Goal: Task Accomplishment & Management: Manage account settings

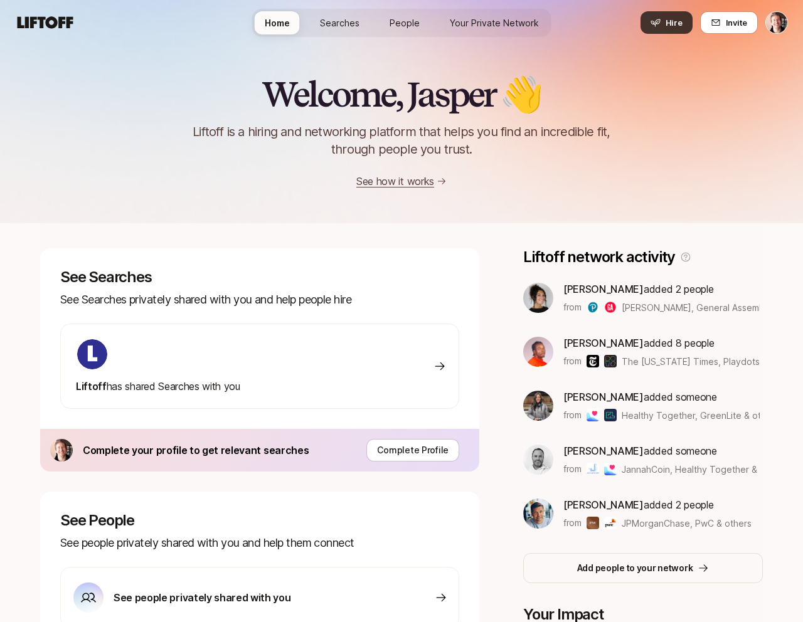
click at [677, 24] on span "Hire" at bounding box center [674, 22] width 17 height 13
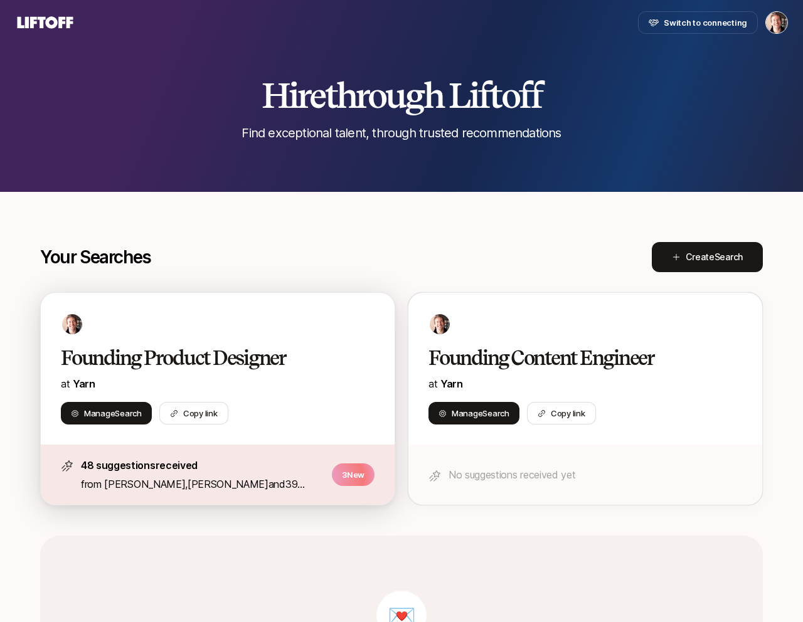
click at [214, 366] on h2 "Founding Product Designer" at bounding box center [204, 358] width 287 height 25
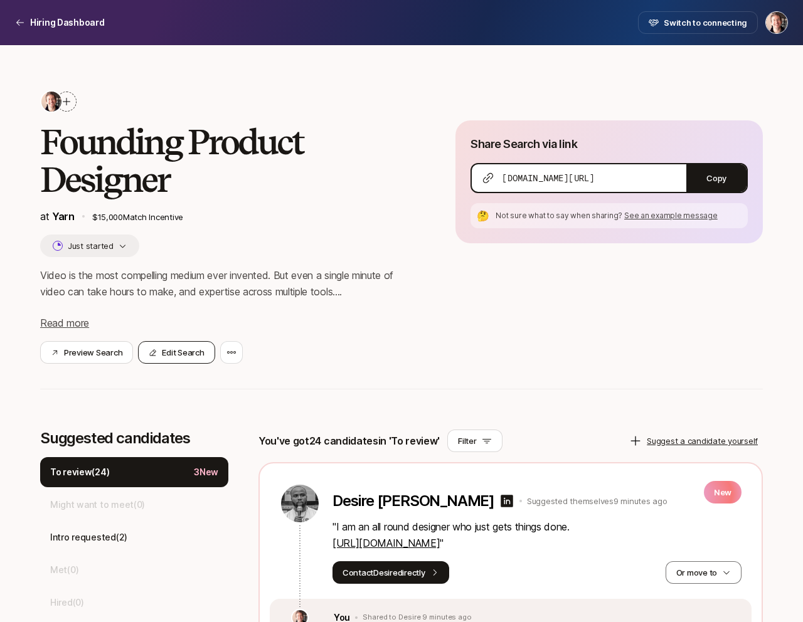
click at [164, 351] on button "Edit Search" at bounding box center [176, 352] width 77 height 23
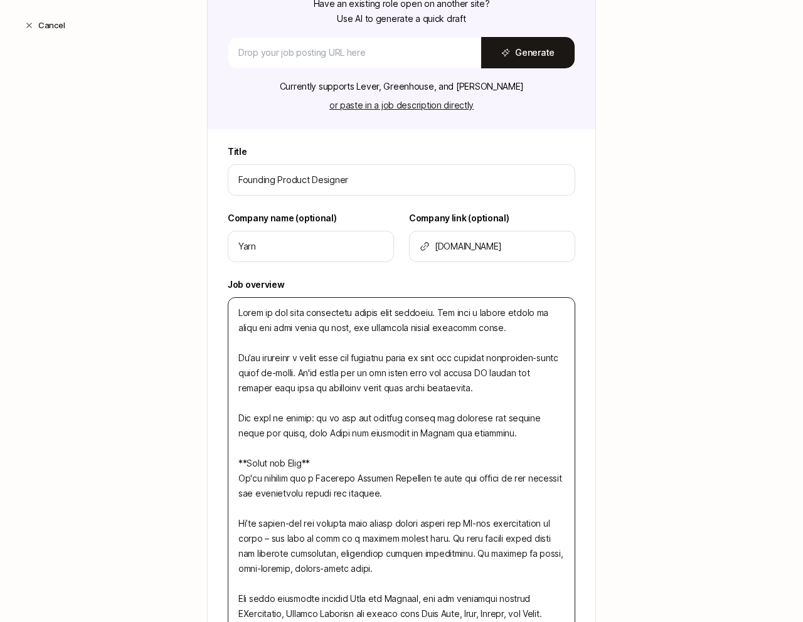
scroll to position [284, 0]
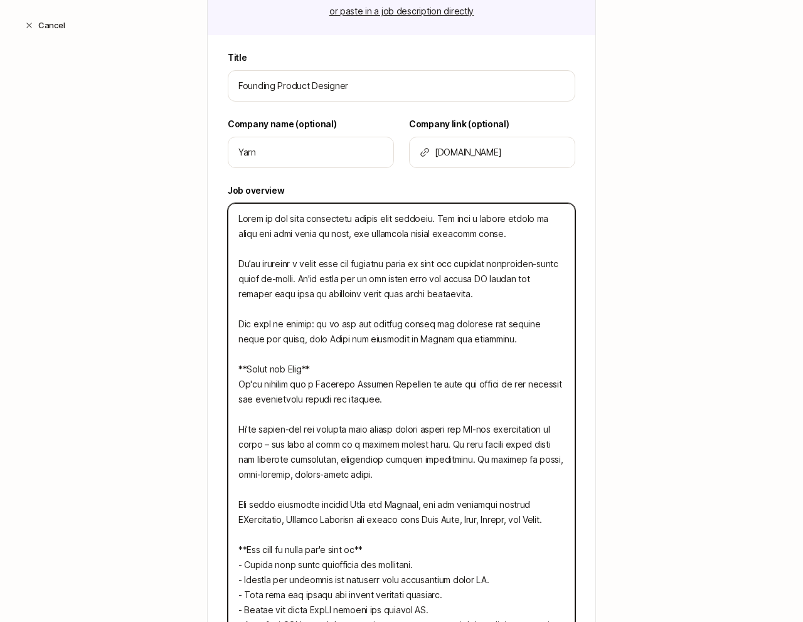
click at [386, 364] on textarea at bounding box center [402, 444] width 348 height 483
click at [427, 361] on textarea at bounding box center [402, 444] width 348 height 483
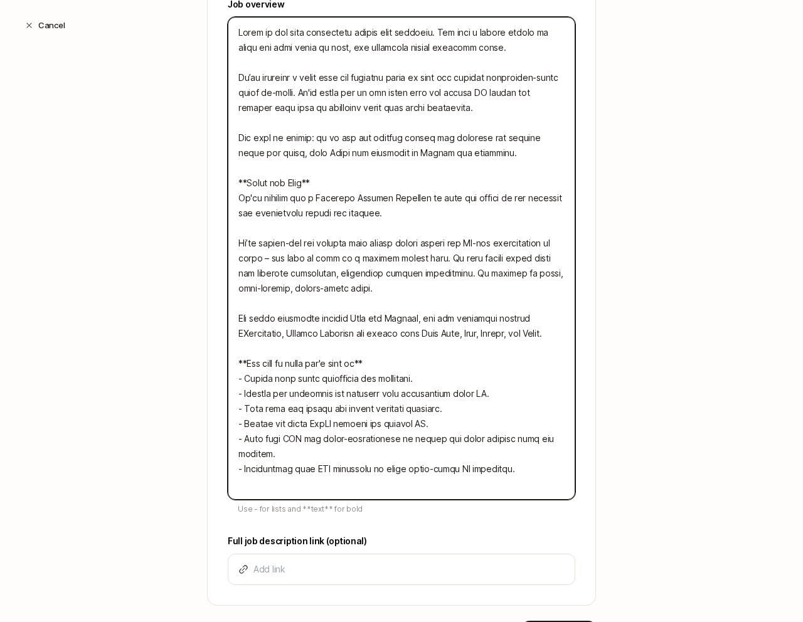
scroll to position [478, 0]
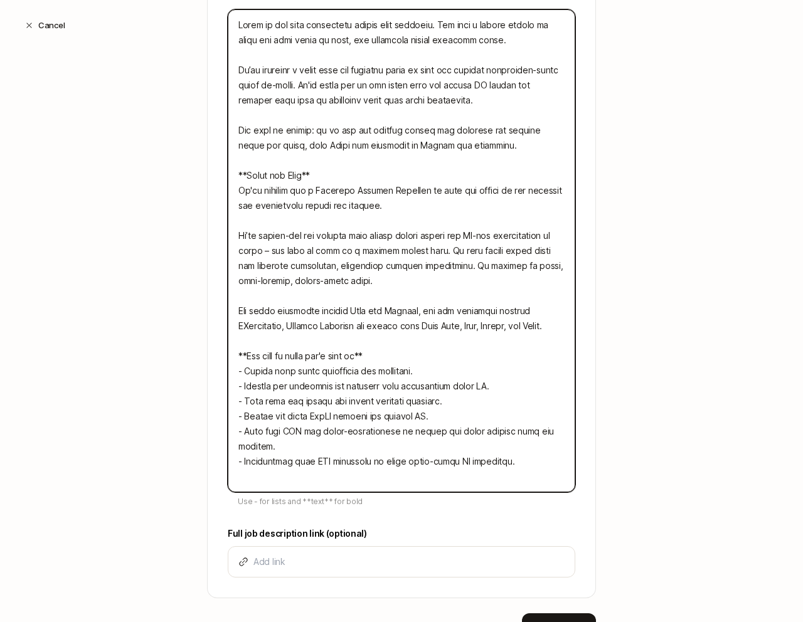
click at [533, 474] on textarea at bounding box center [402, 250] width 348 height 483
type textarea "Video is the most compelling medium ever invented. But even a single minute of …"
type textarea "x"
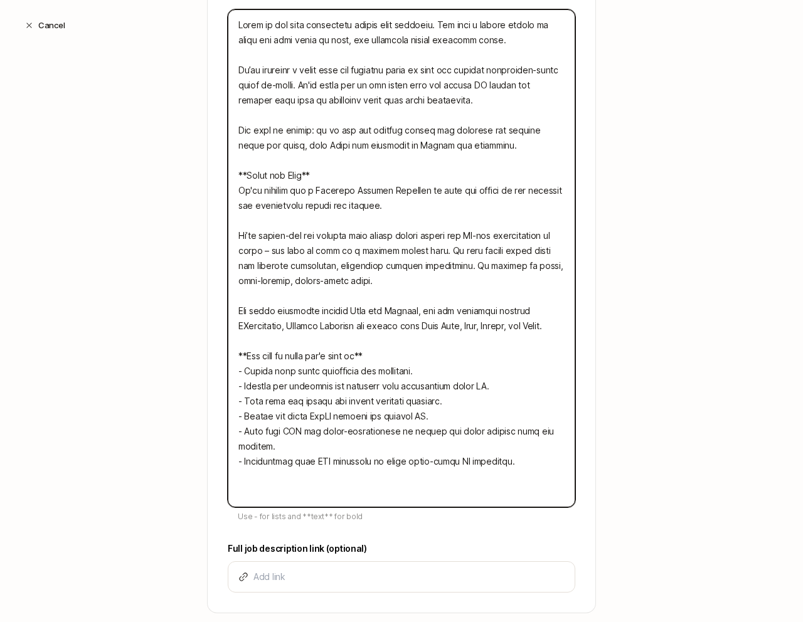
type textarea "Video is the most compelling medium ever invented. But even a single minute of …"
type textarea "x"
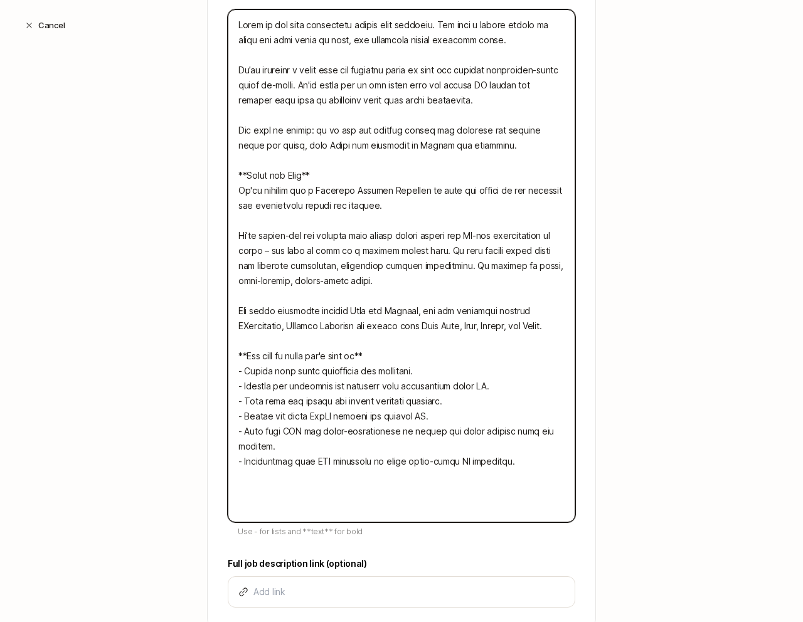
type textarea "Video is the most compelling medium ever invented. But even a single minute of …"
type textarea "x"
type textarea "Video is the most compelling medium ever invented. But even a single minute of …"
type textarea "x"
click at [422, 197] on textarea at bounding box center [402, 265] width 348 height 513
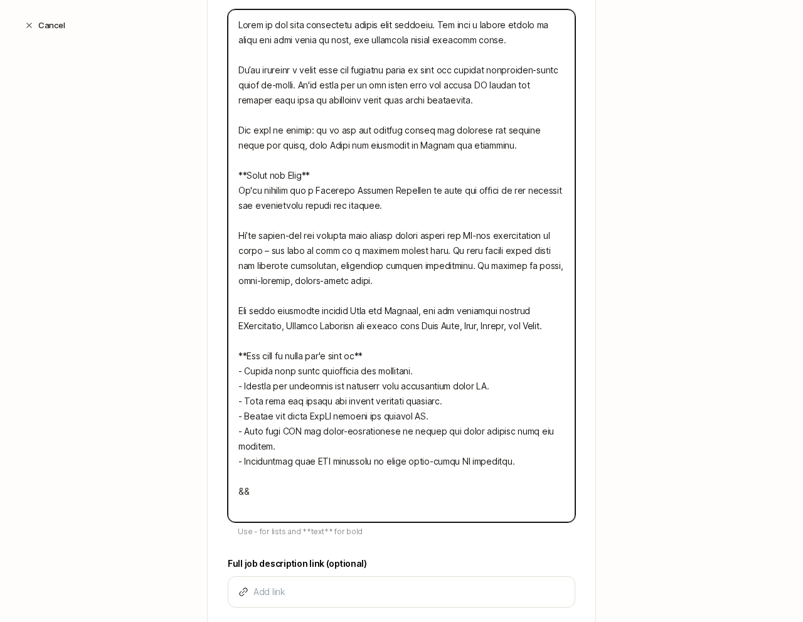
click at [435, 203] on textarea at bounding box center [402, 265] width 348 height 513
type textarea "Video is the most compelling medium ever invented. But even a single minute of …"
type textarea "x"
type textarea "Video is the most compelling medium ever invented. But even a single minute of …"
type textarea "x"
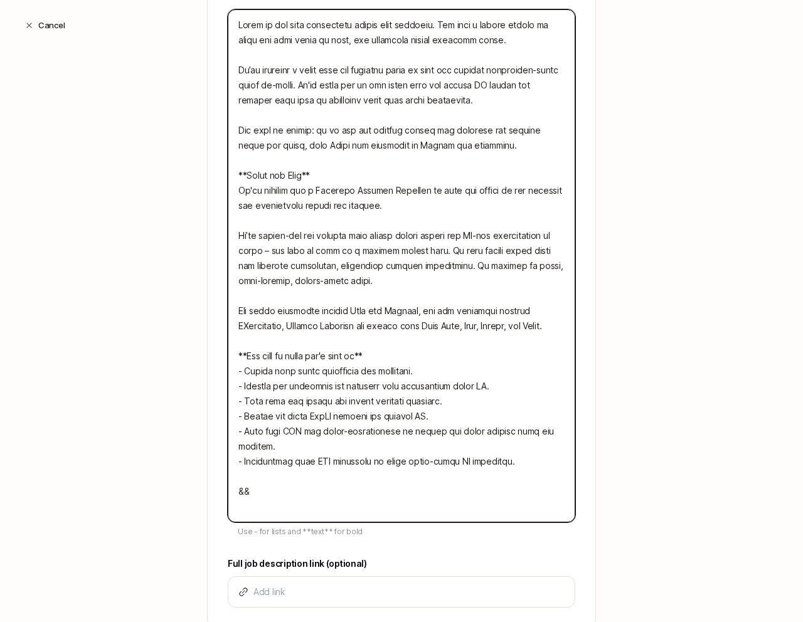
type textarea "Video is the most compelling medium ever invented. But even a single minute of …"
type textarea "x"
type textarea "Video is the most compelling medium ever invented. But even a single minute of …"
type textarea "x"
type textarea "Video is the most compelling medium ever invented. But even a single minute of …"
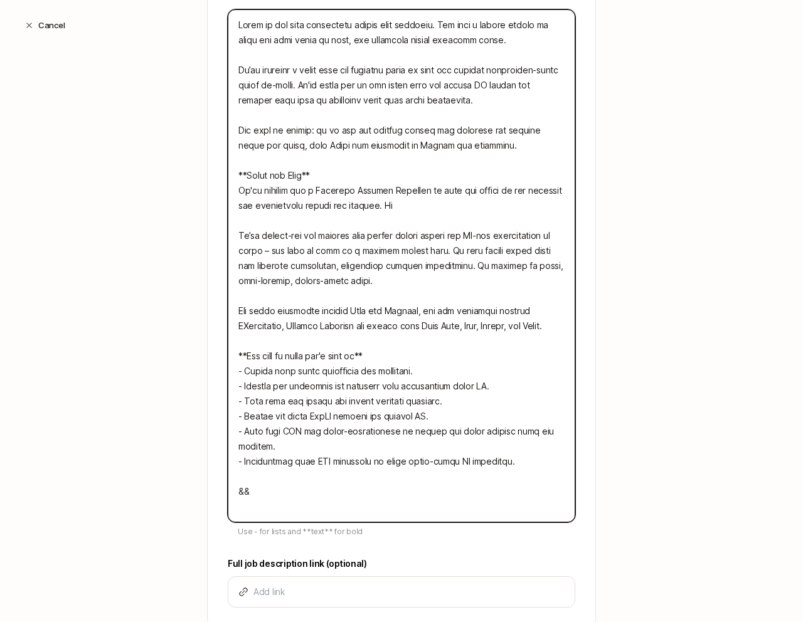
type textarea "x"
type textarea "Video is the most compelling medium ever invented. But even a single minute of …"
type textarea "x"
type textarea "Video is the most compelling medium ever invented. But even a single minute of …"
type textarea "x"
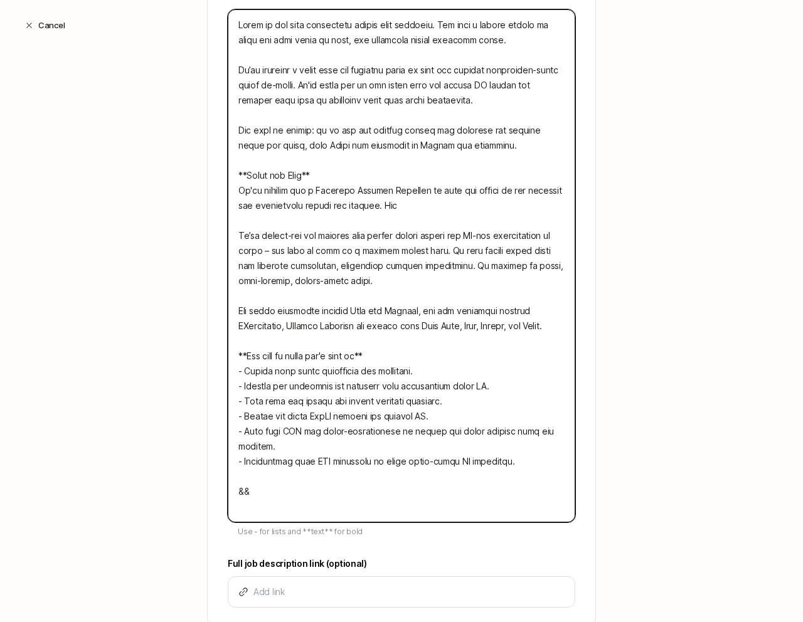
type textarea "Video is the most compelling medium ever invented. But even a single minute of …"
type textarea "x"
type textarea "Video is the most compelling medium ever invented. But even a single minute of …"
type textarea "x"
type textarea "Video is the most compelling medium ever invented. But even a single minute of …"
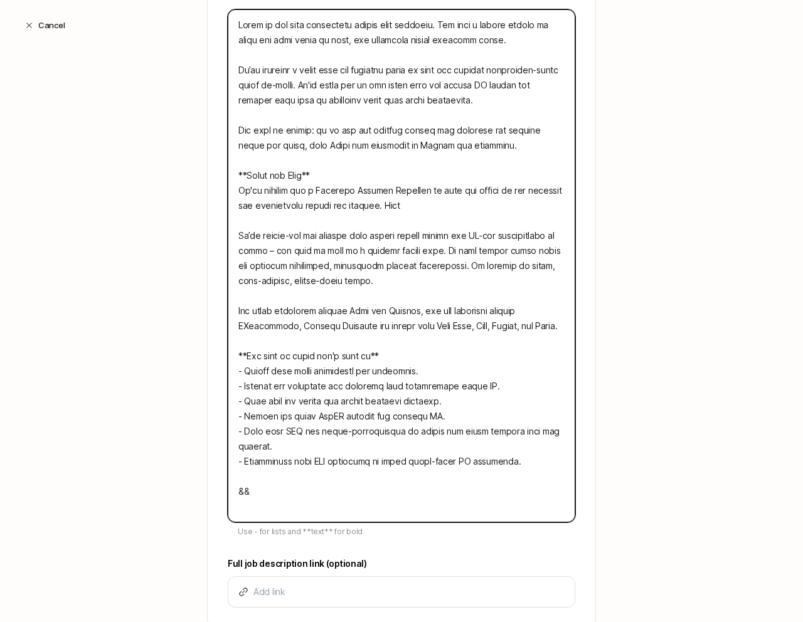
type textarea "x"
type textarea "Video is the most compelling medium ever invented. But even a single minute of …"
type textarea "x"
type textarea "Video is the most compelling medium ever invented. But even a single minute of …"
type textarea "x"
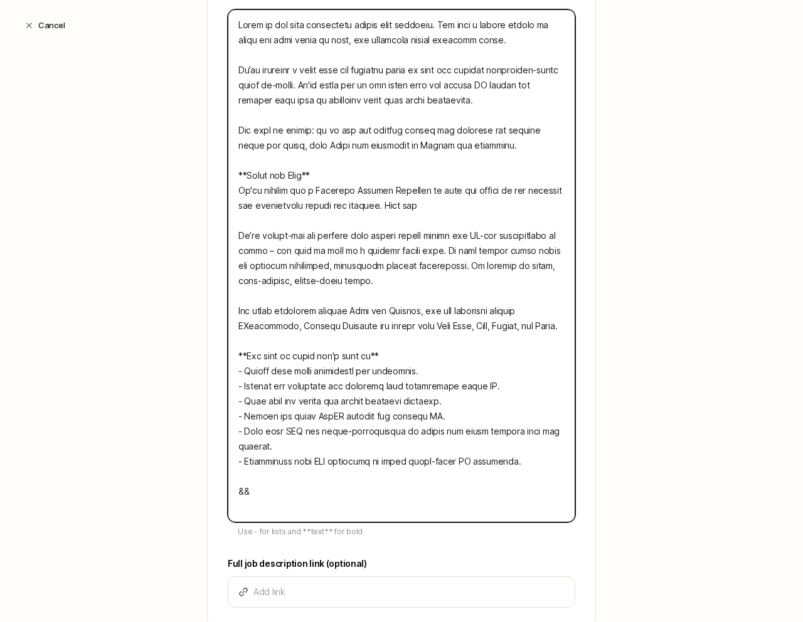
type textarea "Video is the most compelling medium ever invented. But even a single minute of …"
type textarea "x"
type textarea "Video is the most compelling medium ever invented. But even a single minute of …"
type textarea "x"
type textarea "Video is the most compelling medium ever invented. But even a single minute of …"
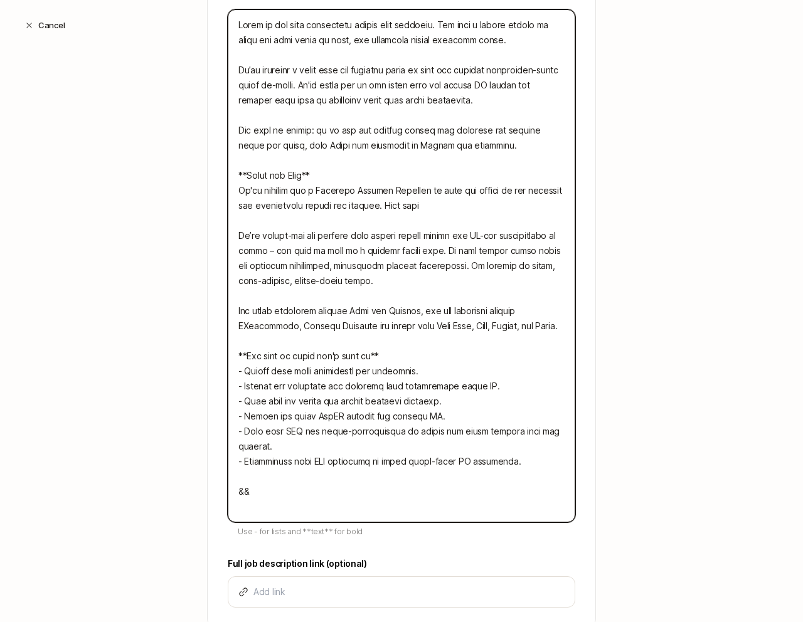
type textarea "x"
type textarea "Video is the most compelling medium ever invented. But even a single minute of …"
type textarea "x"
type textarea "Video is the most compelling medium ever invented. But even a single minute of …"
type textarea "x"
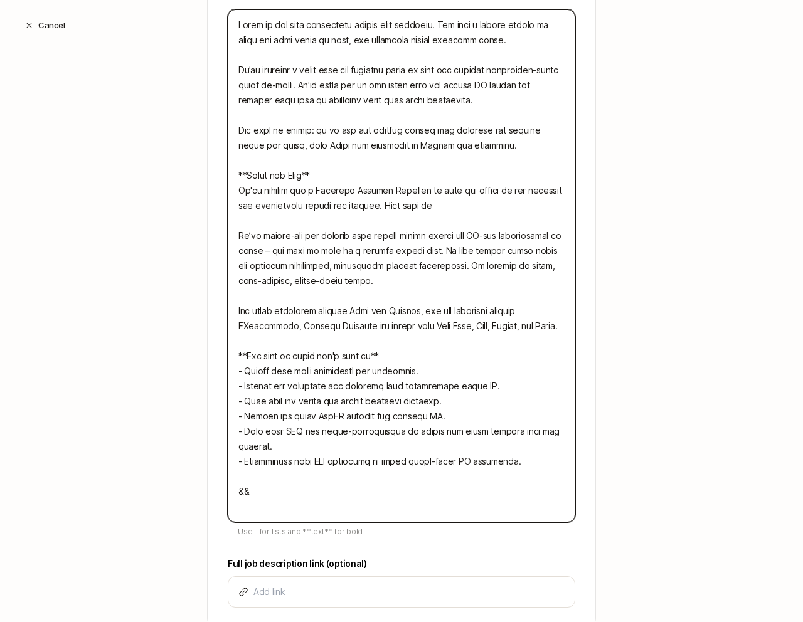
type textarea "Video is the most compelling medium ever invented. But even a single minute of …"
type textarea "x"
type textarea "Video is the most compelling medium ever invented. But even a single minute of …"
type textarea "x"
type textarea "Video is the most compelling medium ever invented. But even a single minute of …"
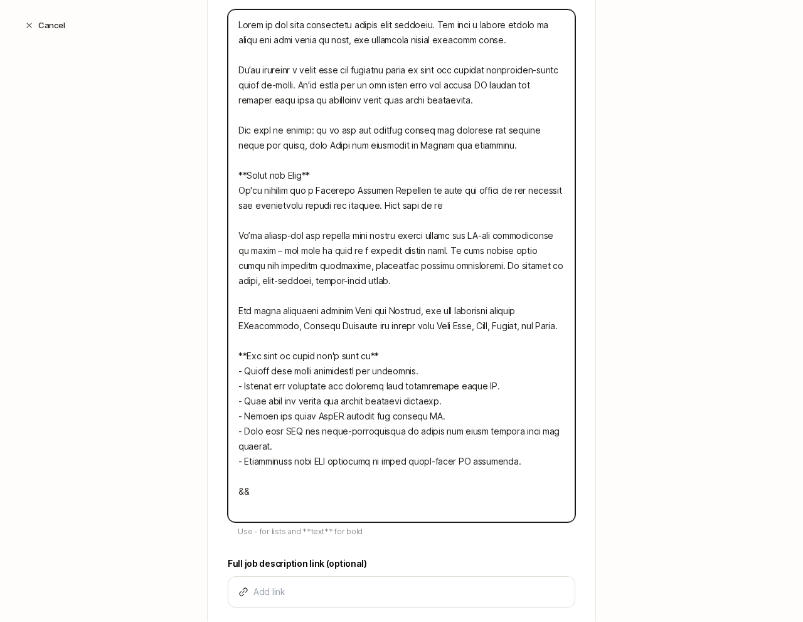
type textarea "x"
type textarea "Video is the most compelling medium ever invented. But even a single minute of …"
type textarea "x"
type textarea "Video is the most compelling medium ever invented. But even a single minute of …"
type textarea "x"
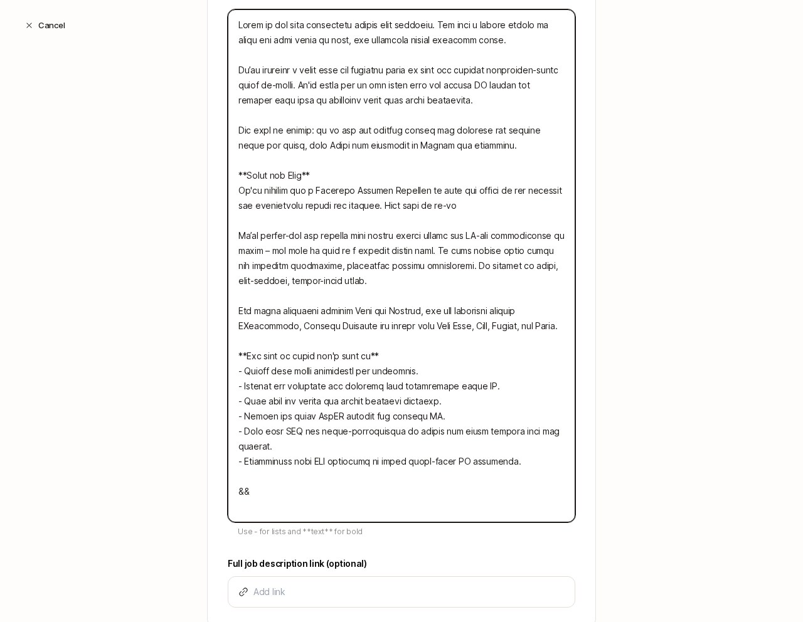
type textarea "Video is the most compelling medium ever invented. But even a single minute of …"
type textarea "x"
type textarea "Video is the most compelling medium ever invented. But even a single minute of …"
type textarea "x"
type textarea "Video is the most compelling medium ever invented. But even a single minute of …"
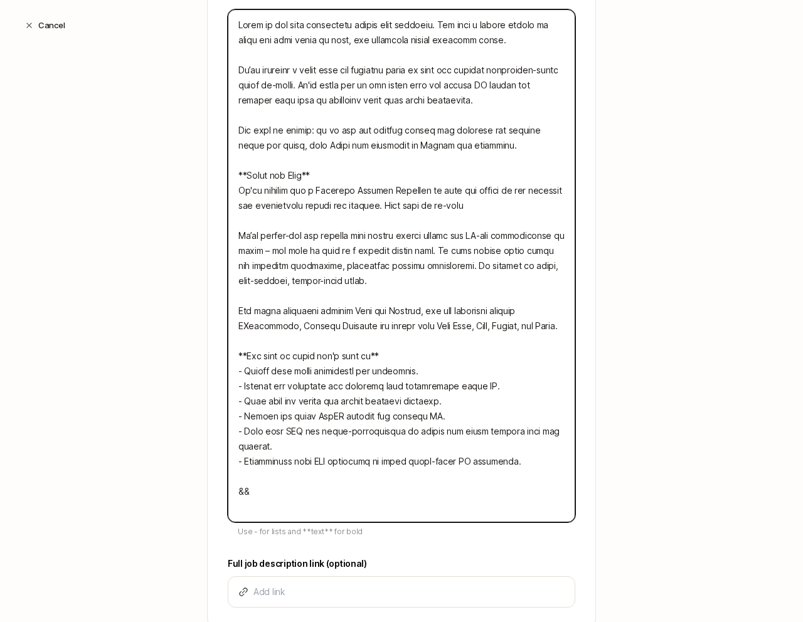
type textarea "x"
type textarea "Video is the most compelling medium ever invented. But even a single minute of …"
type textarea "x"
type textarea "Video is the most compelling medium ever invented. But even a single minute of …"
type textarea "x"
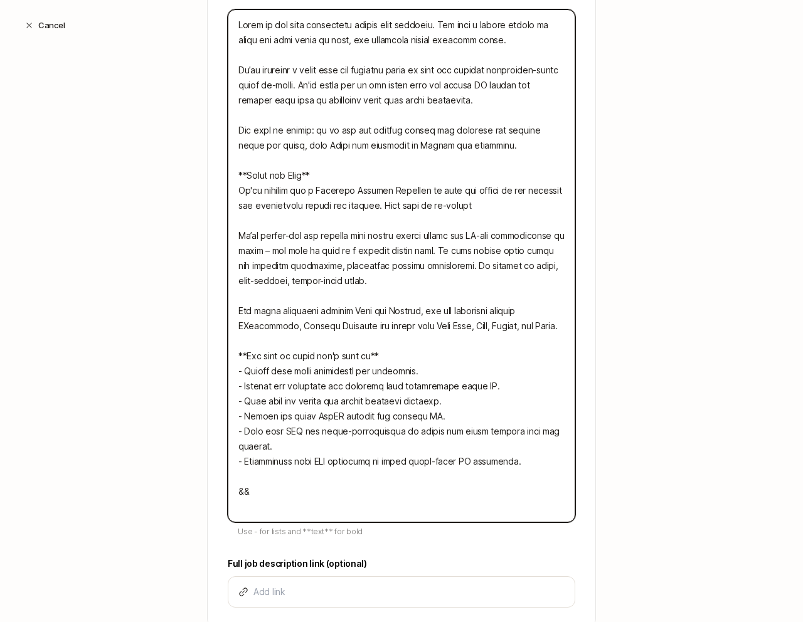
type textarea "Video is the most compelling medium ever invented. But even a single minute of …"
type textarea "x"
type textarea "Video is the most compelling medium ever invented. But even a single minute of …"
type textarea "x"
type textarea "Video is the most compelling medium ever invented. But even a single minute of …"
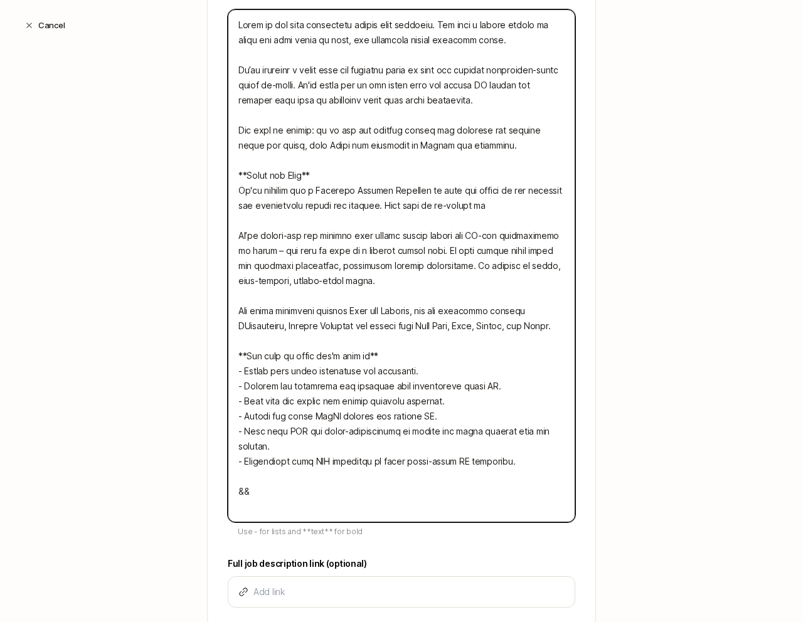
type textarea "x"
type textarea "Video is the most compelling medium ever invented. But even a single minute of …"
type textarea "x"
type textarea "Video is the most compelling medium ever invented. But even a single minute of …"
type textarea "x"
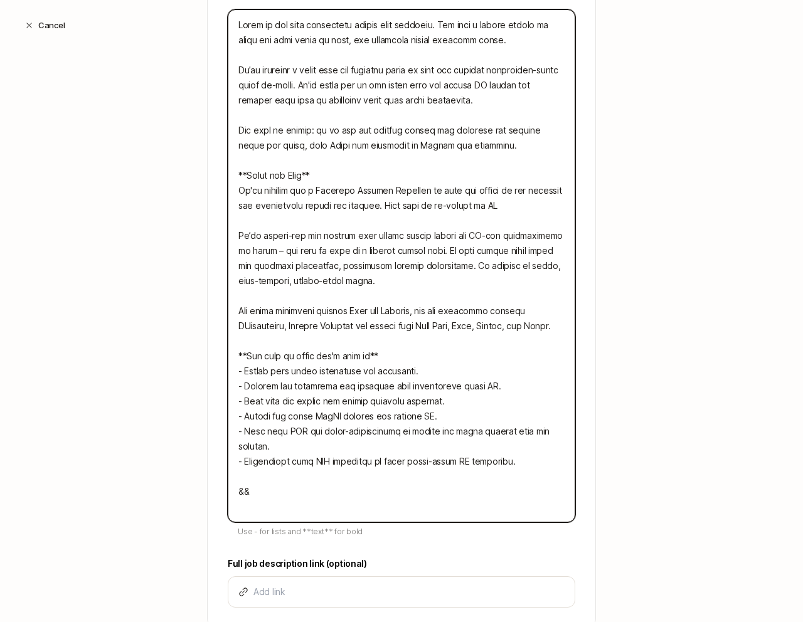
type textarea "Video is the most compelling medium ever invented. But even a single minute of …"
type textarea "x"
type textarea "Video is the most compelling medium ever invented. But even a single minute of …"
type textarea "x"
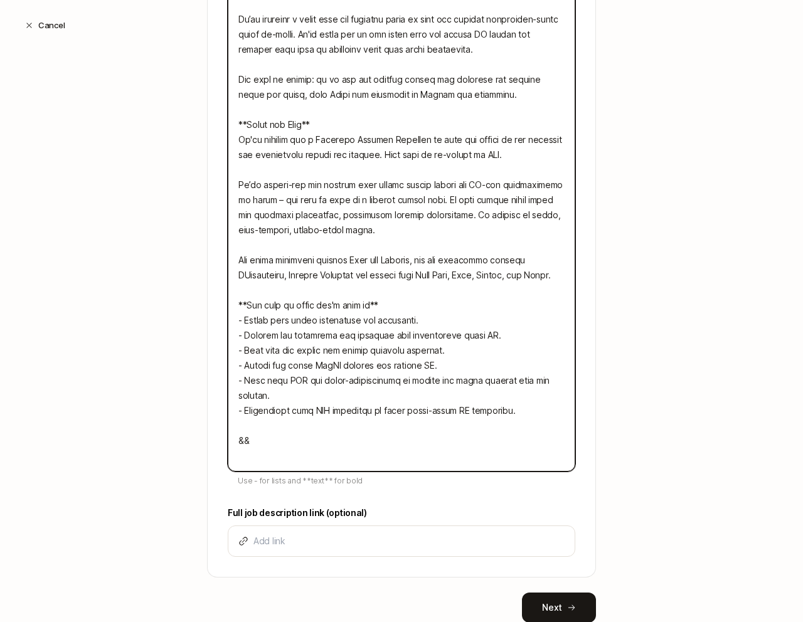
scroll to position [531, 0]
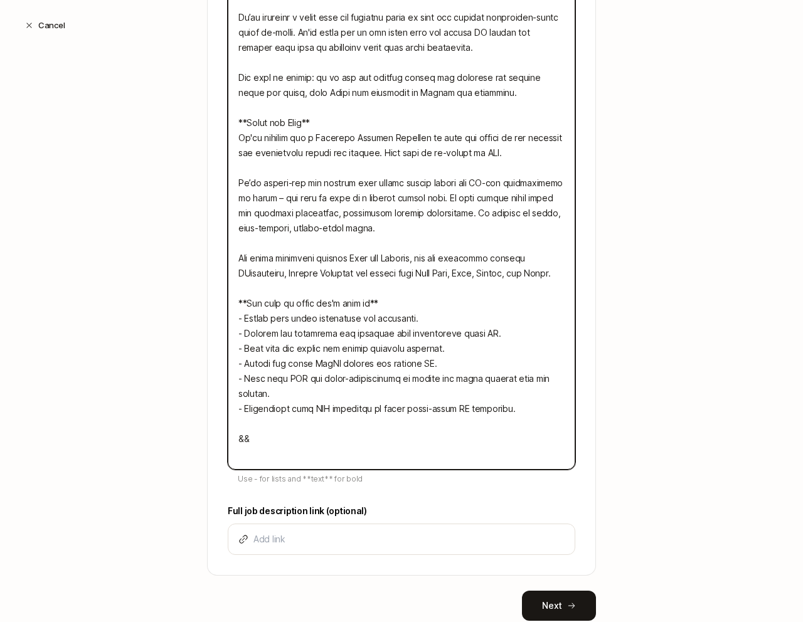
click at [425, 456] on textarea at bounding box center [402, 213] width 348 height 513
type textarea "Video is the most compelling medium ever invented. But even a single minute of …"
type textarea "x"
type textarea "Video is the most compelling medium ever invented. But even a single minute of …"
type textarea "x"
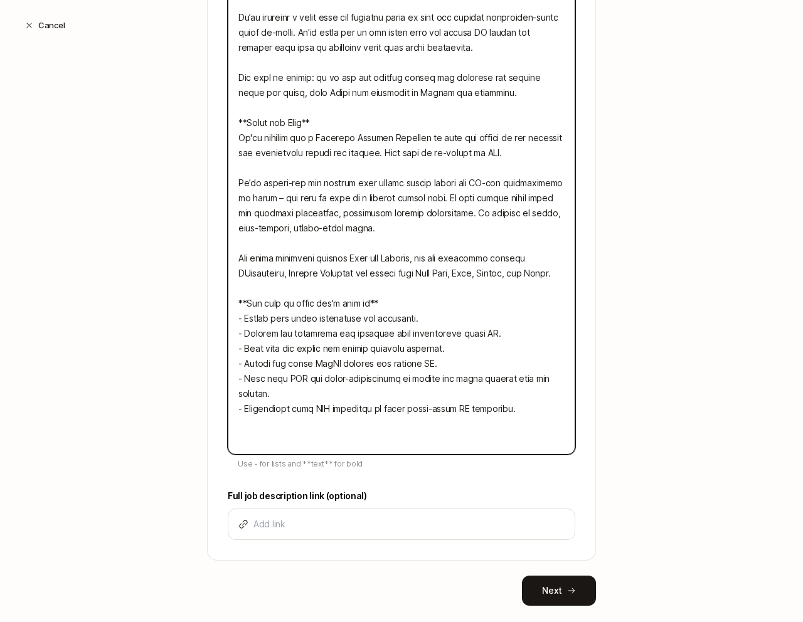
type textarea "Video is the most compelling medium ever invented. But even a single minute of …"
type textarea "x"
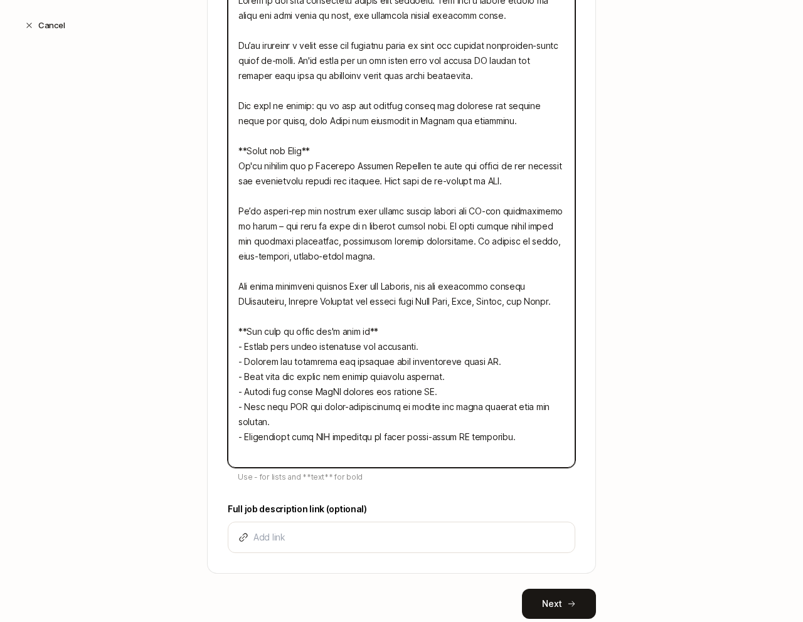
scroll to position [500, 0]
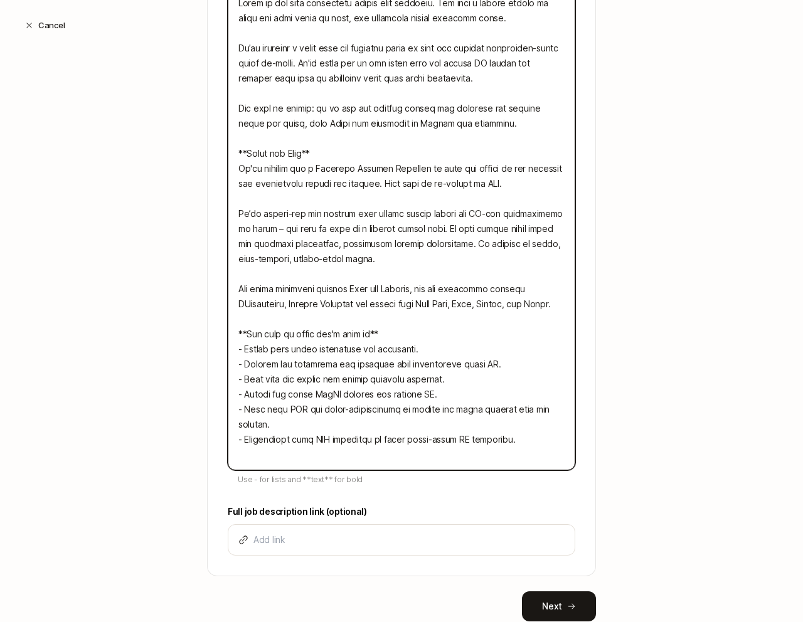
click at [508, 184] on textarea at bounding box center [402, 228] width 348 height 483
click at [383, 183] on textarea at bounding box center [402, 228] width 348 height 483
click at [485, 259] on textarea at bounding box center [402, 228] width 348 height 483
type textarea "Video is the most compelling medium ever invented. But even a single minute of …"
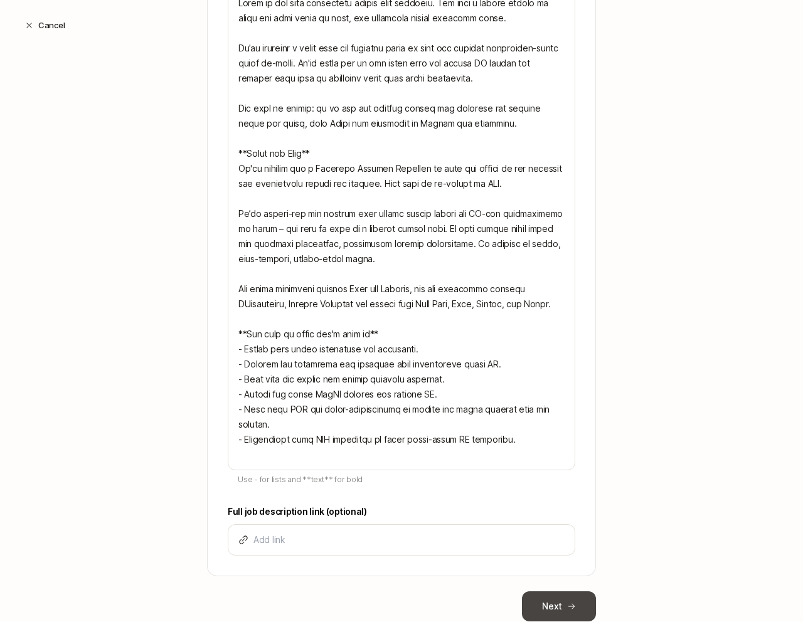
click at [562, 603] on button "Next" at bounding box center [559, 607] width 74 height 30
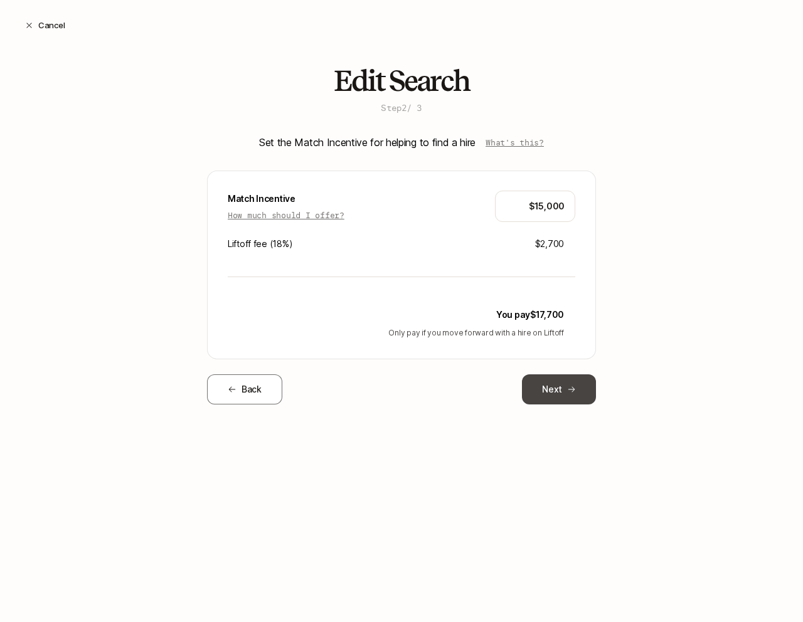
click at [578, 396] on button "Next" at bounding box center [559, 389] width 74 height 30
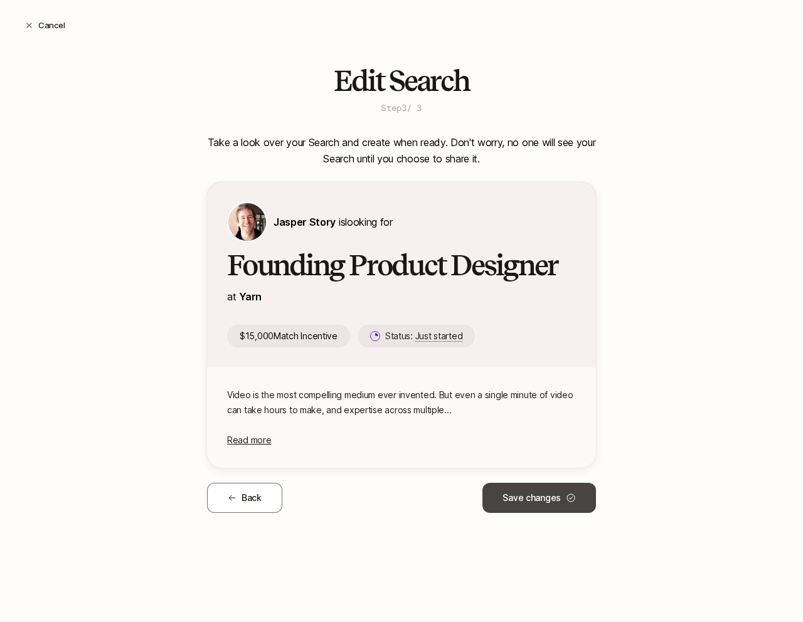
click at [555, 487] on button "Save changes" at bounding box center [539, 498] width 114 height 30
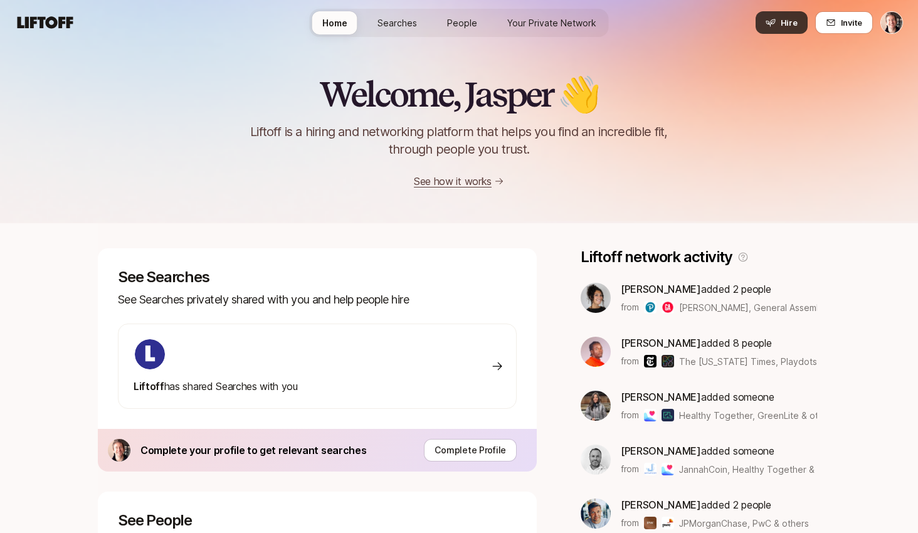
click at [799, 19] on button "Hire" at bounding box center [782, 22] width 52 height 23
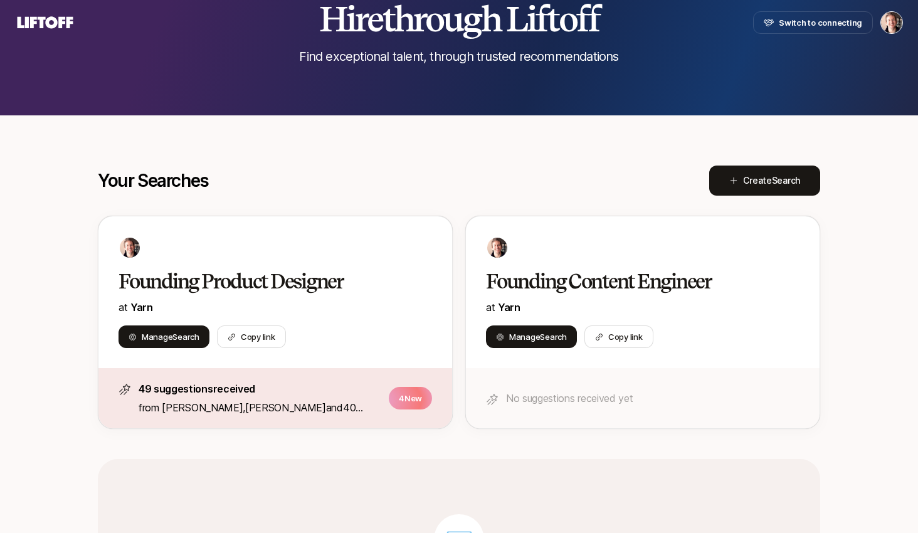
scroll to position [77, 0]
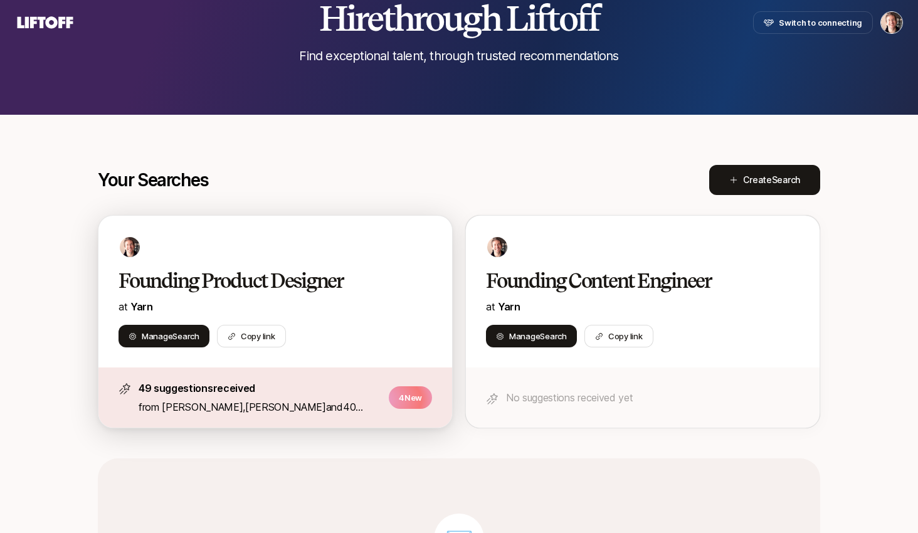
click at [335, 403] on p "from Amy Lima , Felix Ayoola and 40 others" at bounding box center [260, 407] width 243 height 16
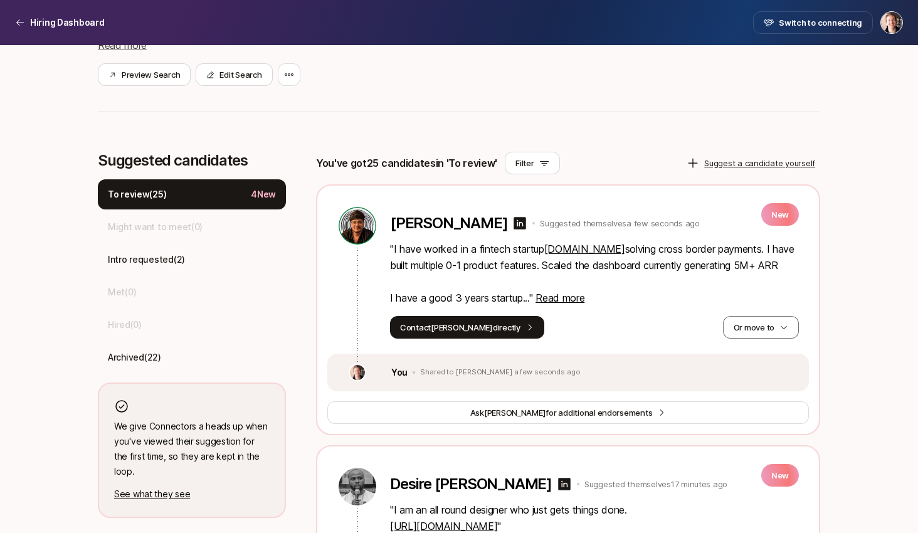
scroll to position [282, 0]
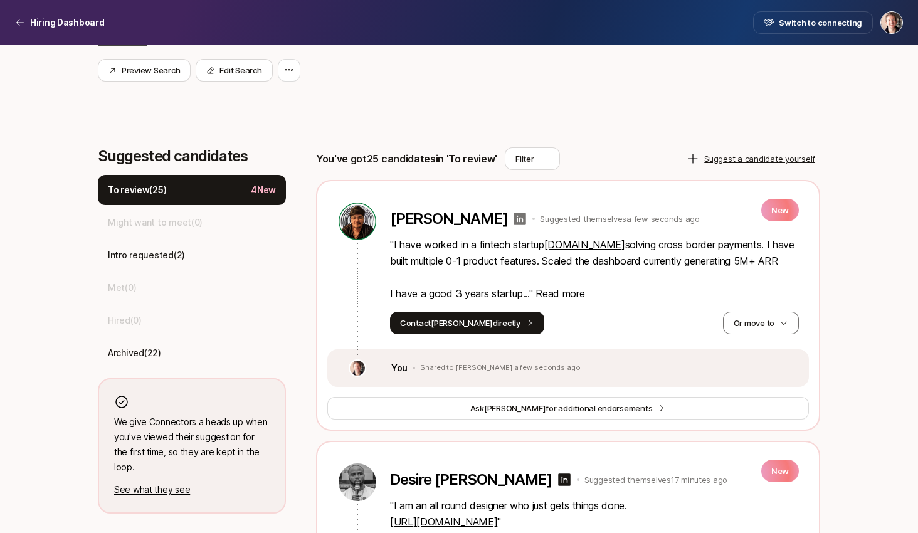
click at [519, 220] on icon at bounding box center [520, 219] width 13 height 13
click at [511, 160] on button "Filter" at bounding box center [532, 158] width 55 height 23
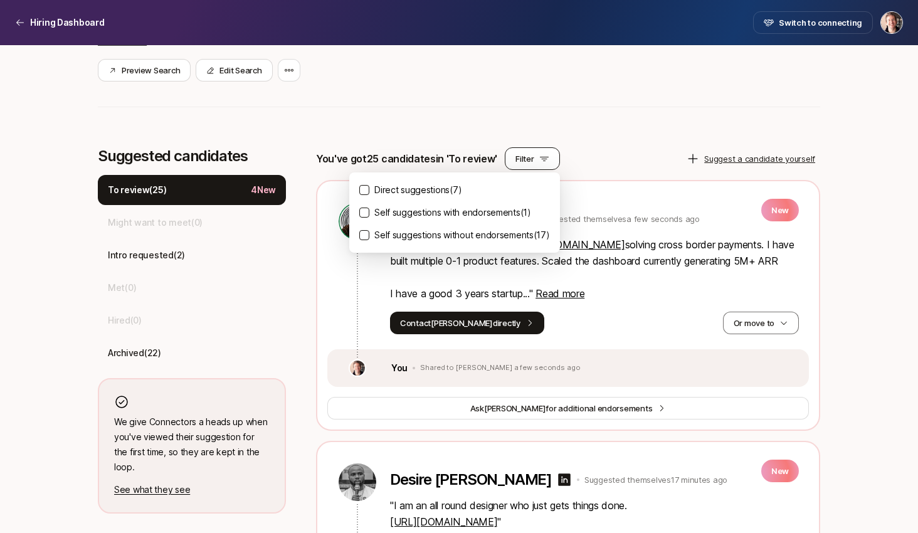
click at [511, 160] on button "Filter" at bounding box center [532, 158] width 55 height 23
click at [704, 349] on div "You Shared to Kumar Aditya a few seconds ago" at bounding box center [568, 368] width 482 height 38
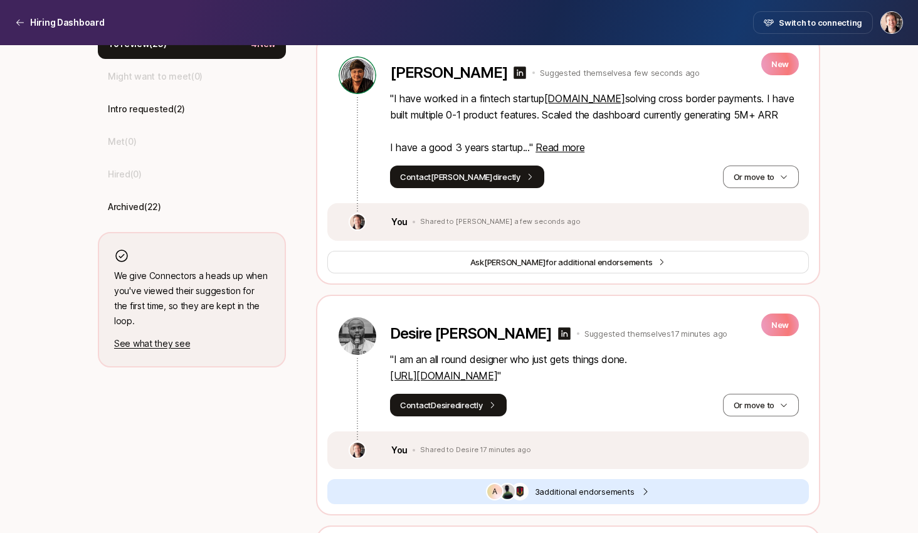
scroll to position [430, 0]
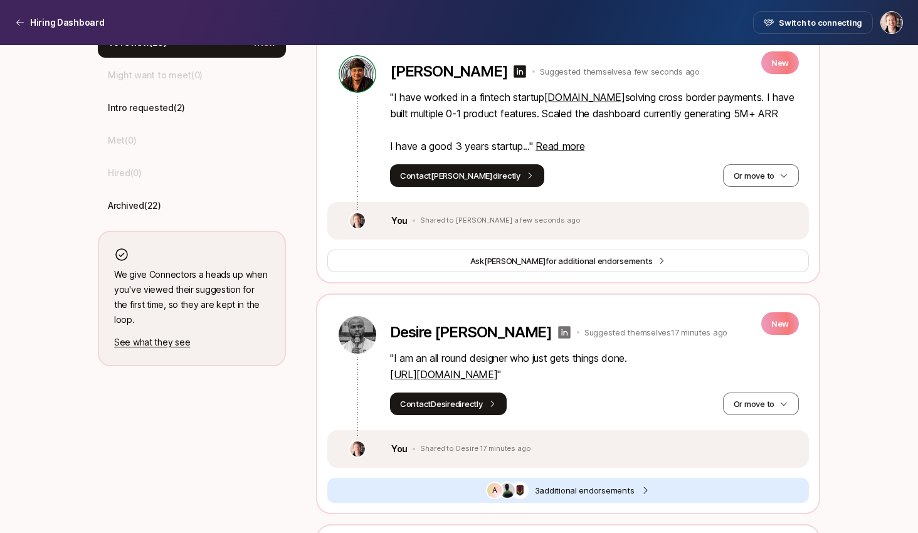
click at [558, 333] on icon at bounding box center [564, 332] width 13 height 13
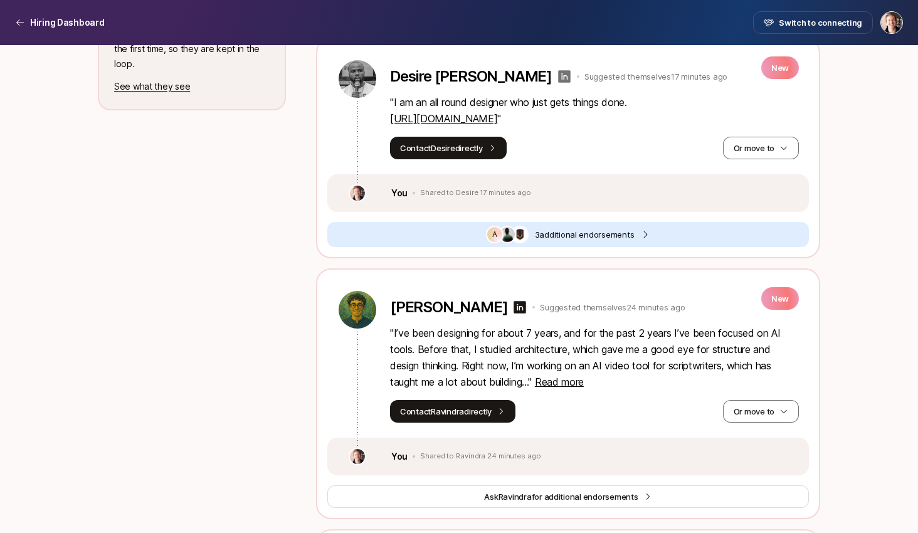
scroll to position [696, 0]
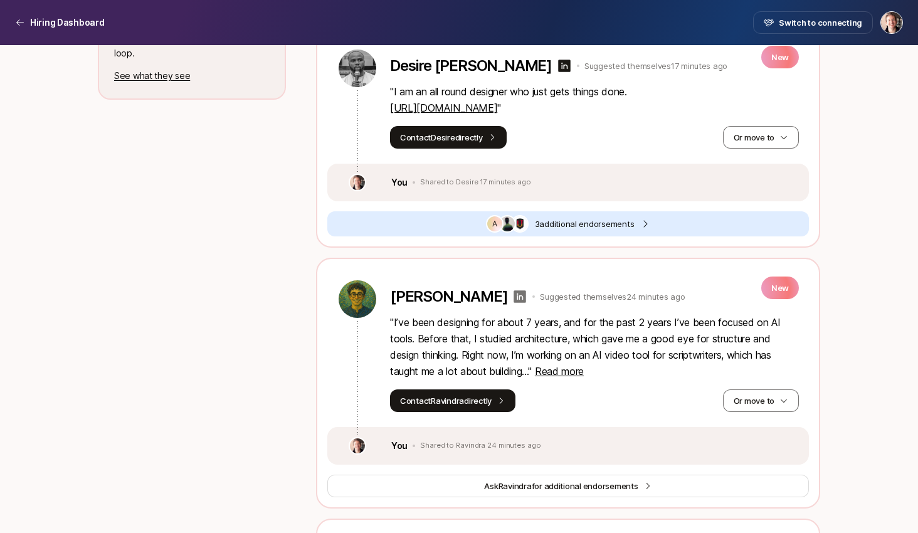
click at [528, 292] on icon at bounding box center [519, 296] width 15 height 15
click at [747, 401] on button "Or move to" at bounding box center [761, 401] width 76 height 23
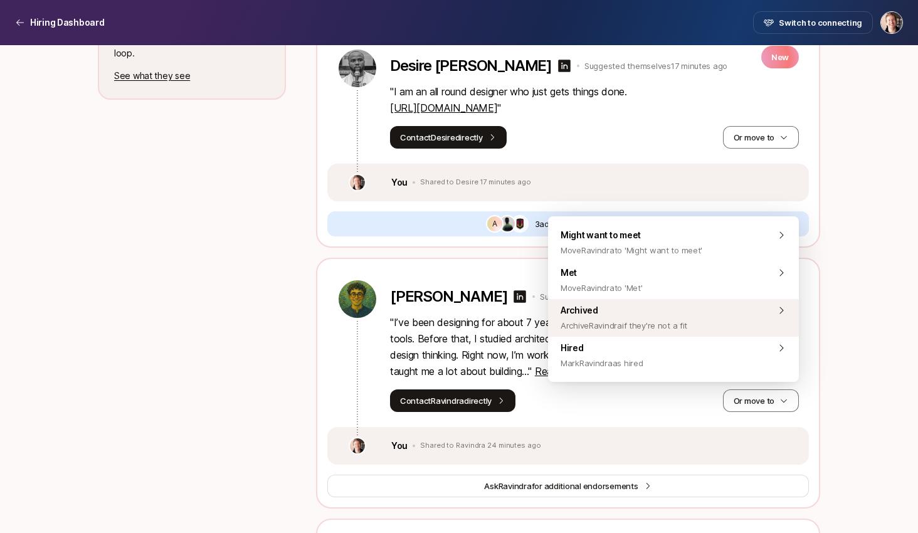
click at [695, 319] on div "Archived Archive Ravindra if they're not a fit" at bounding box center [673, 318] width 251 height 38
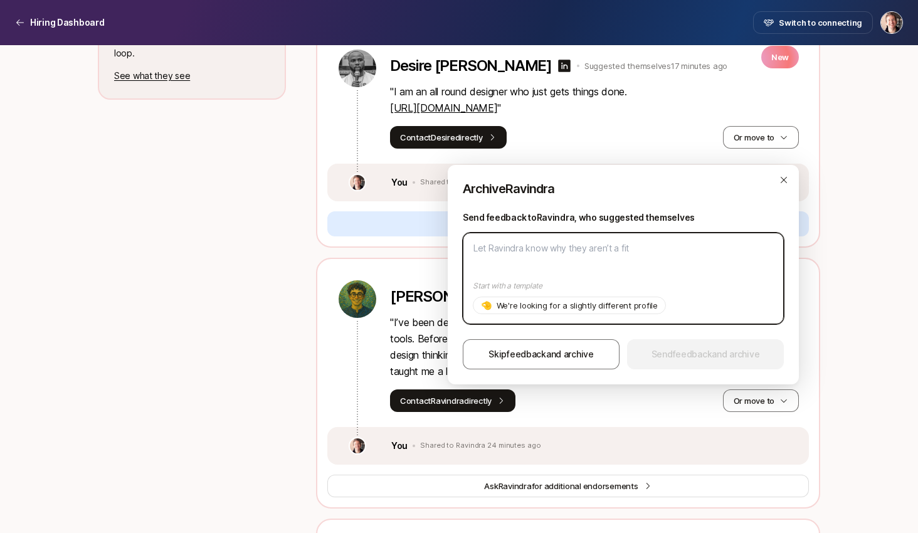
click at [524, 262] on textarea at bounding box center [623, 279] width 321 height 92
type textarea "L"
type textarea "x"
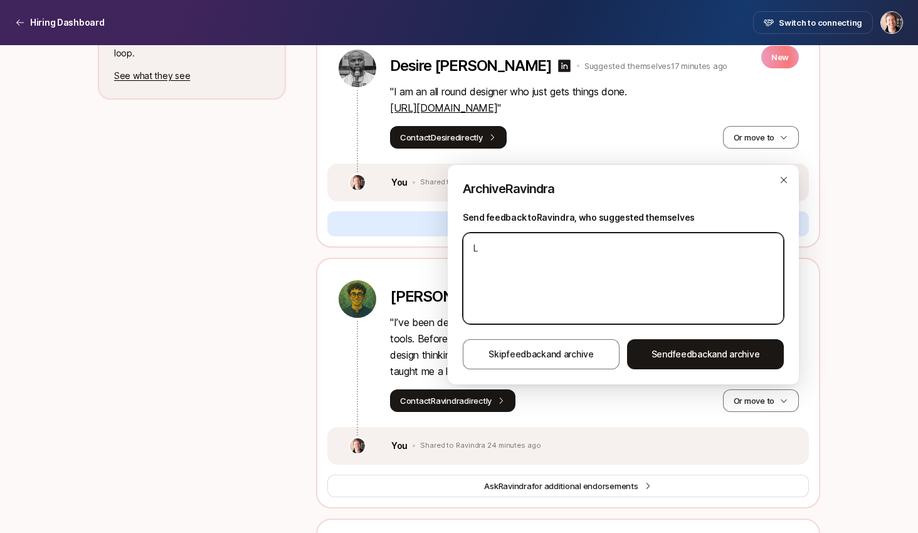
type textarea "Lo"
type textarea "x"
type textarea "Loo"
type textarea "x"
type textarea "Look"
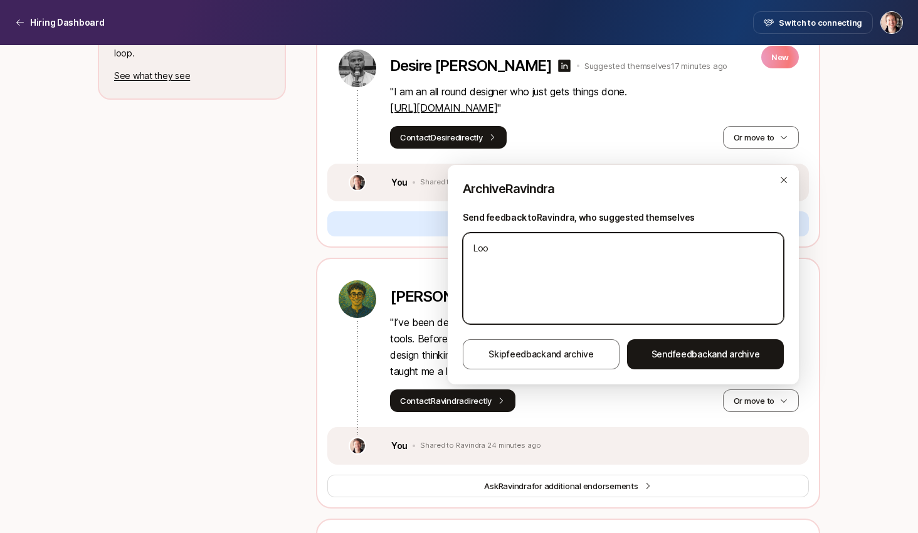
type textarea "x"
type textarea "Looki"
type textarea "x"
type textarea "Lookin"
type textarea "x"
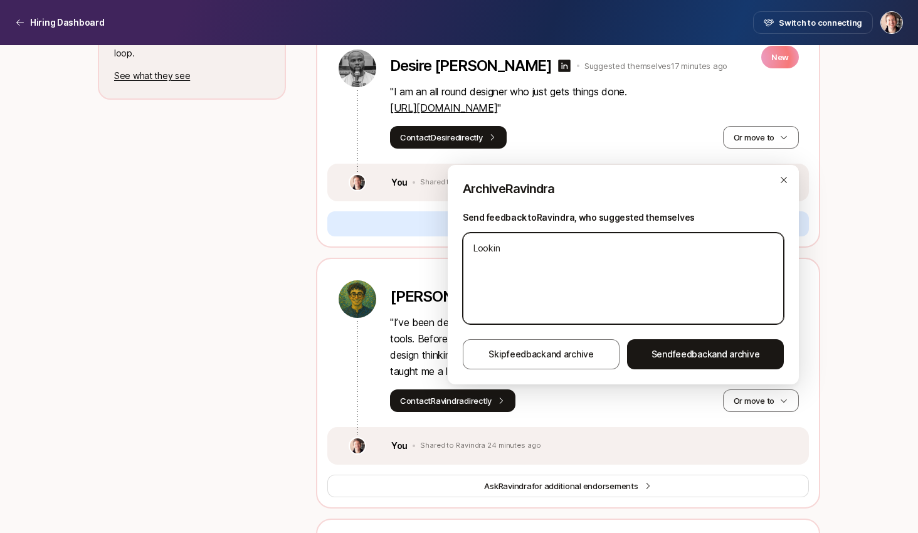
type textarea "Looking"
type textarea "x"
type textarea "Looking"
type textarea "x"
type textarea "Looking f"
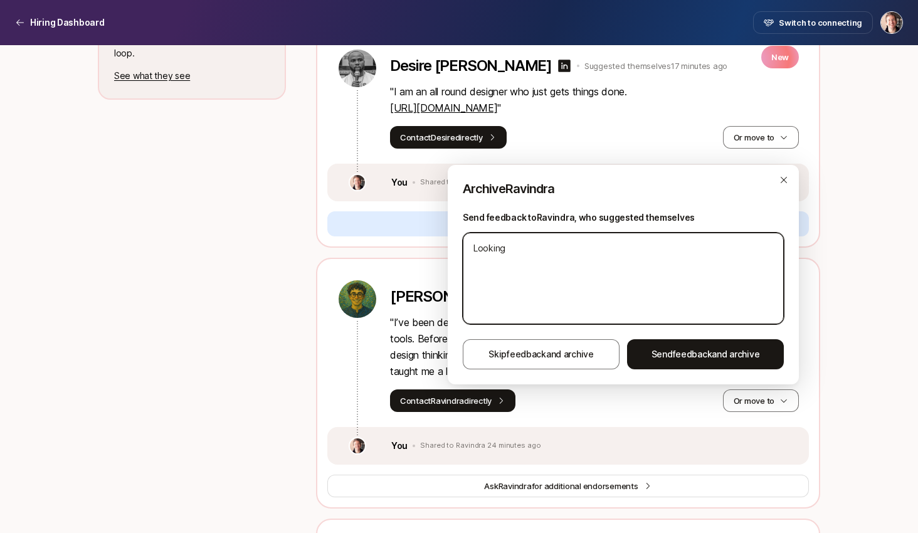
type textarea "x"
type textarea "Looking fo"
type textarea "x"
type textarea "Looking for"
type textarea "x"
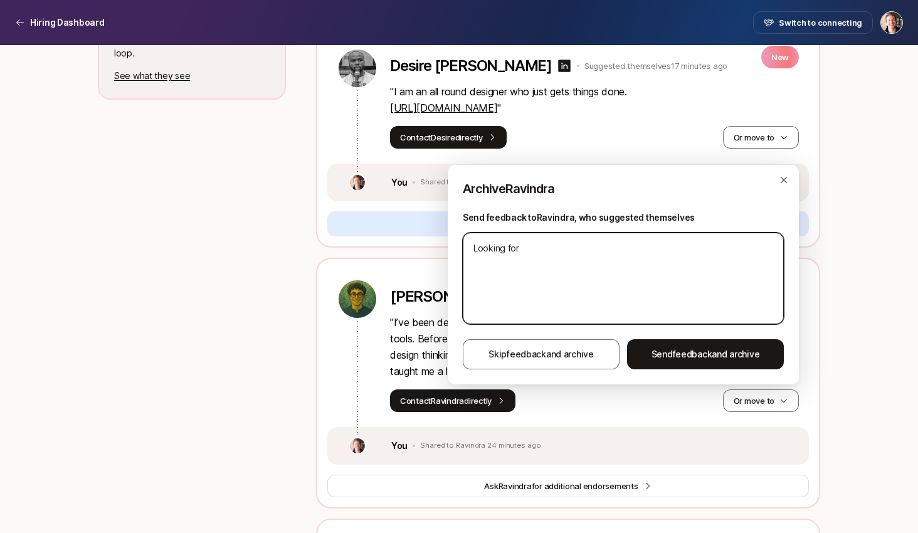
type textarea "Looking for"
type textarea "x"
type textarea "Looking for e"
type textarea "x"
type textarea "Looking for en"
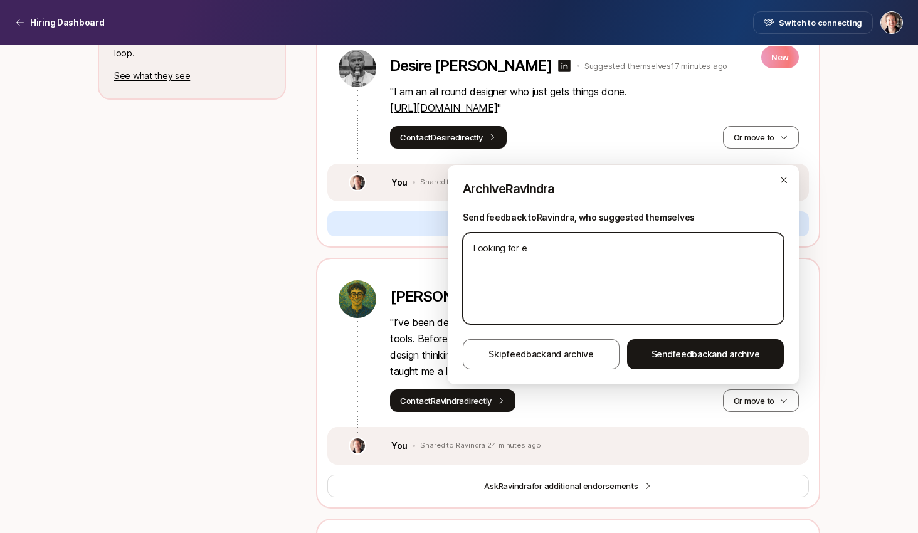
type textarea "x"
type textarea "Looking for eng"
type textarea "x"
type textarea "Looking for engi"
type textarea "x"
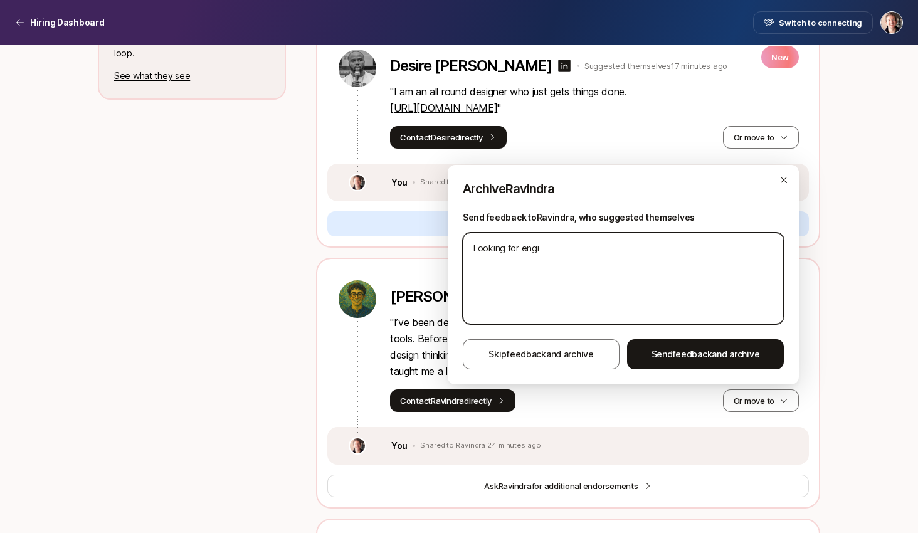
type textarea "Looking for engin"
type textarea "x"
type textarea "Looking for engine"
type textarea "x"
type textarea "Looking for enginee"
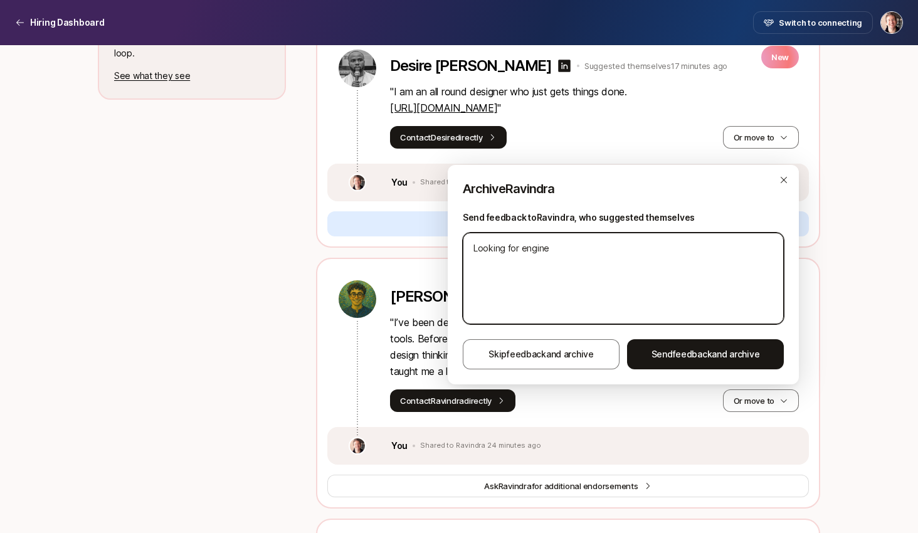
type textarea "x"
type textarea "Looking for engineer"
type textarea "x"
type textarea "Looking for engineers"
type textarea "x"
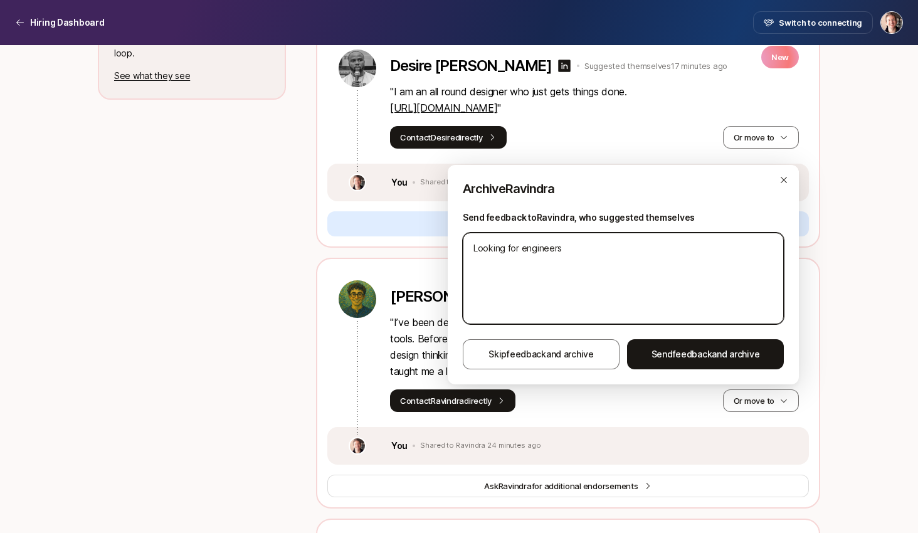
type textarea "Looking for engineer"
type textarea "x"
type textarea "Looking for enginee"
type textarea "x"
type textarea "Looking for engine"
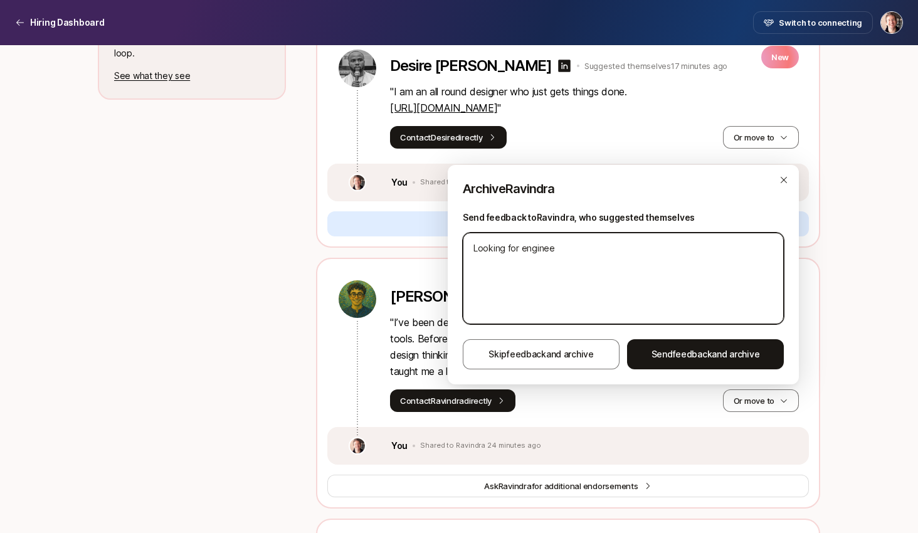
type textarea "x"
type textarea "Looking for engin"
type textarea "x"
type textarea "Looking for engi"
type textarea "x"
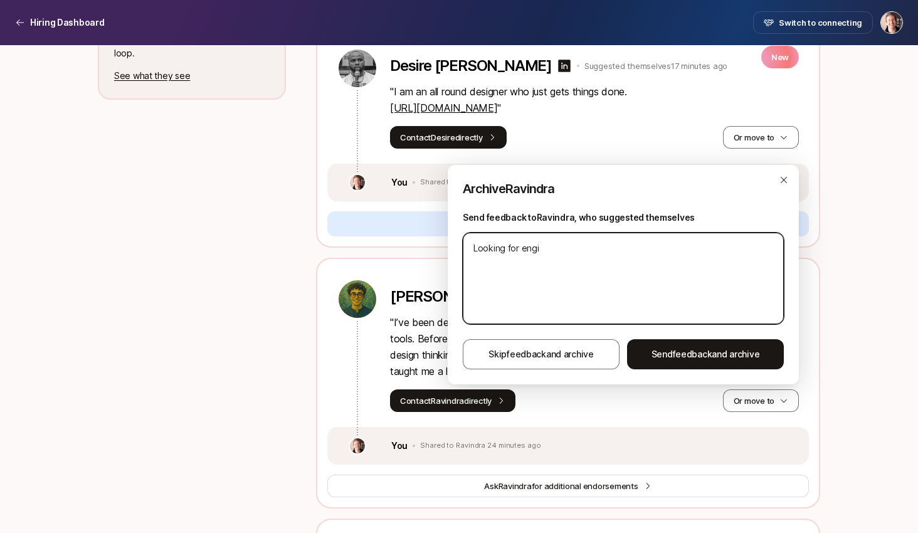
type textarea "Looking for eng"
type textarea "x"
type textarea "Looking for en"
type textarea "x"
type textarea "Looking for e"
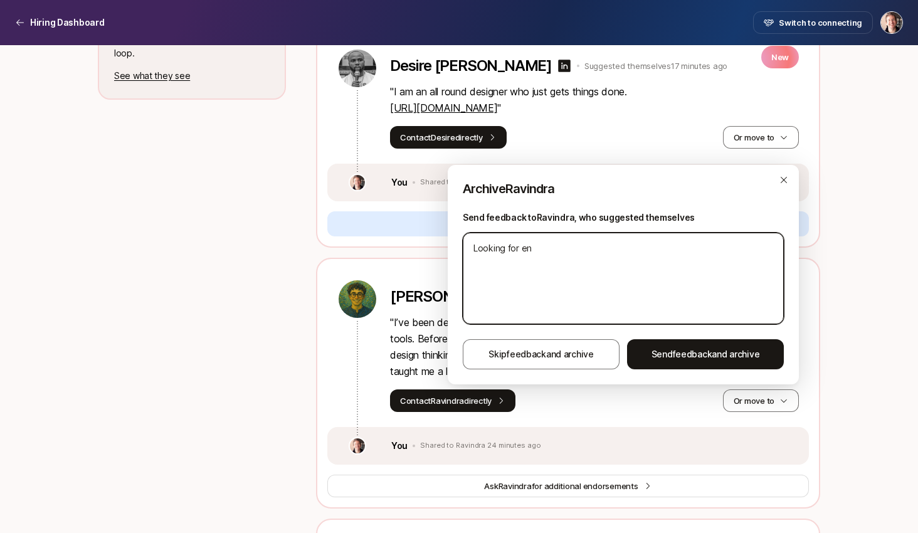
type textarea "x"
type textarea "Looking for"
type textarea "x"
type textarea "Looking for d"
type textarea "x"
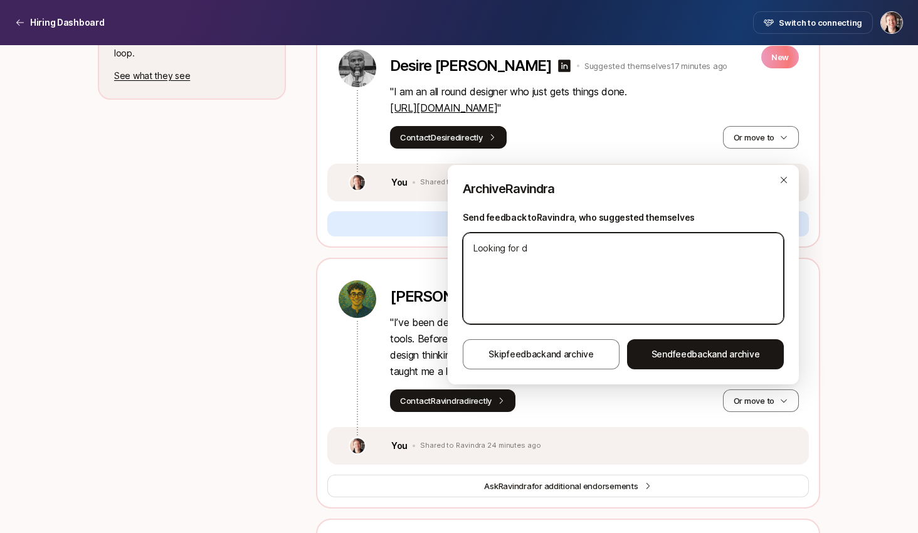
type textarea "Looking for de"
type textarea "x"
type textarea "Looking for des"
type textarea "x"
type textarea "Looking for desi"
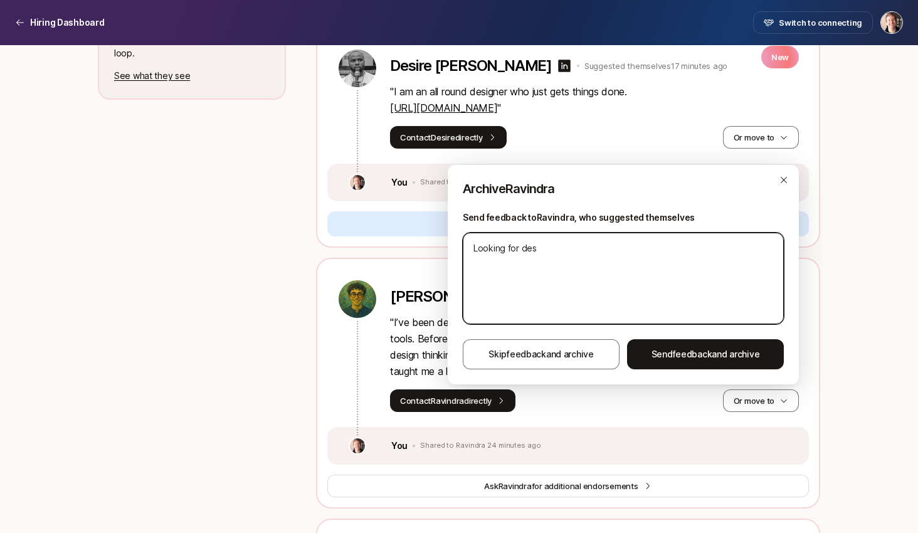
type textarea "x"
type textarea "Looking for desig"
type textarea "x"
type textarea "Looking for design"
type textarea "x"
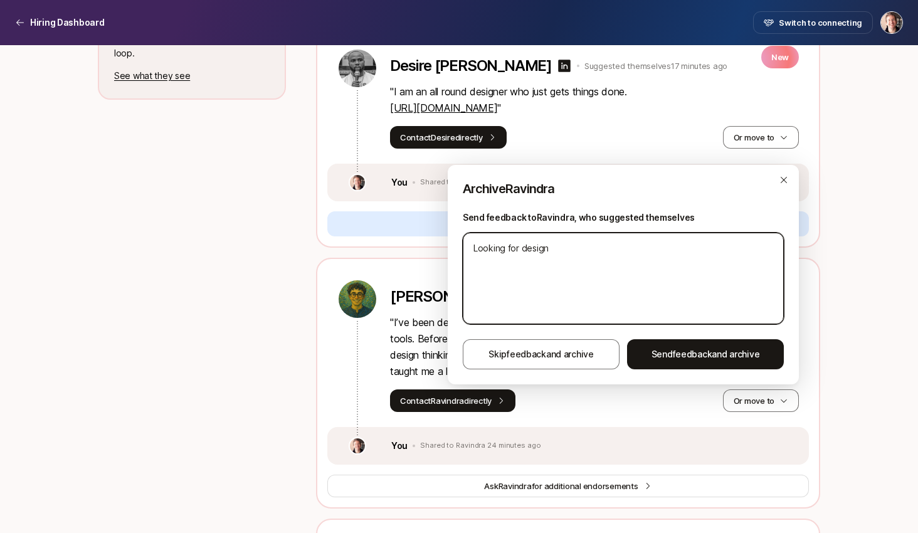
type textarea "Looking for designe"
type textarea "x"
type textarea "Looking for designer"
type textarea "x"
type textarea "Looking for designers"
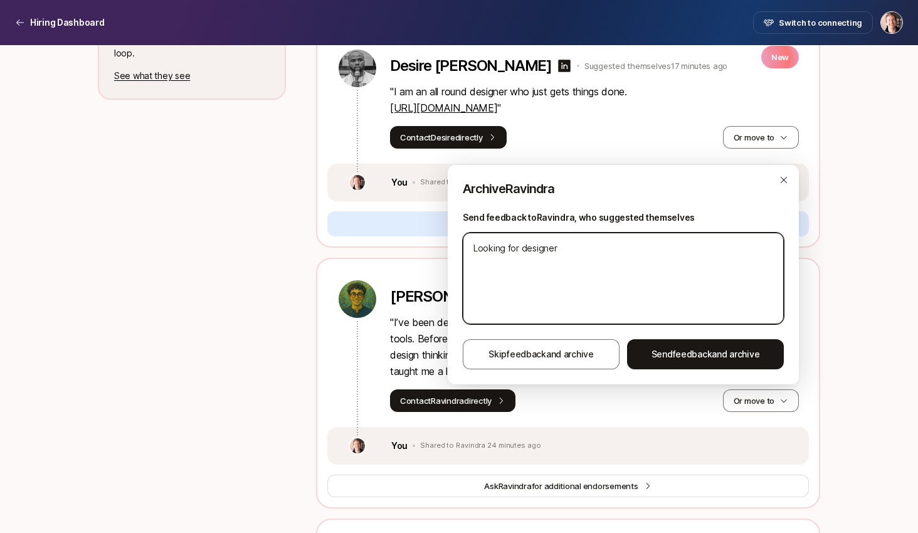
type textarea "x"
type textarea "Looking for designers"
type textarea "x"
type textarea "Looking for designers a"
type textarea "x"
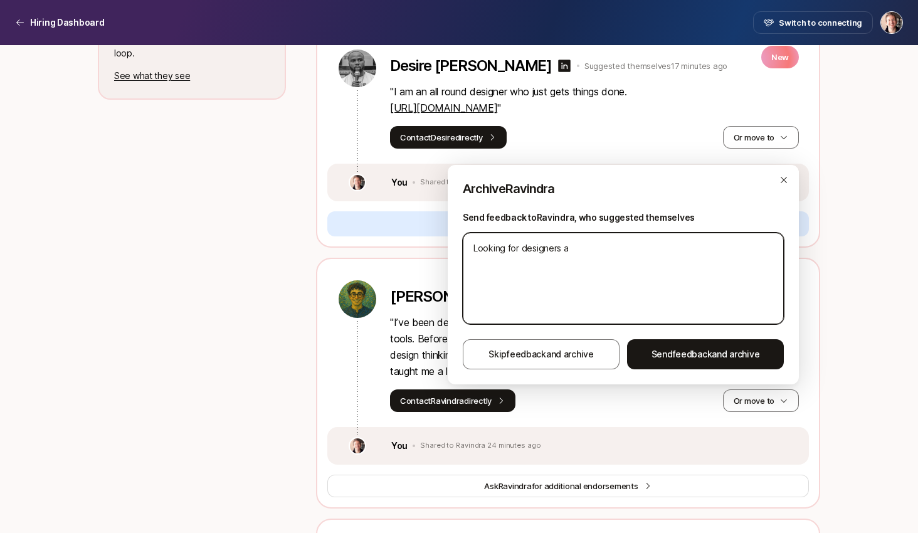
type textarea "Looking for designers al"
type textarea "x"
type textarea "Looking for designers alr"
type textarea "x"
type textarea "Looking for designers alre"
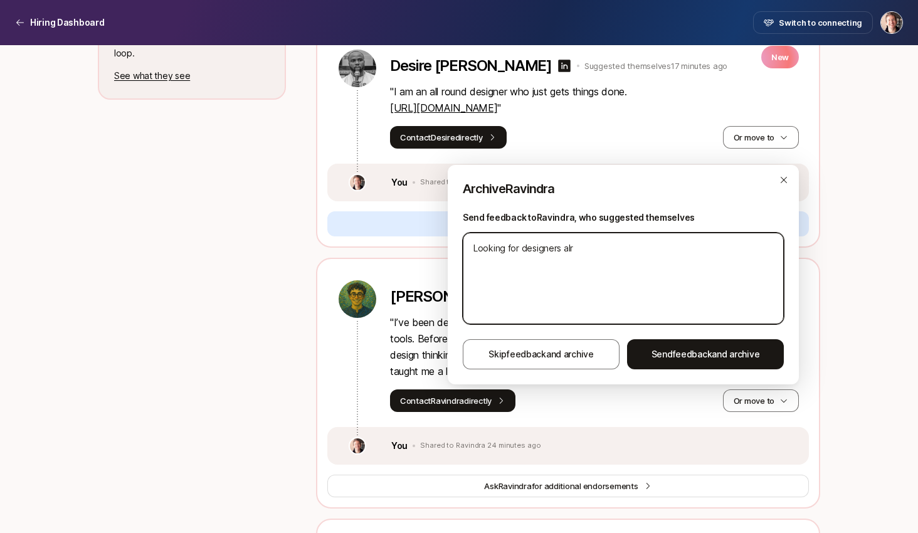
type textarea "x"
type textarea "Looking for designers alrea"
type textarea "x"
type textarea "Looking for designers alread"
type textarea "x"
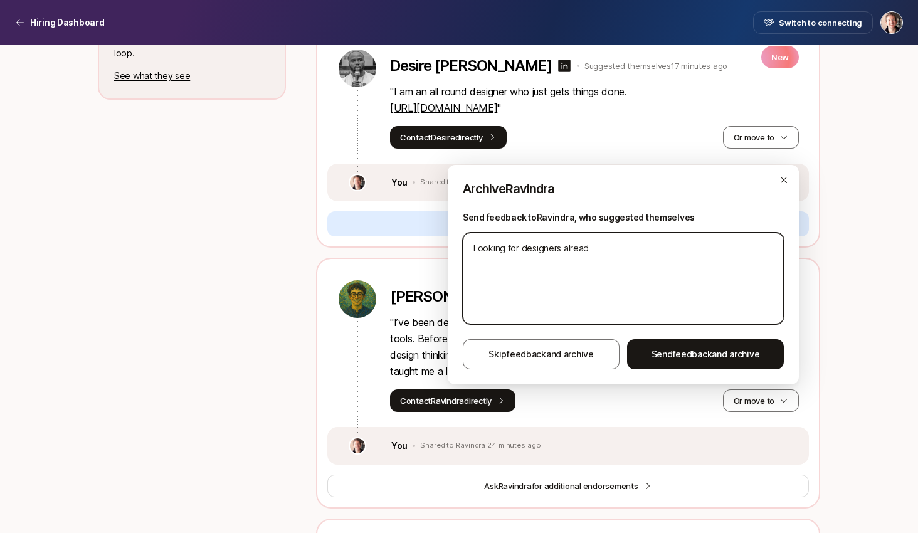
type textarea "Looking for designers already"
type textarea "x"
type textarea "Looking for designers already"
type textarea "x"
type textarea "Looking for designers already b"
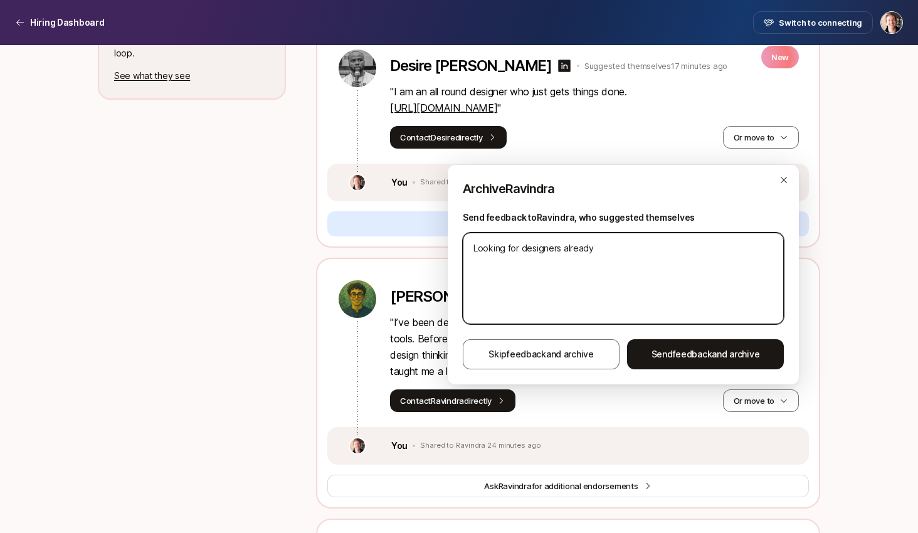
type textarea "x"
type textarea "Looking for designers already ba"
type textarea "x"
type textarea "Looking for designers already bas"
type textarea "x"
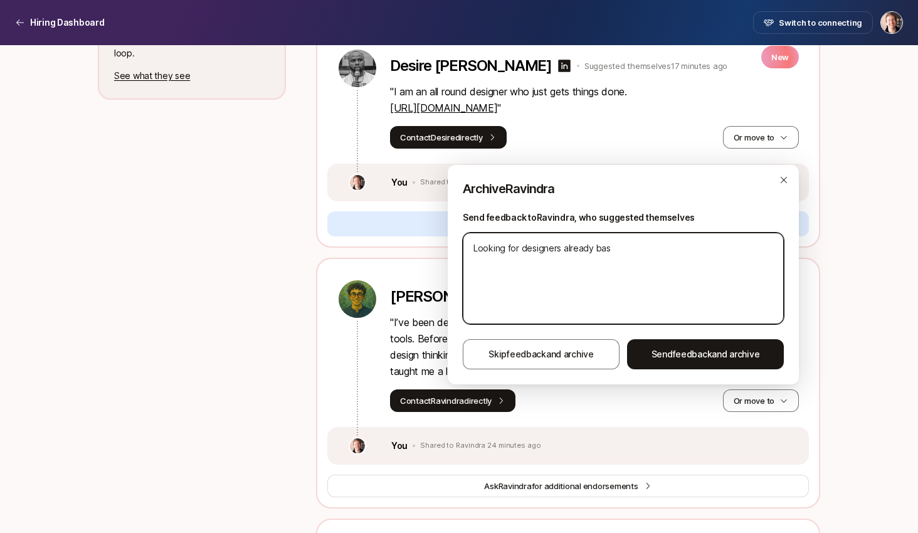
type textarea "Looking for designers already base"
type textarea "x"
type textarea "Looking for designers already based"
type textarea "x"
type textarea "Looking for designers already based"
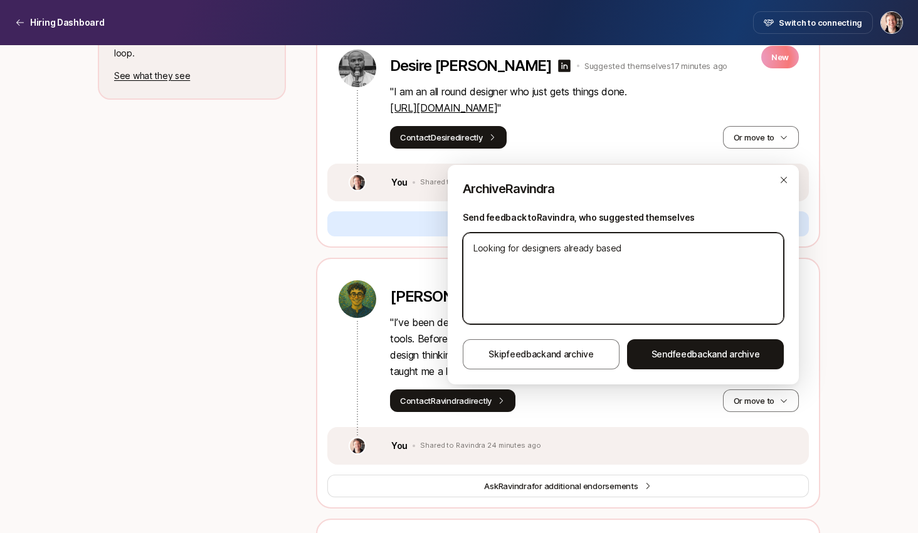
type textarea "x"
type textarea "Looking for designers already based i"
type textarea "x"
type textarea "Looking for designers already based in"
type textarea "x"
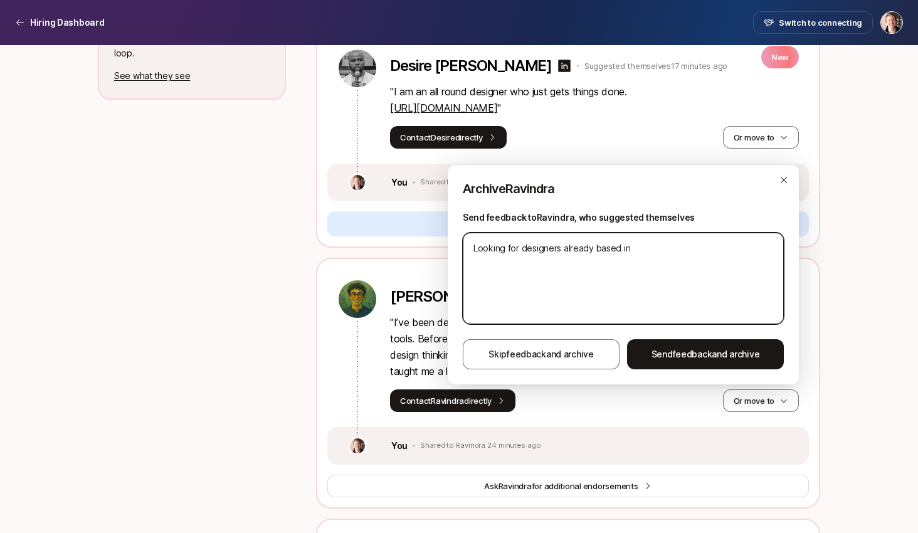
type textarea "Looking for designers already based in"
type textarea "x"
type textarea "Looking for designers already based in N"
type textarea "x"
type textarea "Looking for designers already based in NY"
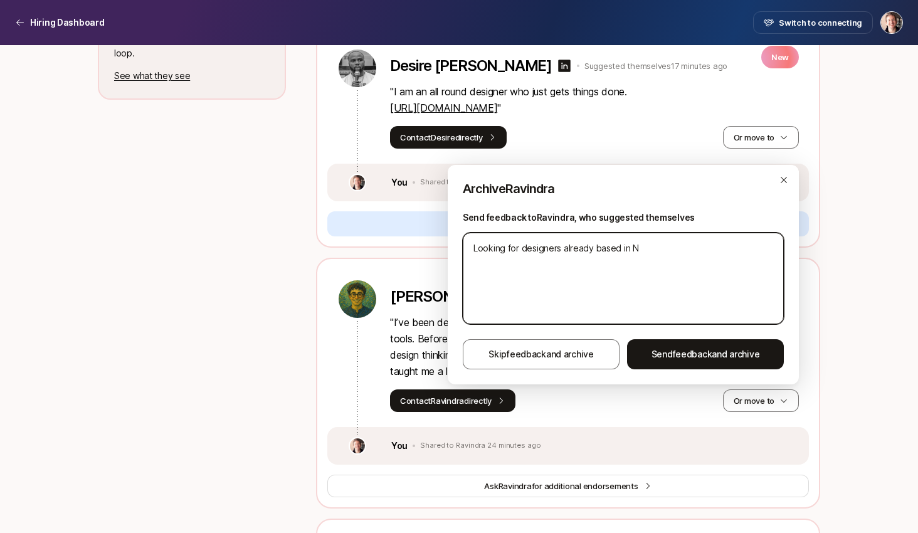
type textarea "x"
type textarea "Looking for designers already based in NYC"
type textarea "x"
type textarea "Looking for designers already based in NYC"
type textarea "x"
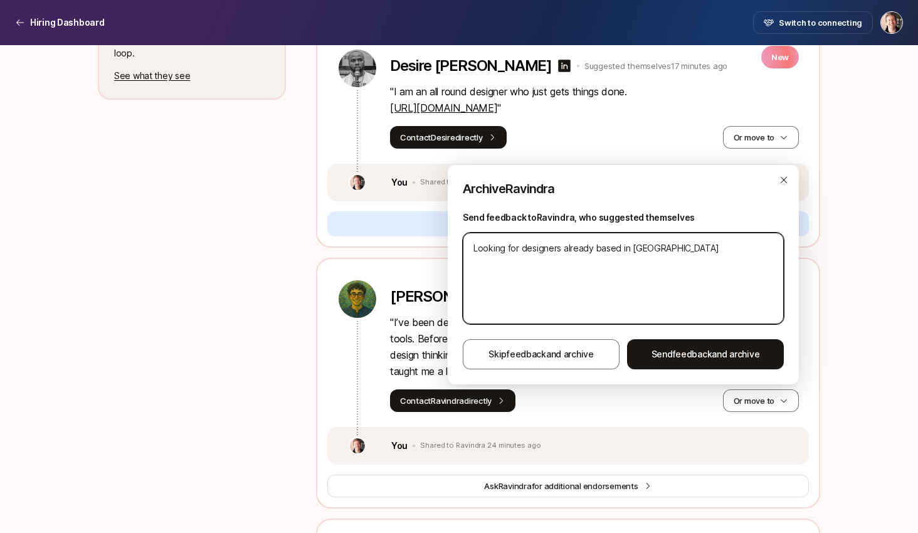
type textarea "Looking for designers already based in NYC u"
type textarea "x"
type textarea "Looking for designers already based in NYC un"
type textarea "x"
type textarea "Looking for designers already based in NYC uno"
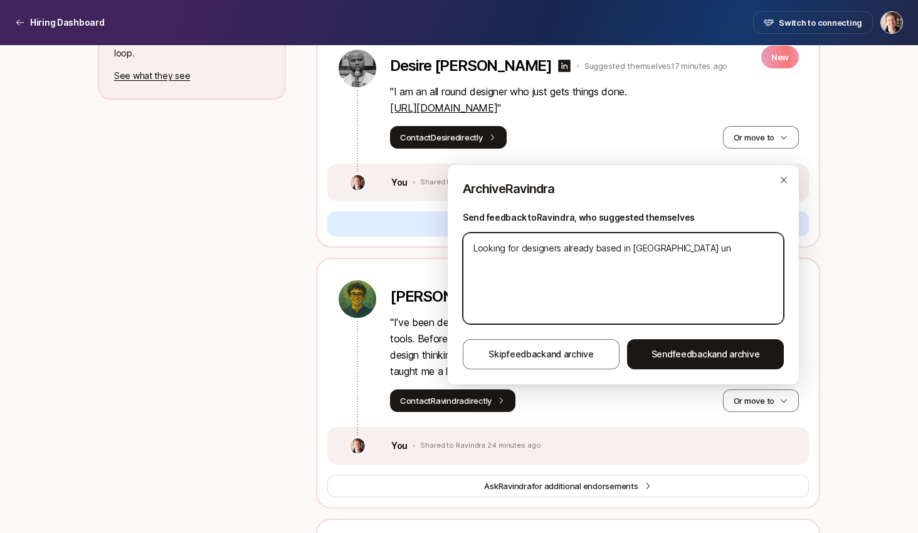
type textarea "x"
type textarea "Looking for designers already based in NYC un"
type textarea "x"
type textarea "Looking for designers already based in NYC unf"
type textarea "x"
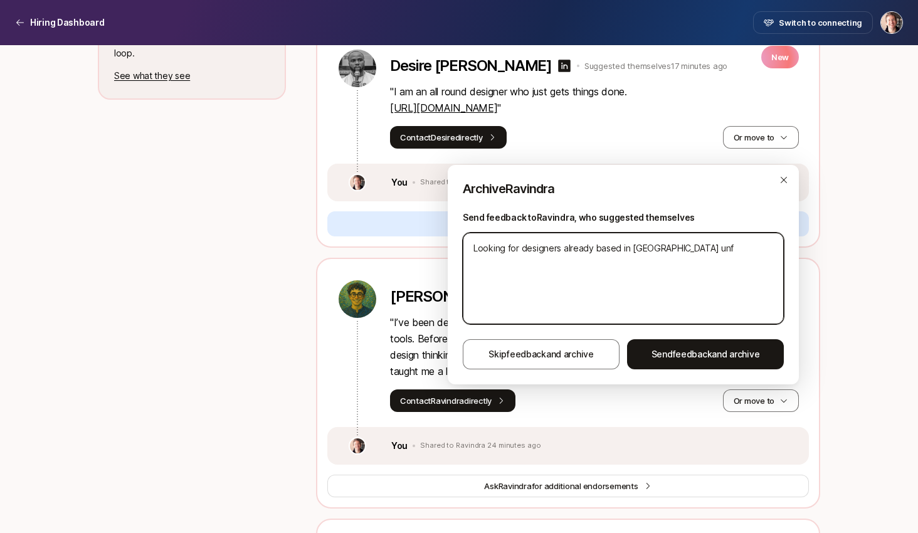
type textarea "Looking for designers already based in NYC unfo"
type textarea "x"
type textarea "Looking for designers already based in NYC unfor"
type textarea "x"
type textarea "Looking for designers already based in NYC unfort"
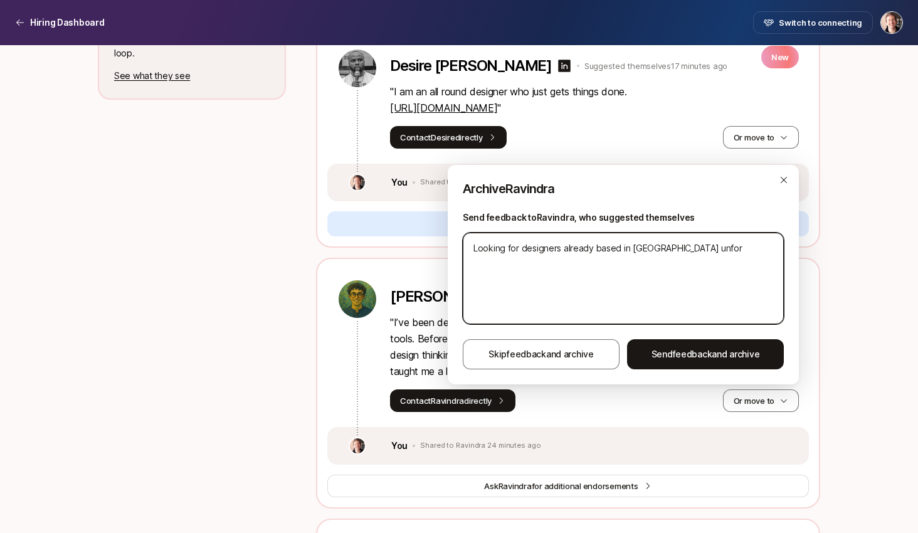
type textarea "x"
type textarea "Looking for designers already based in NYC unfortu"
type textarea "x"
type textarea "Looking for designers already based in NYC unfortun"
type textarea "x"
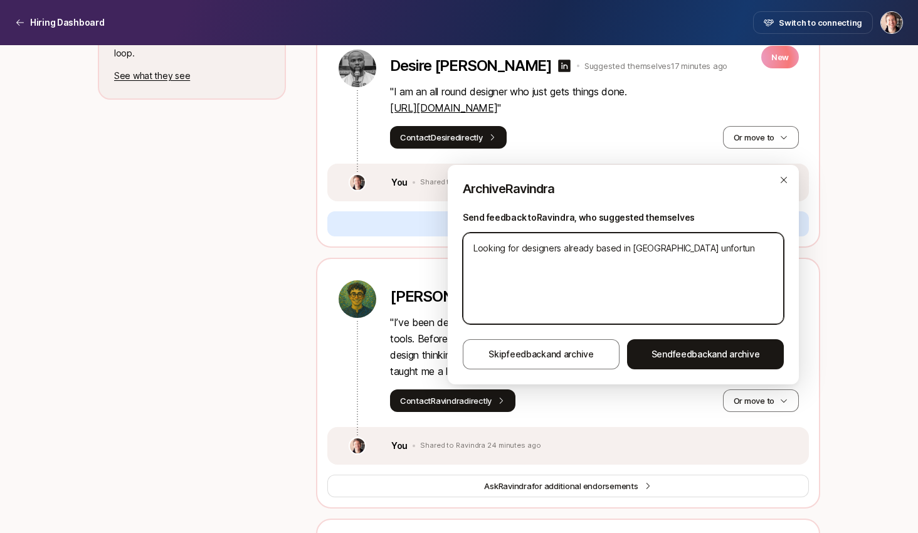
type textarea "Looking for designers already based in NYC unfortuna"
type textarea "x"
type textarea "Looking for designers already based in NYC unfortunat"
type textarea "x"
type textarea "Looking for designers already based in NYC unfortunate"
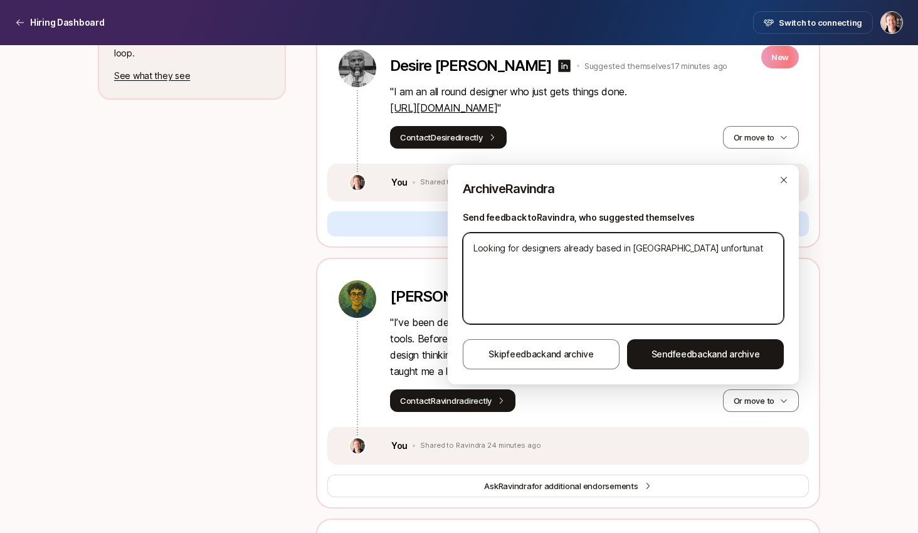
type textarea "x"
type textarea "Looking for designers already based in NYC unfortunatel"
type textarea "x"
type textarea "Looking for designers already based in NYC unfortunately"
type textarea "x"
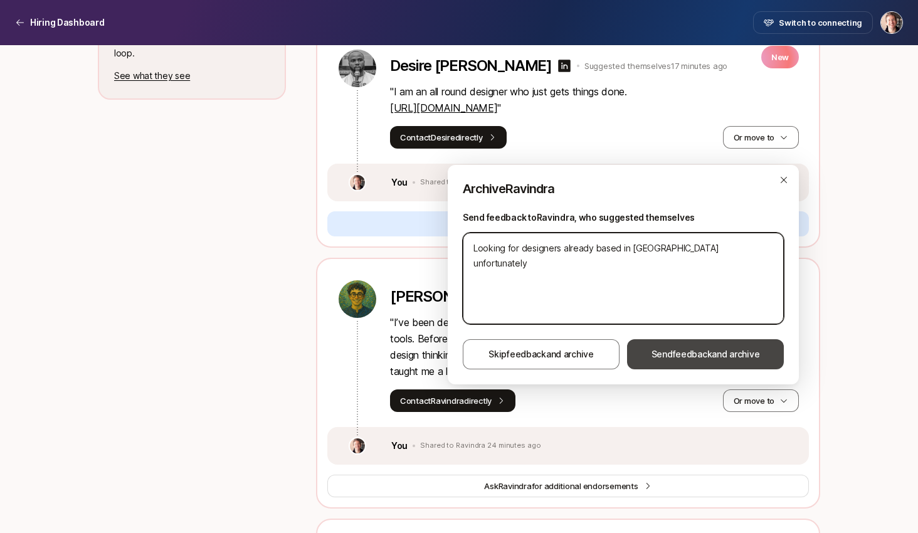
type textarea "Looking for designers already based in NYC unfortunately"
click at [677, 353] on span "feedback" at bounding box center [693, 354] width 40 height 11
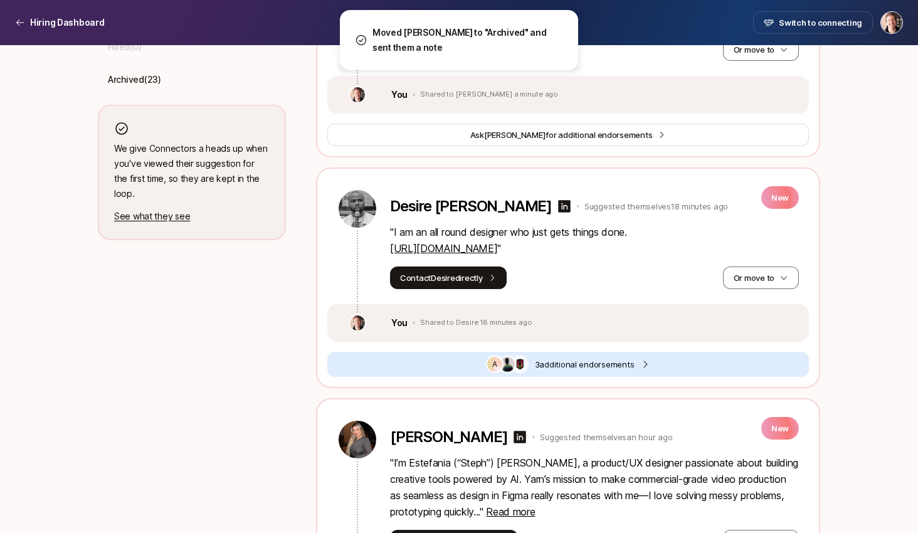
scroll to position [553, 0]
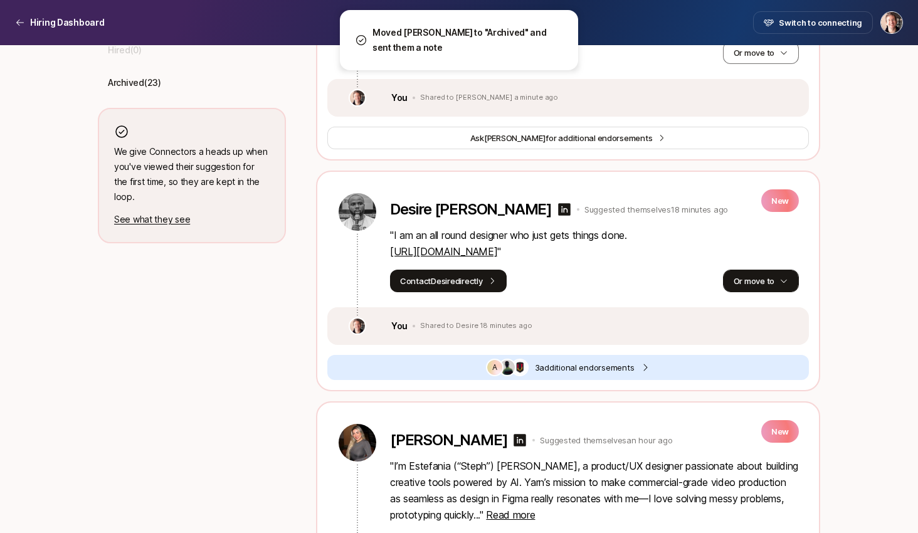
click at [747, 281] on button "Or move to" at bounding box center [761, 281] width 76 height 23
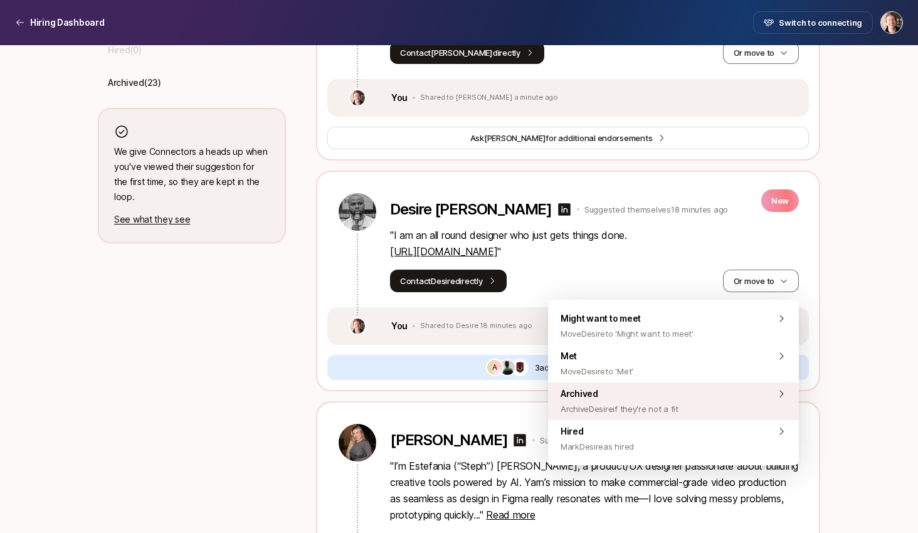
click at [664, 390] on span "Archived Archive Desire if they're not a fit" at bounding box center [620, 401] width 118 height 30
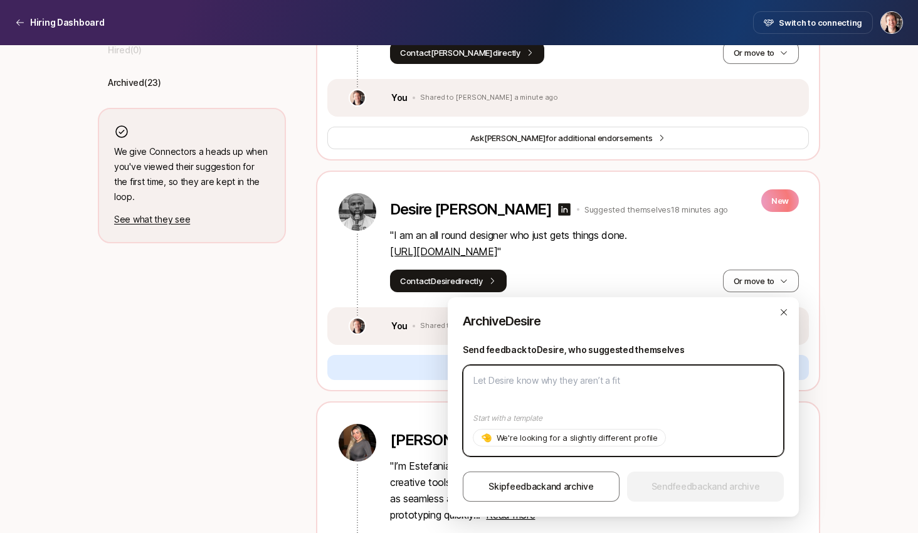
click at [664, 390] on textarea at bounding box center [623, 411] width 321 height 92
paste textarea "Looking for designers already based in NYC unfortunately"
type textarea "x"
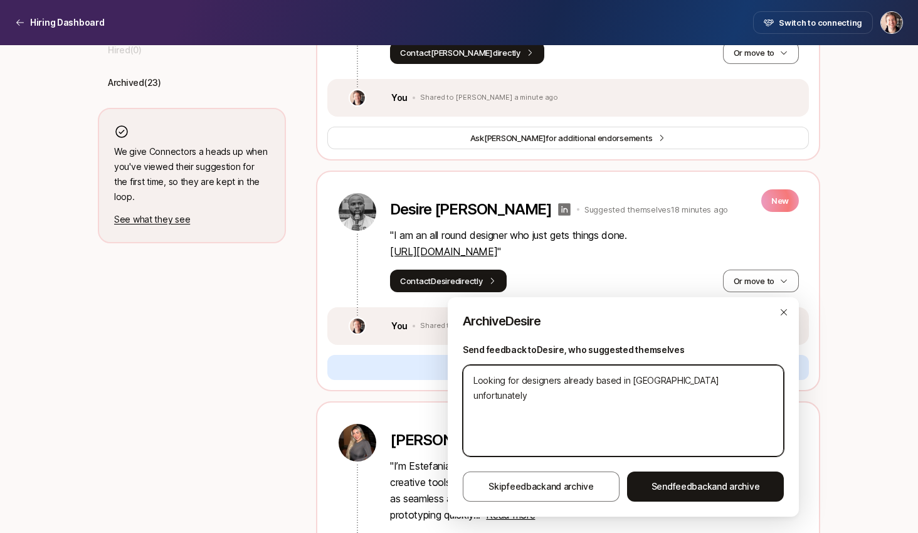
type textarea "Looking for designers already based in NYC unfortunately"
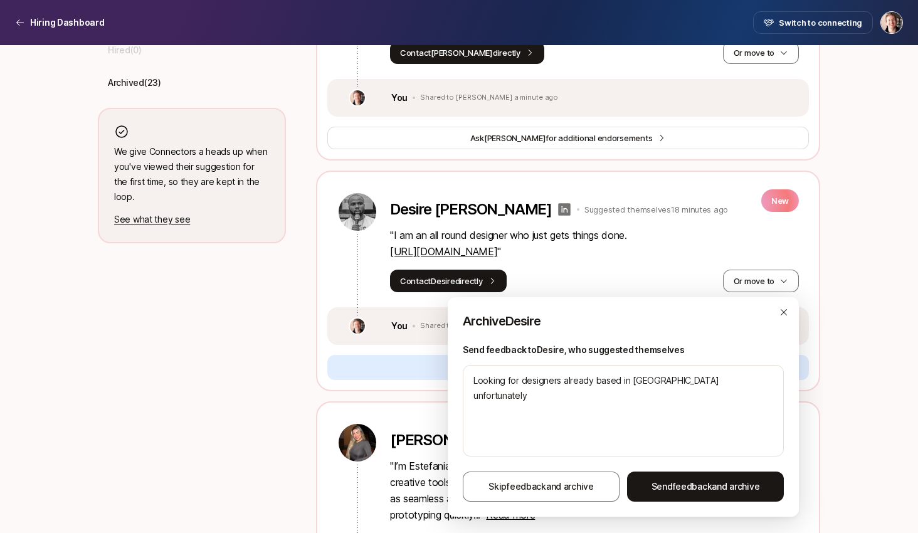
click at [558, 208] on icon at bounding box center [564, 209] width 13 height 13
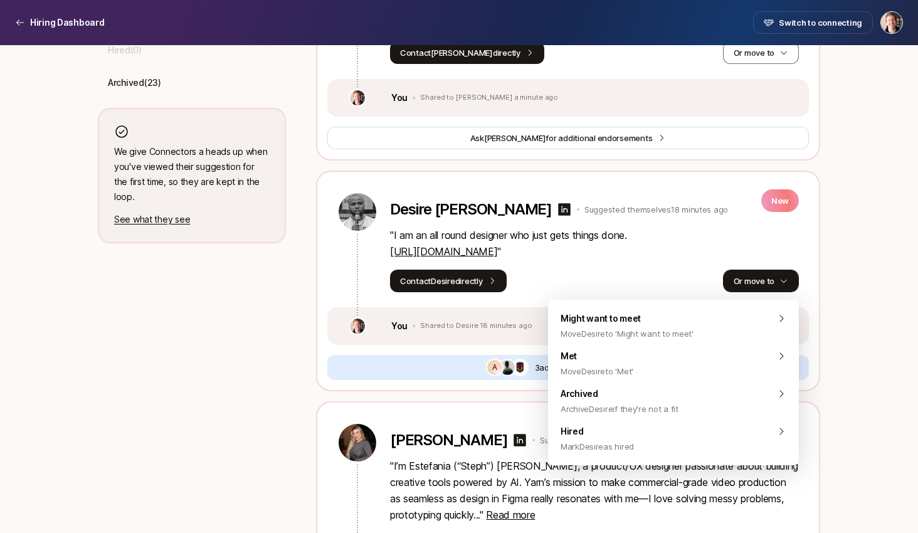
click at [762, 280] on button "Or move to" at bounding box center [761, 281] width 76 height 23
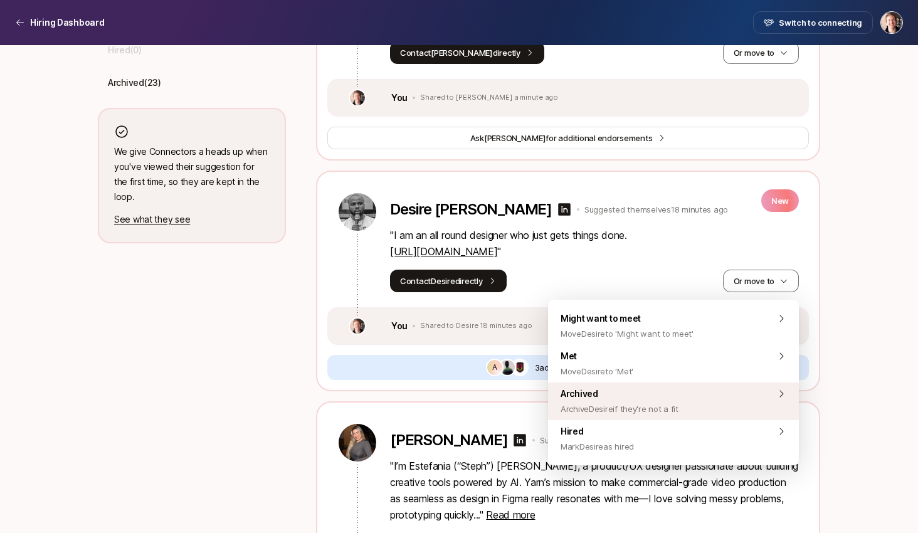
click at [657, 408] on span "Archive Desire if they're not a fit" at bounding box center [620, 408] width 118 height 15
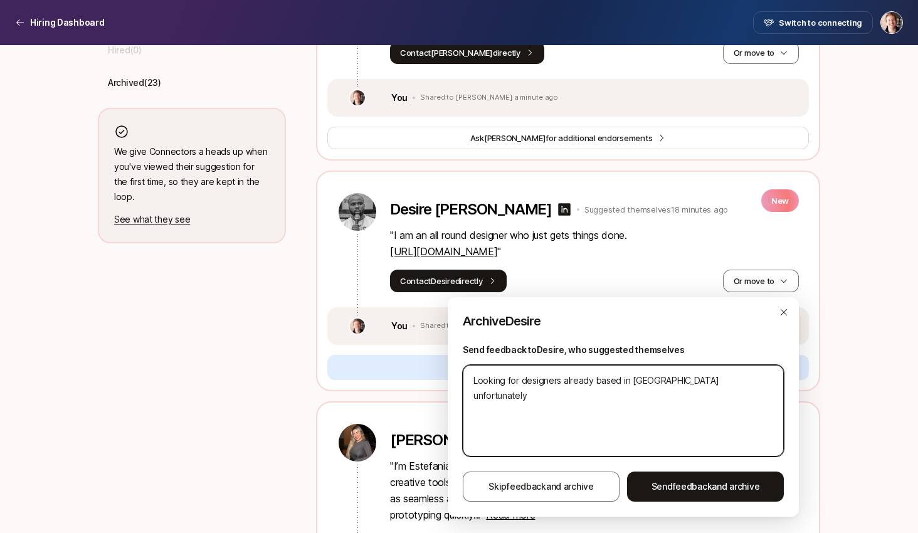
click at [657, 408] on textarea "Looking for designers already based in NYC unfortunately" at bounding box center [623, 411] width 321 height 92
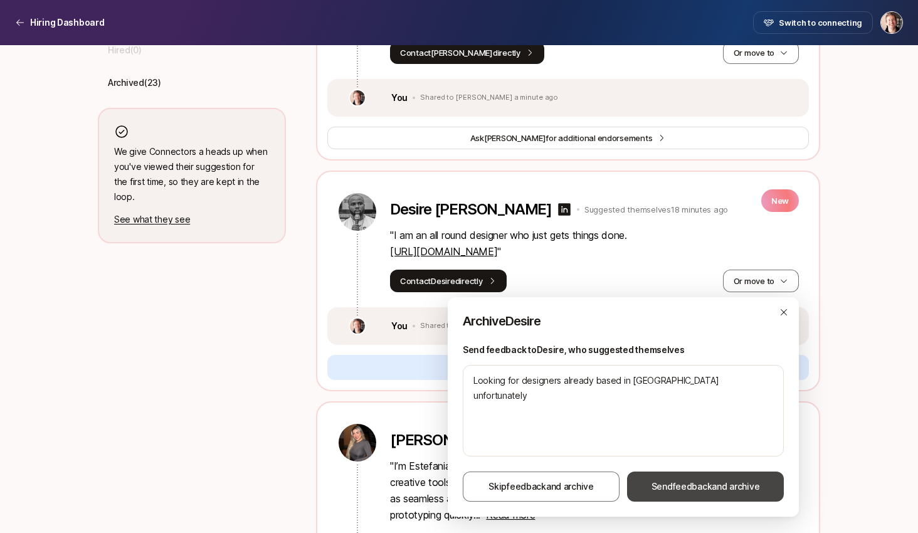
click at [687, 481] on span "Send feedback and archive" at bounding box center [706, 486] width 109 height 15
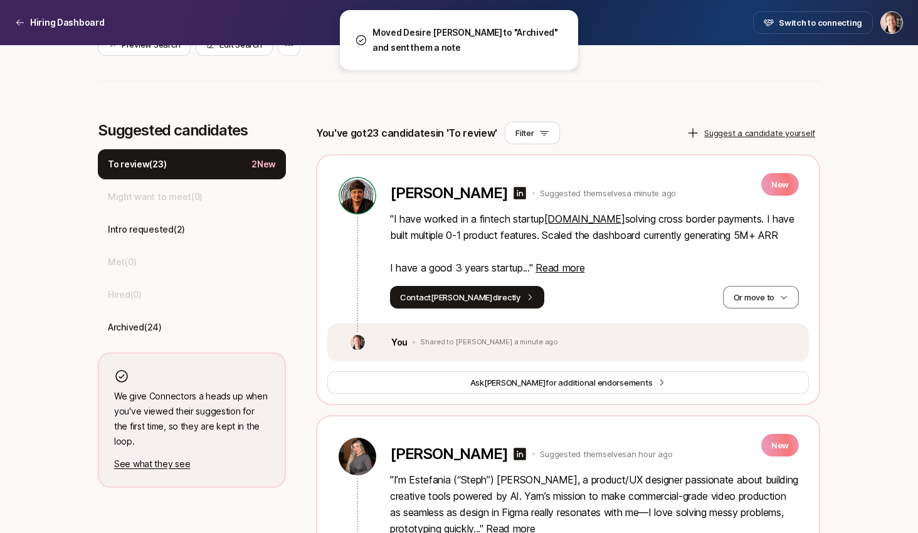
scroll to position [294, 0]
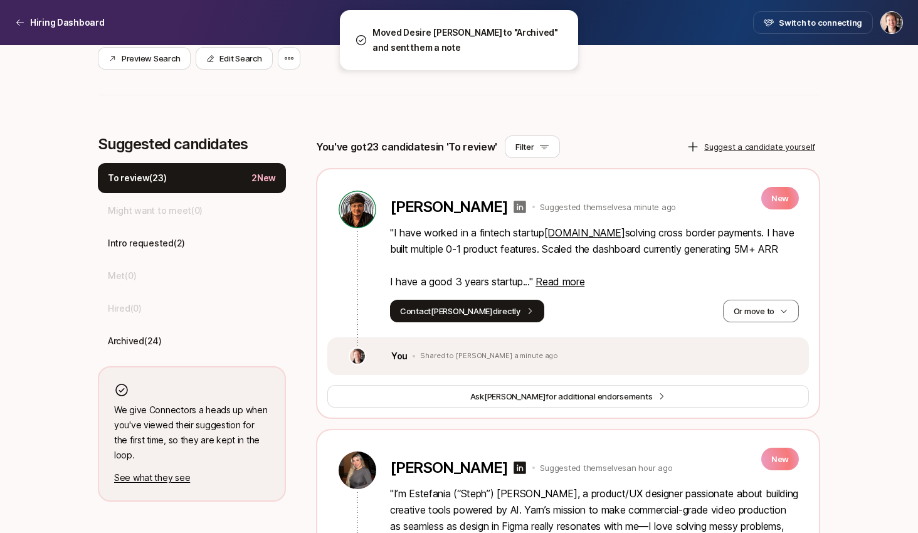
click at [526, 209] on icon at bounding box center [520, 207] width 13 height 13
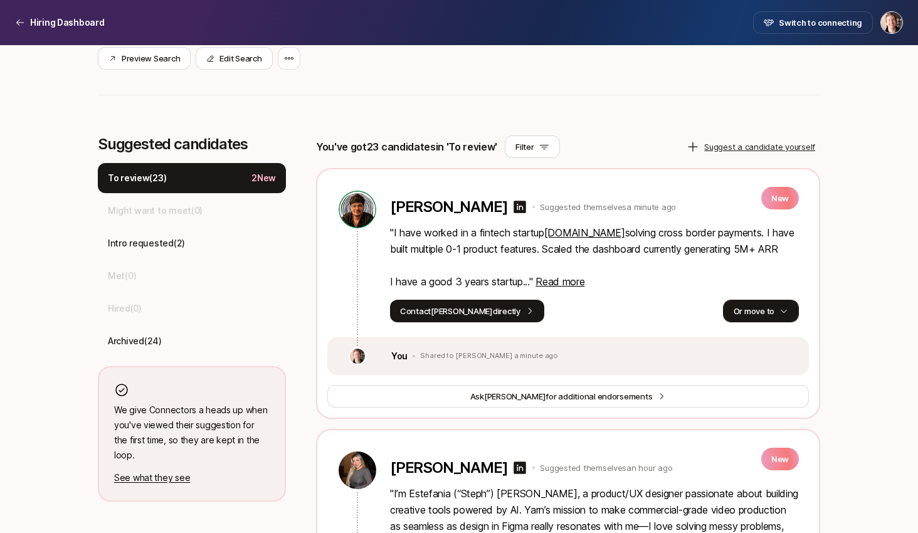
click at [769, 311] on button "Or move to" at bounding box center [761, 311] width 76 height 23
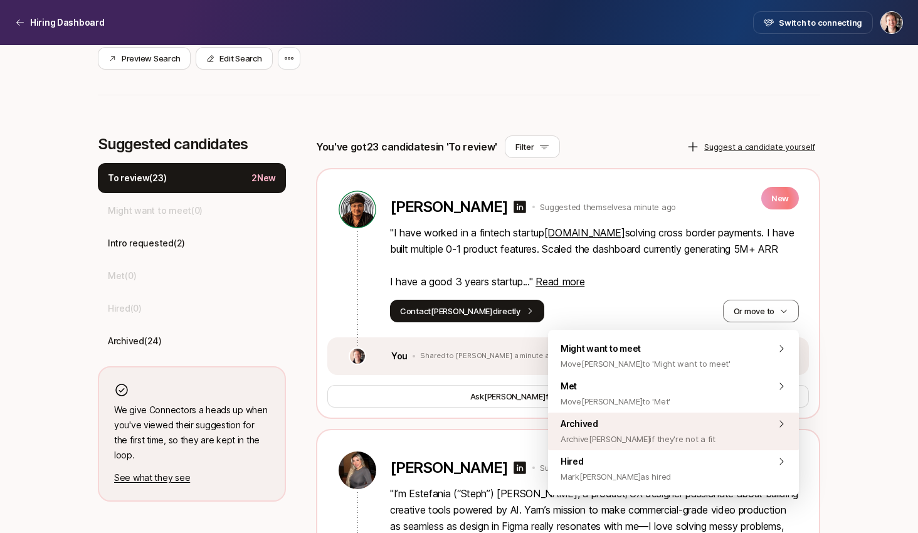
click at [708, 438] on div "Archived Archive Kumar Aditya if they're not a fit" at bounding box center [673, 432] width 251 height 38
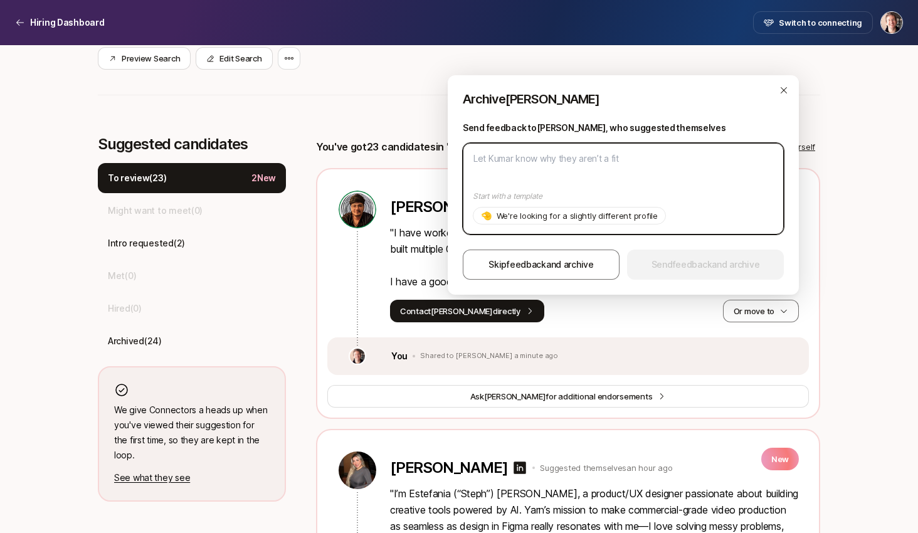
click at [627, 176] on textarea at bounding box center [623, 189] width 321 height 92
paste textarea "Looking for designers already based in NYC unfortunately"
type textarea "x"
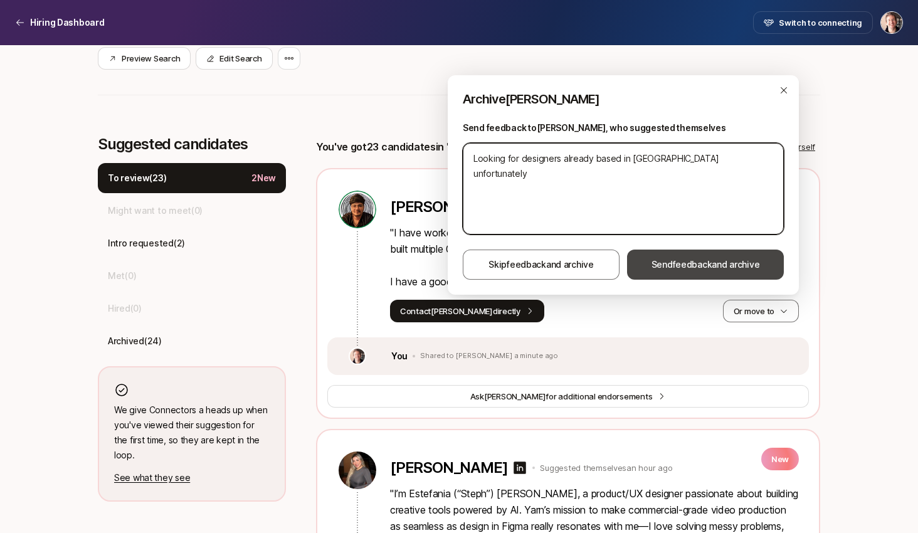
type textarea "Looking for designers already based in NYC unfortunately"
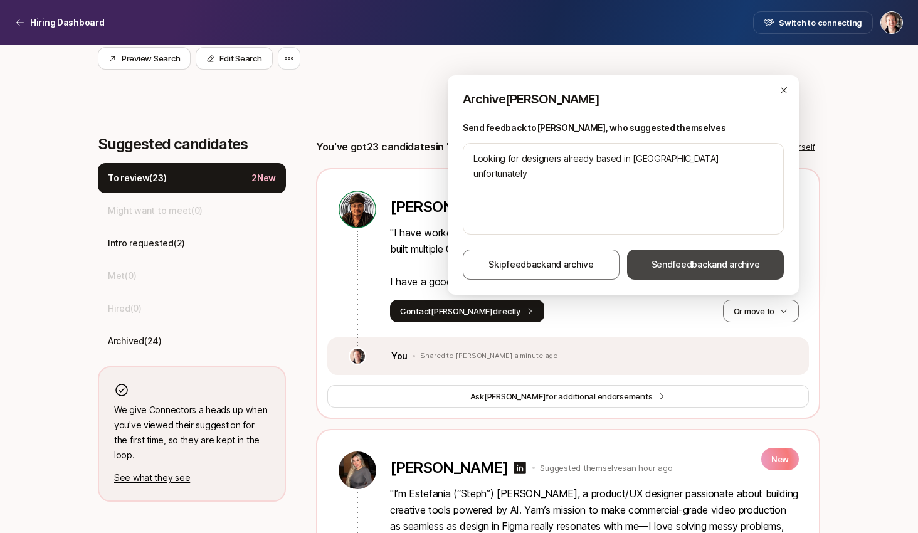
click at [698, 257] on span "Send feedback and archive" at bounding box center [706, 264] width 109 height 15
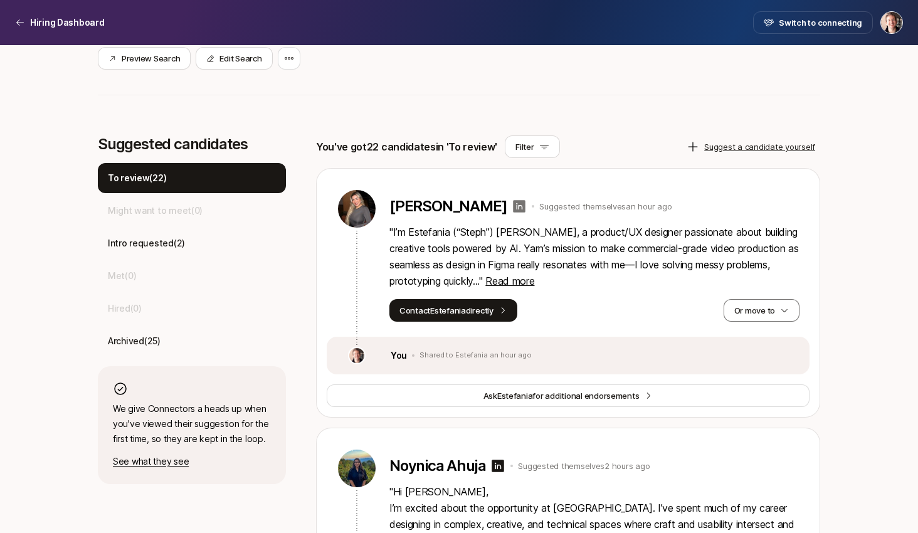
click at [516, 204] on icon at bounding box center [519, 206] width 15 height 15
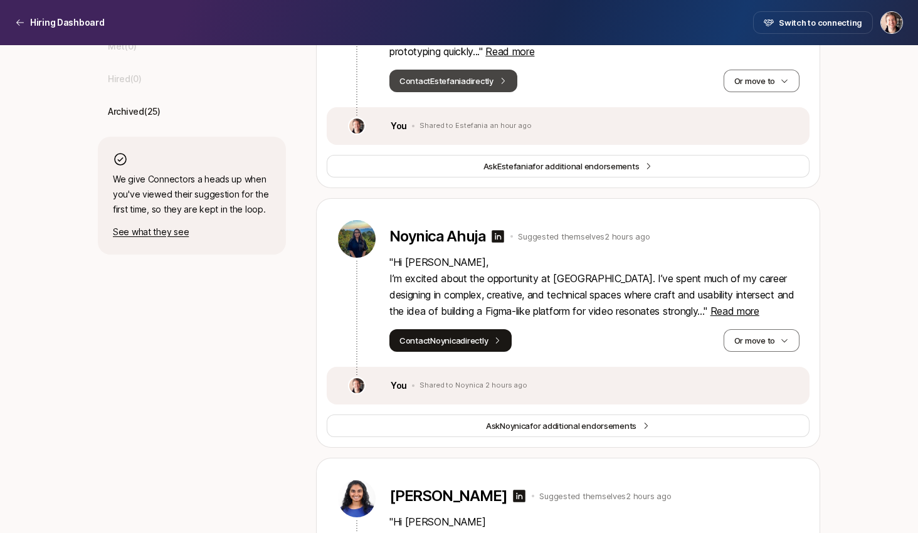
scroll to position [769, 0]
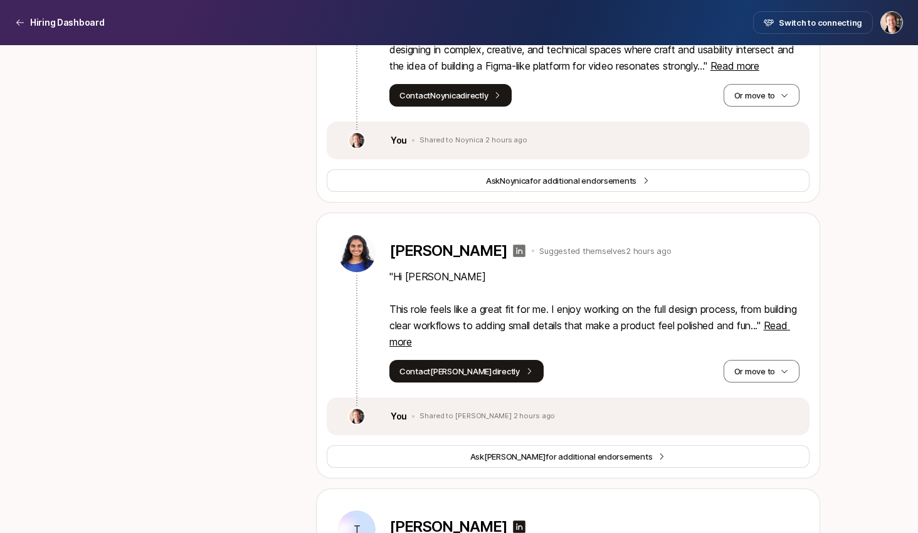
click at [514, 255] on icon at bounding box center [520, 251] width 13 height 13
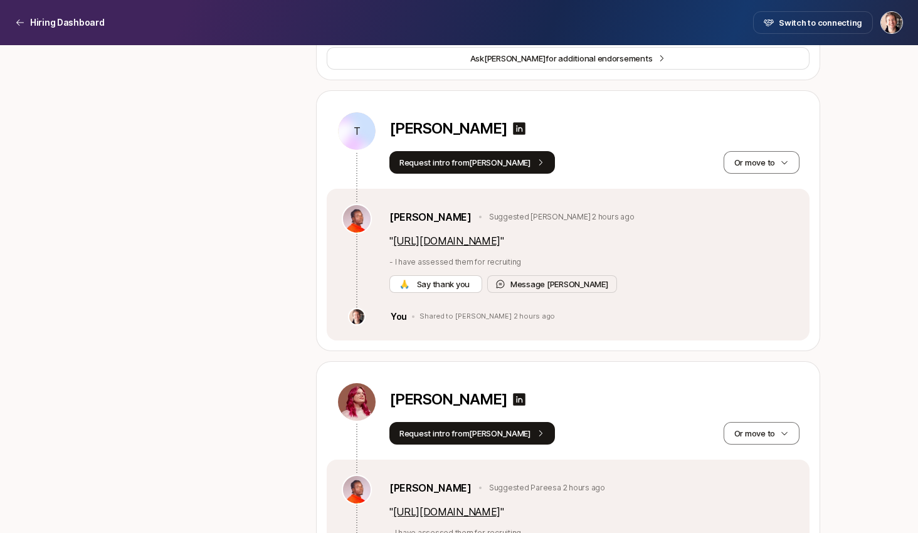
scroll to position [1166, 0]
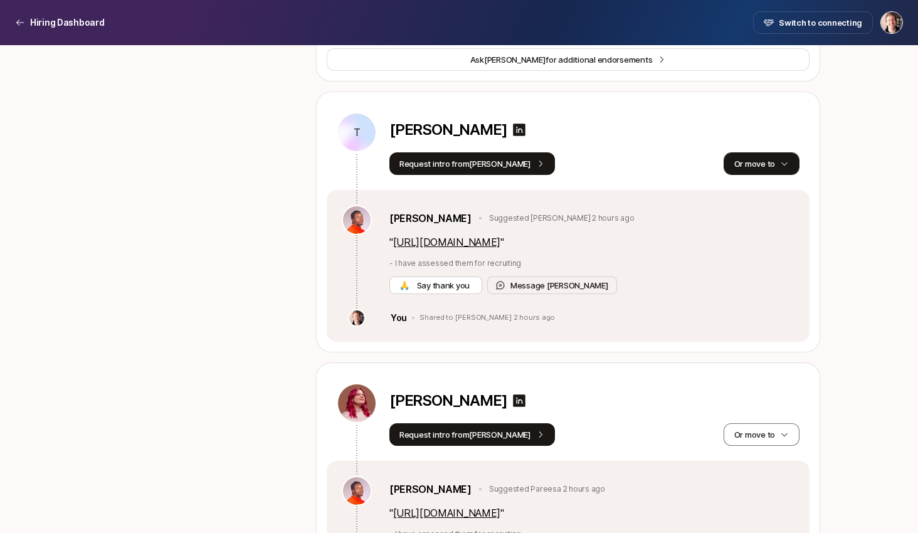
click at [736, 160] on button "Or move to" at bounding box center [762, 163] width 76 height 23
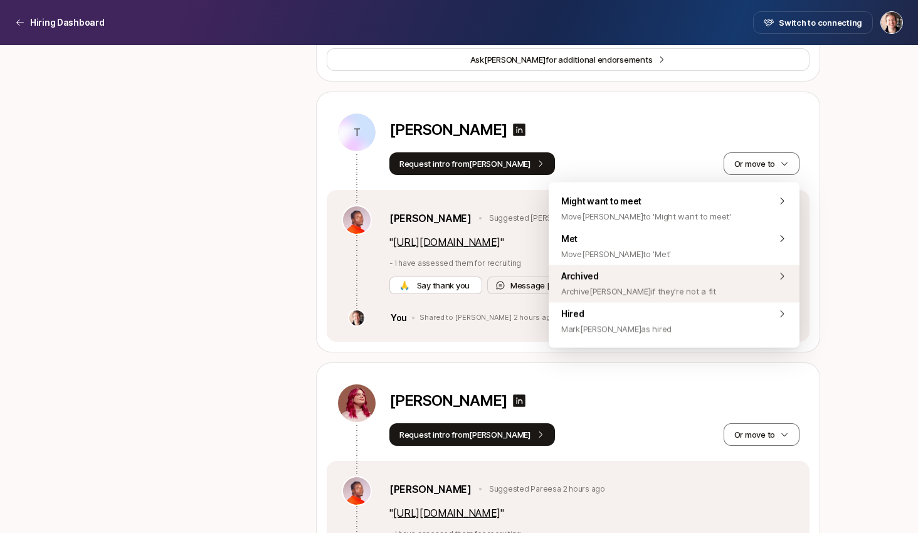
click at [694, 300] on div "Archived Archive Tatiana if they're not a fit" at bounding box center [674, 284] width 251 height 38
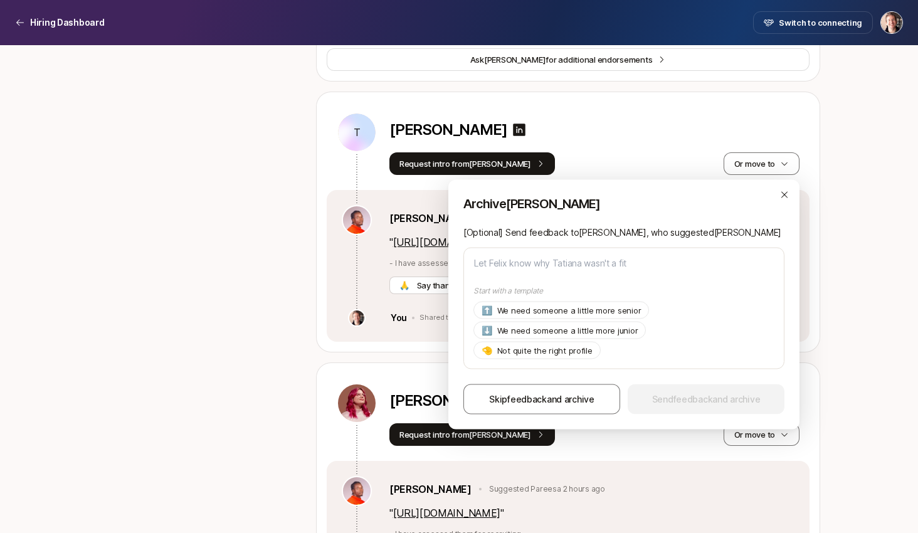
click at [669, 405] on div "Skip feedback and archive Send feedback and archive" at bounding box center [624, 400] width 321 height 30
click at [565, 395] on span "Skip feedback and archive" at bounding box center [541, 399] width 105 height 15
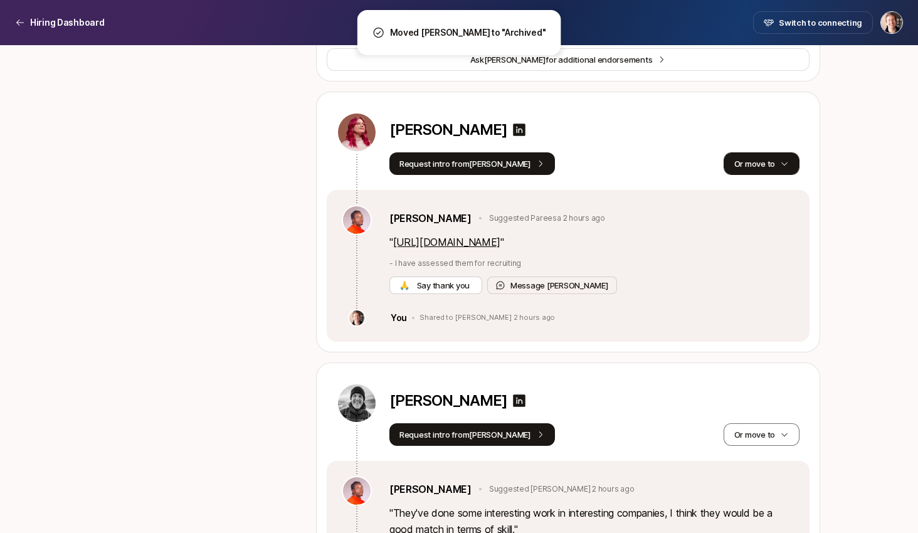
click at [768, 161] on button "Or move to" at bounding box center [762, 163] width 76 height 23
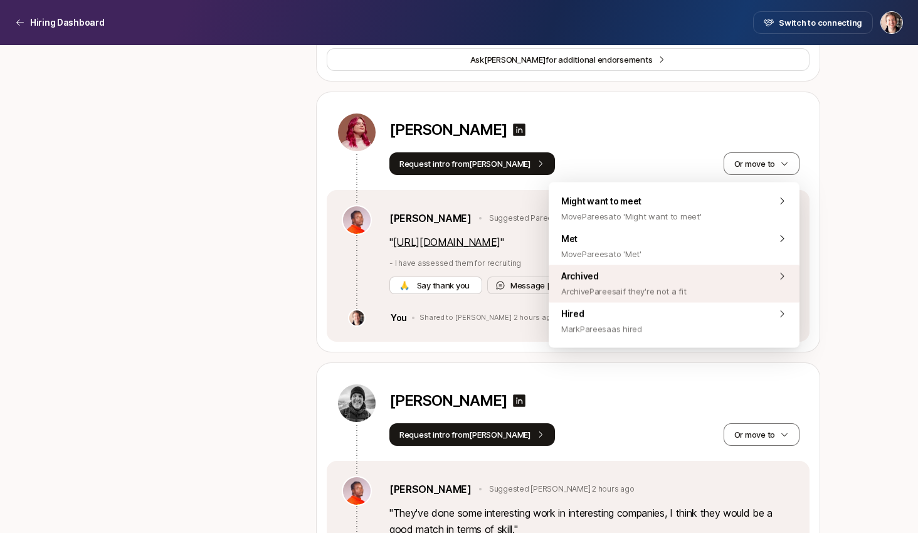
click at [693, 289] on div "Archived Archive Pareesa if they're not a fit" at bounding box center [674, 284] width 251 height 38
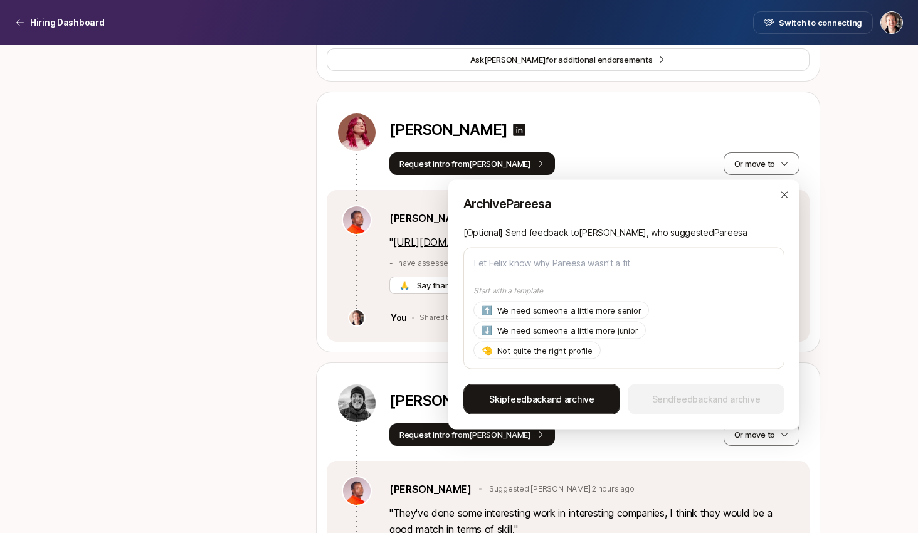
click at [539, 396] on span "feedback" at bounding box center [527, 399] width 40 height 11
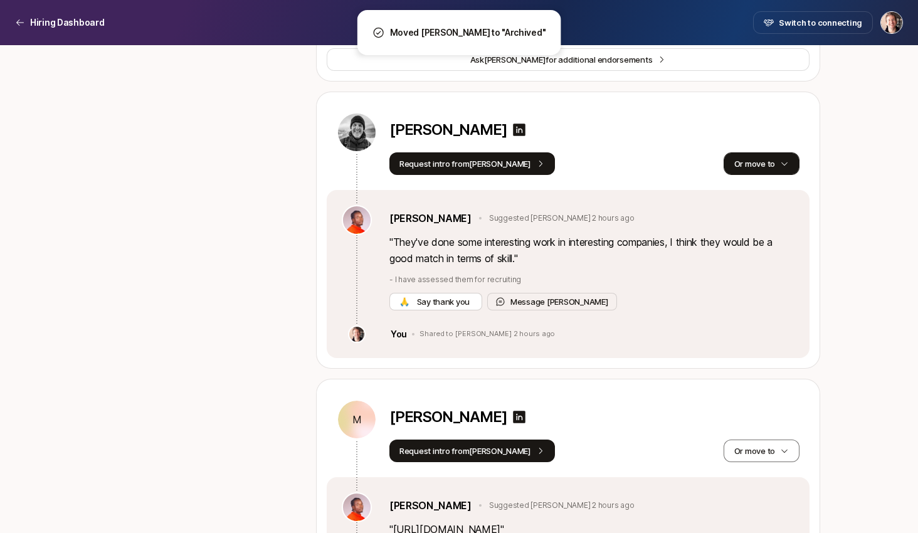
click at [738, 156] on button "Or move to" at bounding box center [762, 163] width 76 height 23
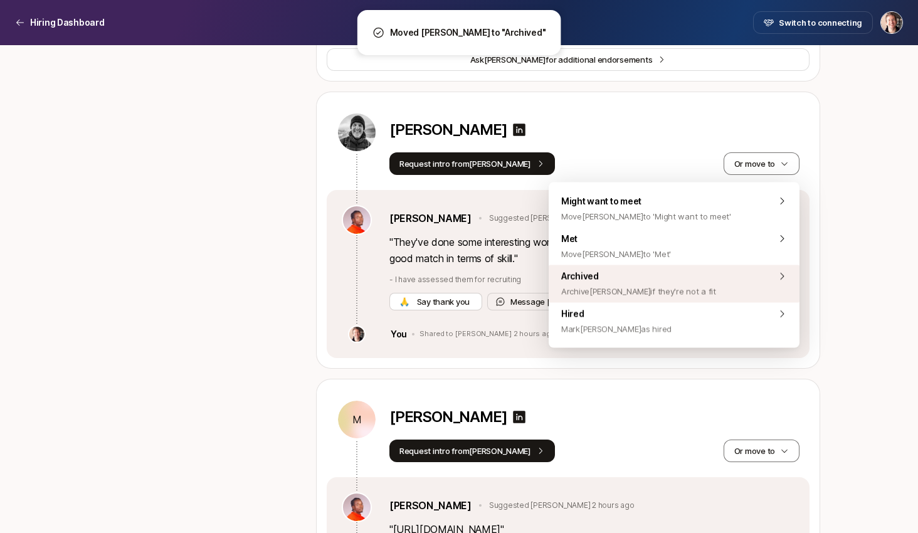
click at [610, 286] on span "Archive Marc if they're not a fit" at bounding box center [638, 291] width 155 height 15
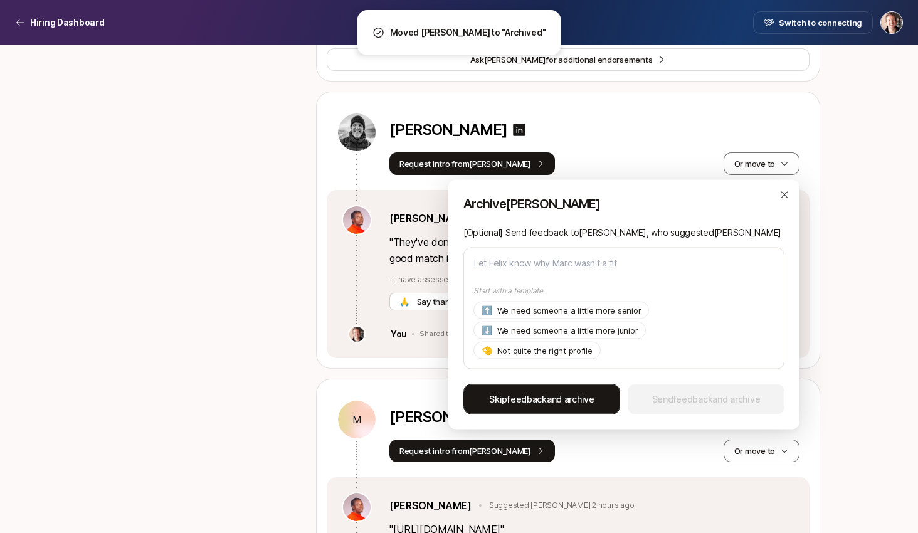
click at [539, 413] on button "Skip feedback and archive" at bounding box center [542, 400] width 157 height 30
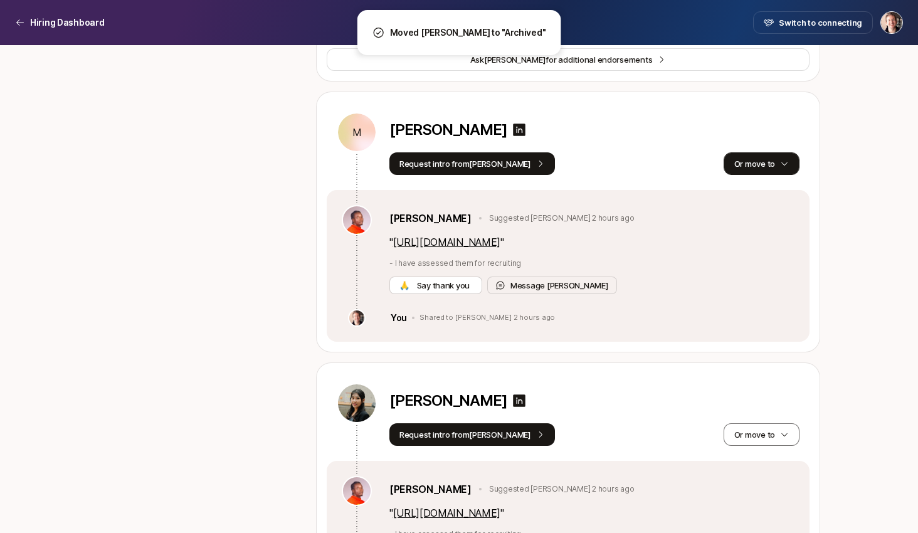
click at [746, 160] on button "Or move to" at bounding box center [762, 163] width 76 height 23
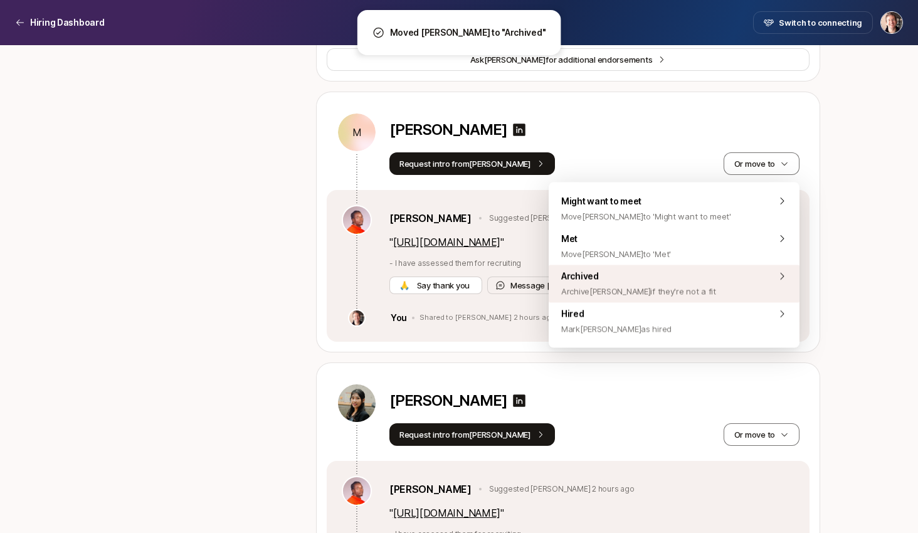
click at [690, 273] on span "Archived Archive Mohammad if they're not a fit" at bounding box center [638, 284] width 155 height 30
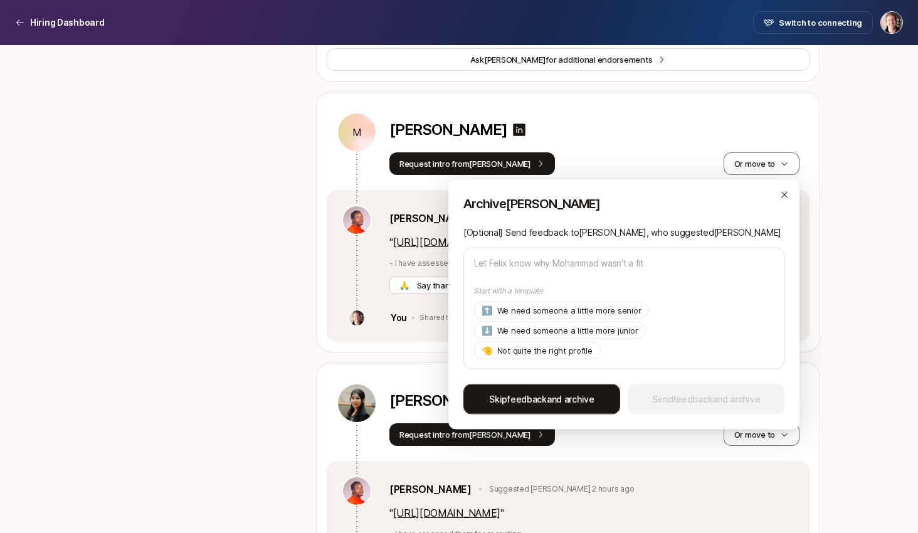
click at [509, 399] on span "feedback" at bounding box center [527, 399] width 40 height 11
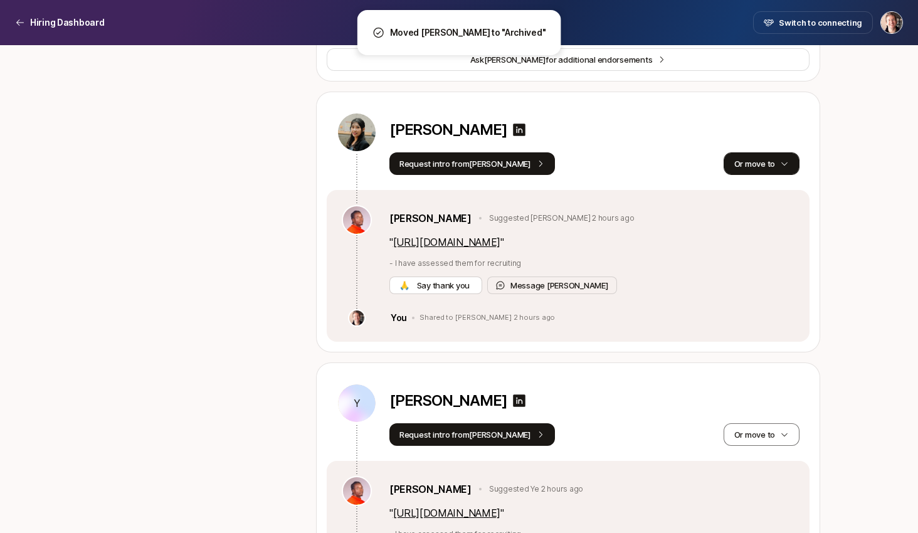
click at [776, 163] on button "Or move to" at bounding box center [762, 163] width 76 height 23
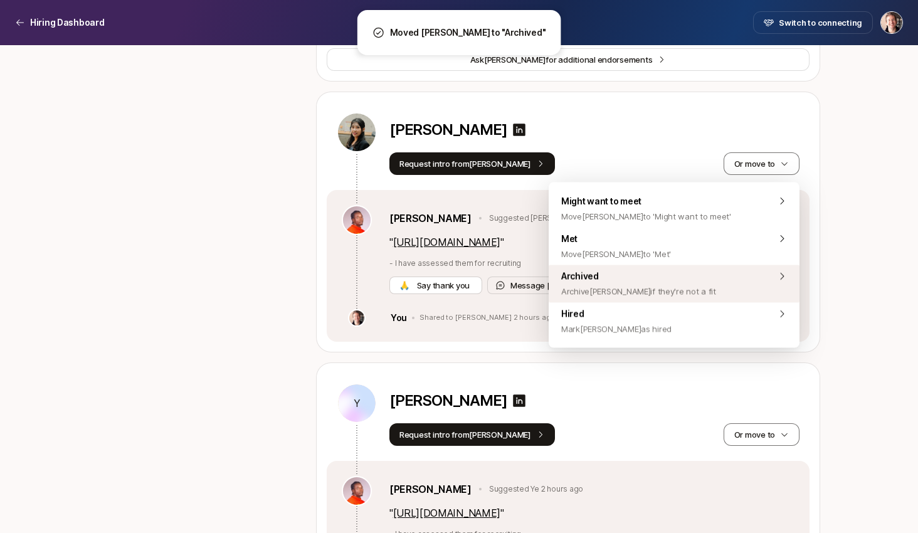
click at [635, 293] on span "Archive Nicole if they're not a fit" at bounding box center [638, 291] width 155 height 15
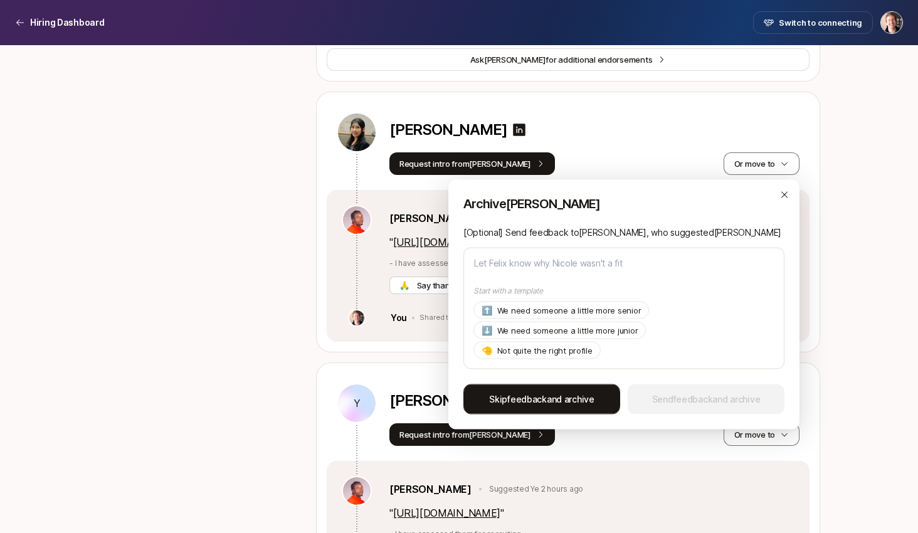
click at [546, 398] on span "Skip feedback and archive" at bounding box center [541, 399] width 105 height 15
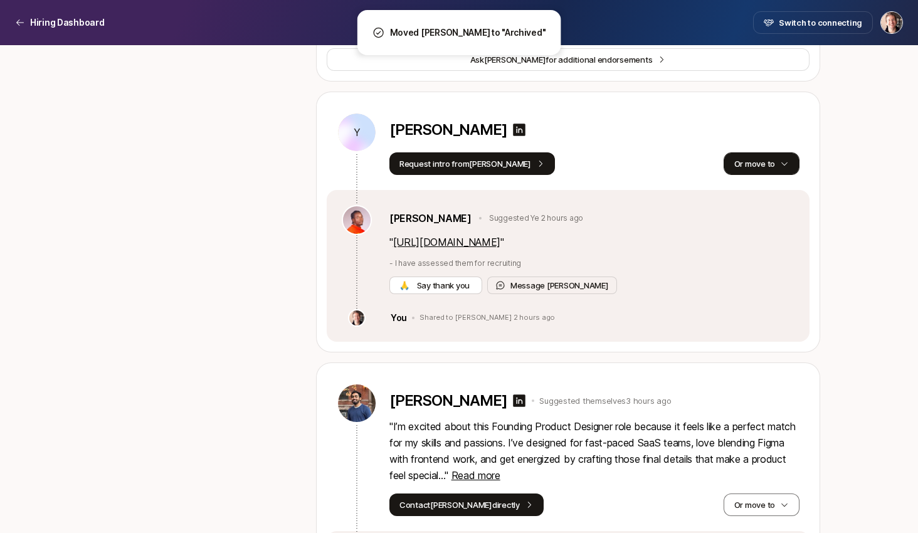
click at [760, 167] on button "Or move to" at bounding box center [762, 163] width 76 height 23
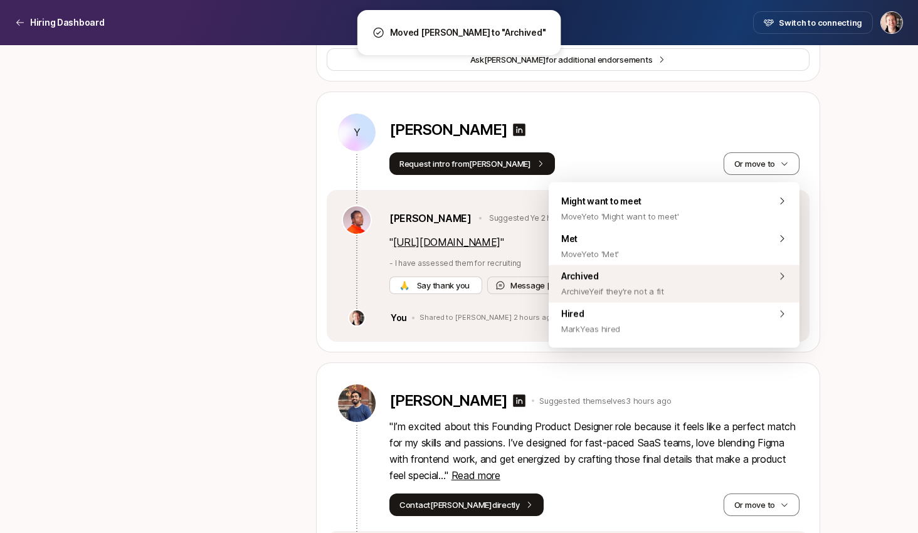
click at [668, 284] on div "Archived Archive Ye if they're not a fit" at bounding box center [674, 284] width 251 height 38
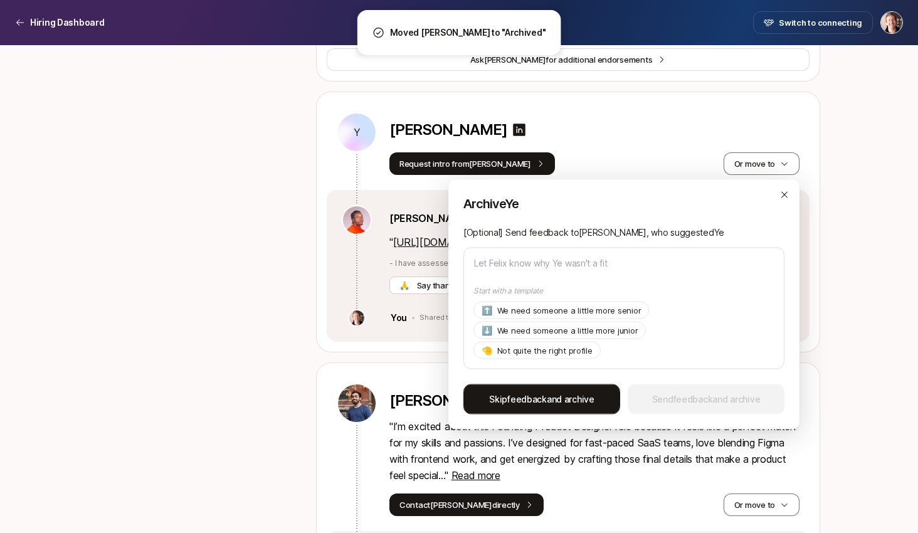
click at [543, 395] on span "feedback" at bounding box center [527, 399] width 40 height 11
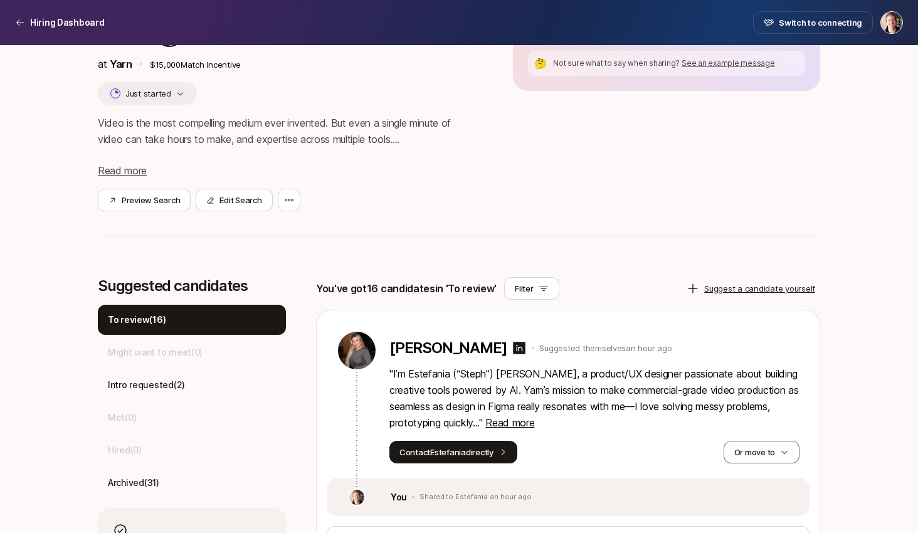
scroll to position [0, 0]
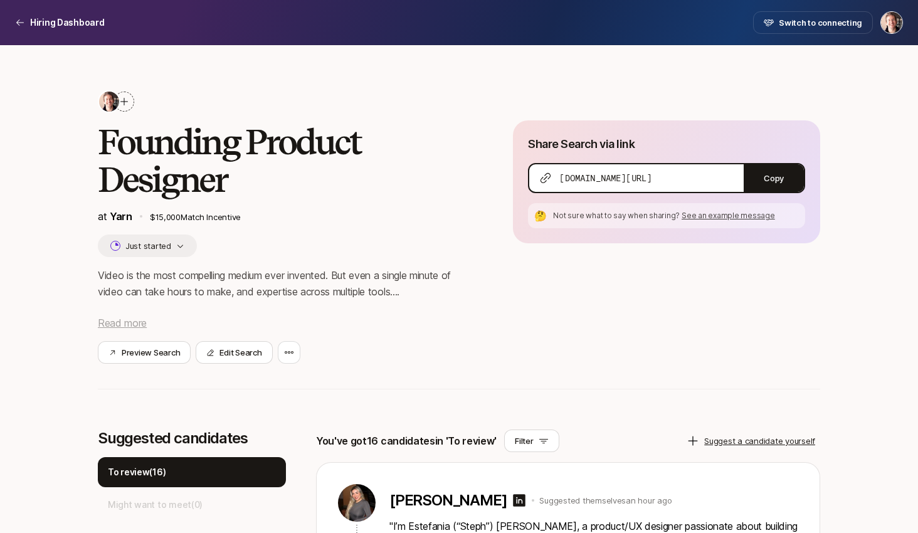
click at [135, 323] on span "Read more" at bounding box center [122, 323] width 49 height 13
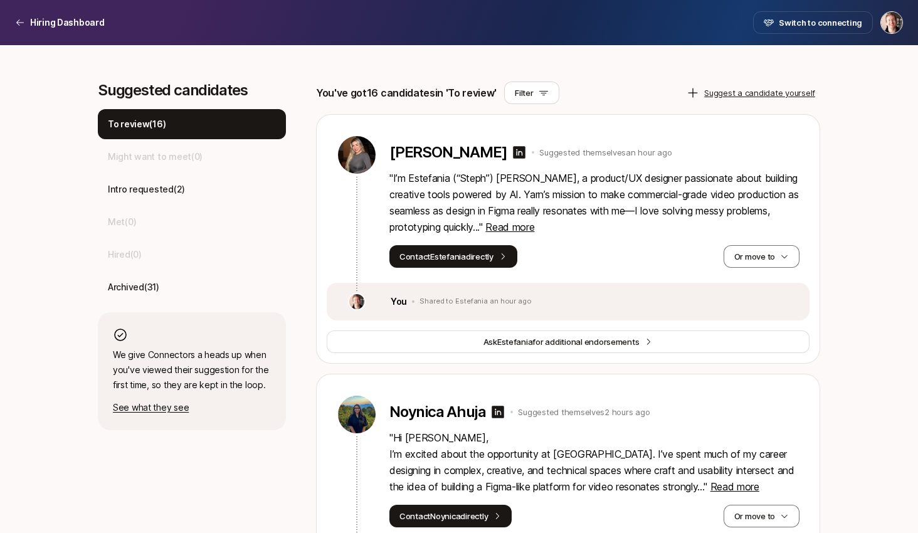
scroll to position [954, 0]
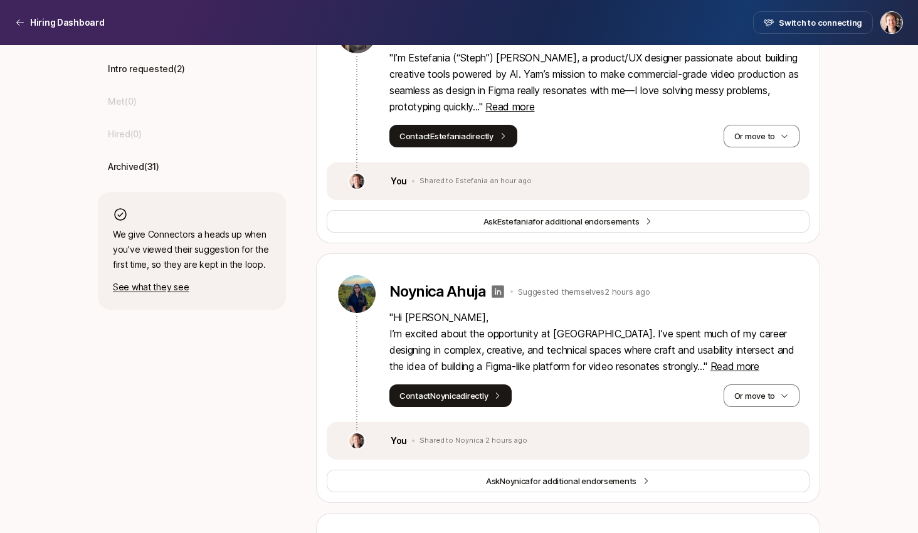
click at [502, 298] on icon at bounding box center [498, 291] width 13 height 13
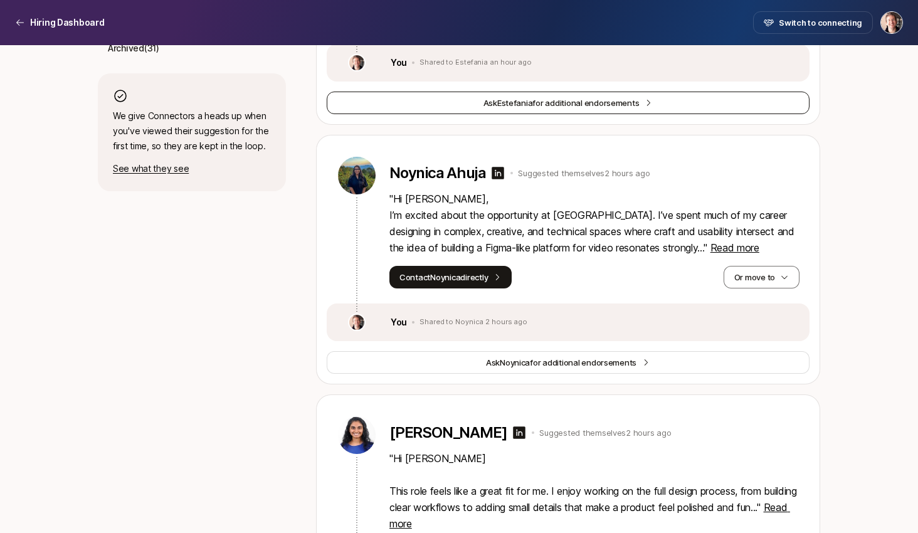
scroll to position [1074, 0]
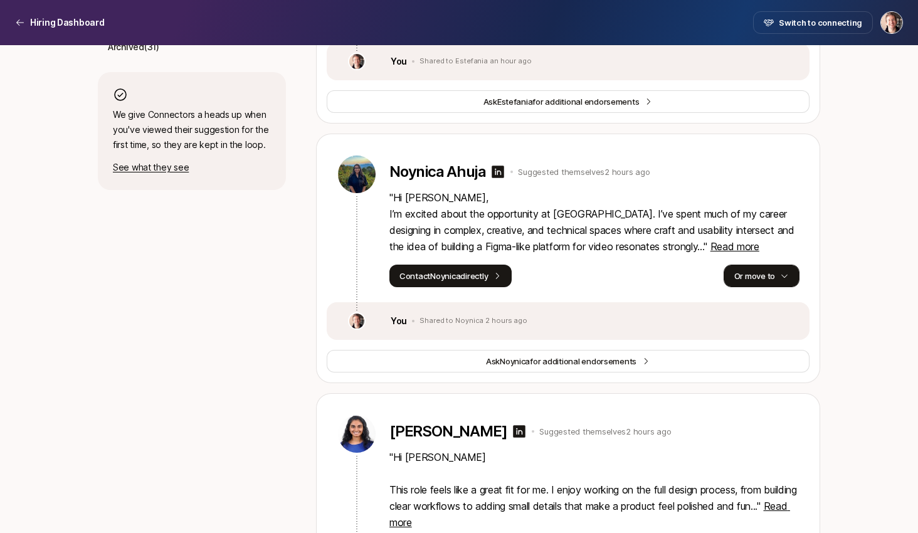
click at [734, 287] on button "Or move to" at bounding box center [762, 276] width 76 height 23
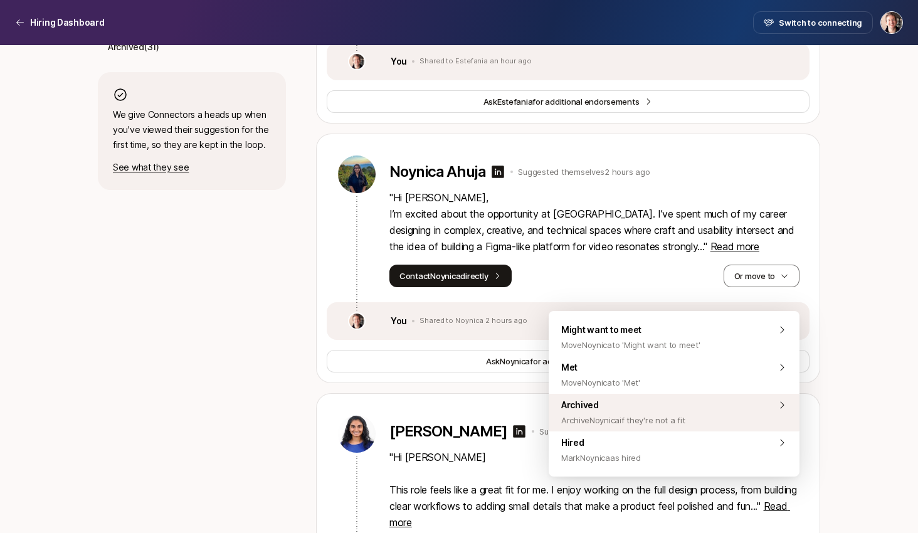
click at [683, 424] on span "Archive Noynica if they're not a fit" at bounding box center [623, 420] width 124 height 15
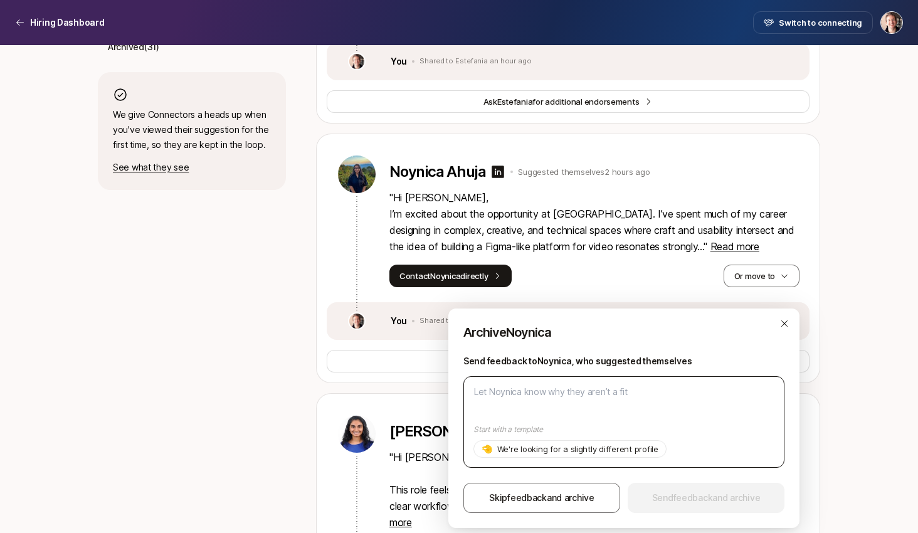
click at [608, 394] on textarea at bounding box center [624, 422] width 321 height 92
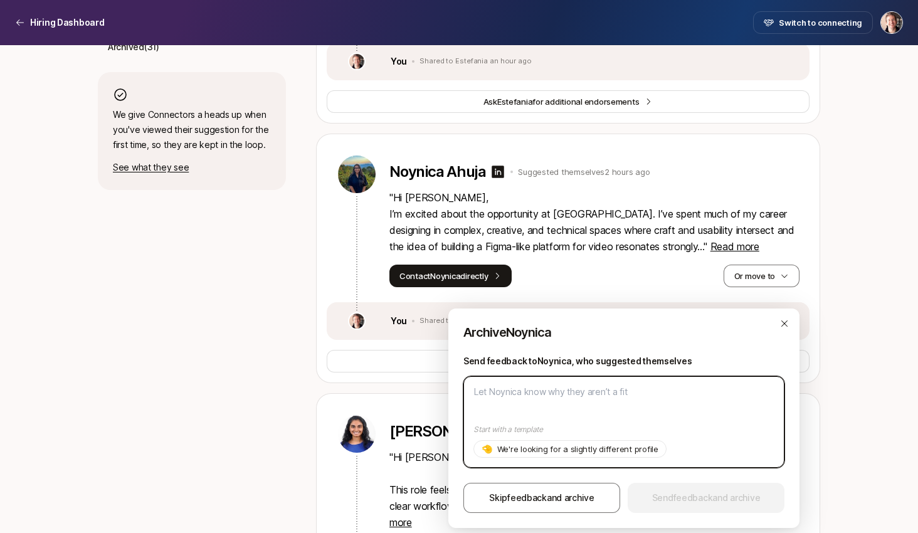
type textarea "x"
type textarea "S"
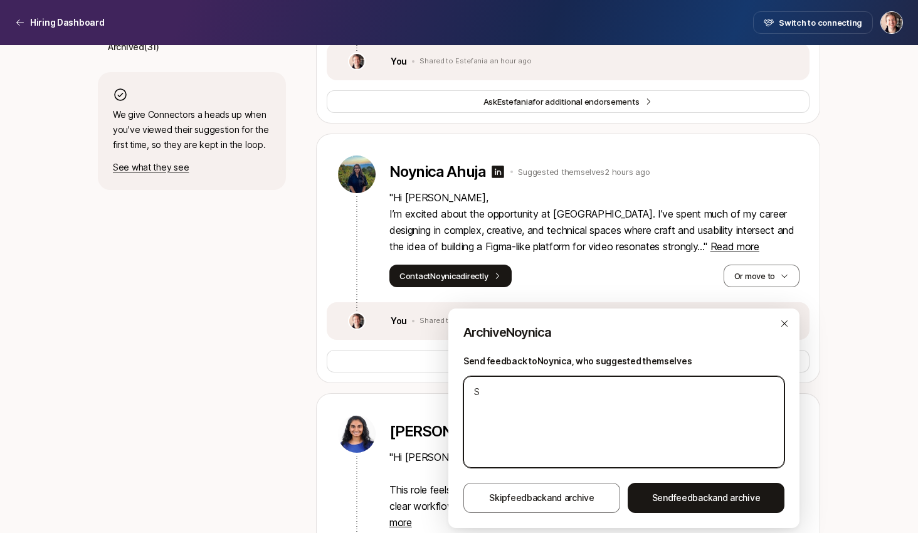
type textarea "x"
type textarea "So"
type textarea "x"
type textarea "Sor"
type textarea "x"
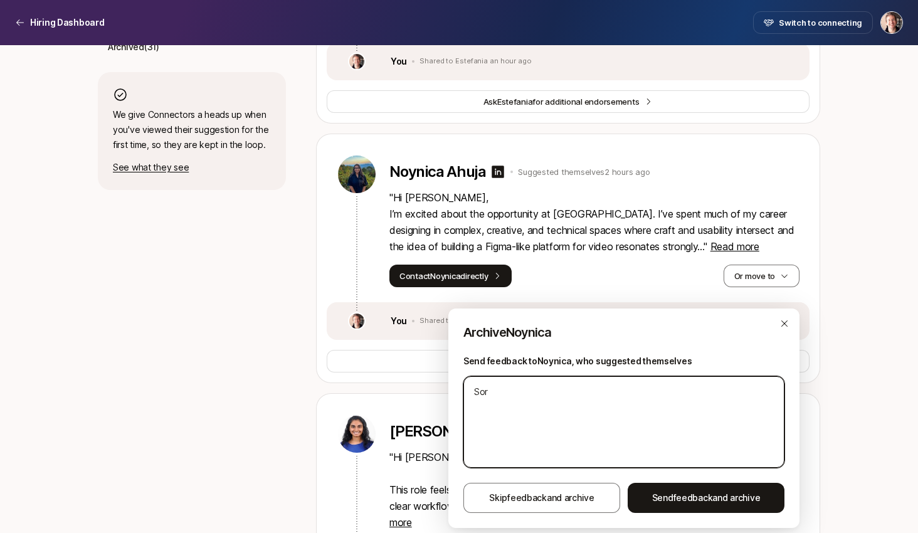
type textarea "Sorr"
type textarea "x"
type textarea "Sorry"
type textarea "x"
type textarea "Sorry"
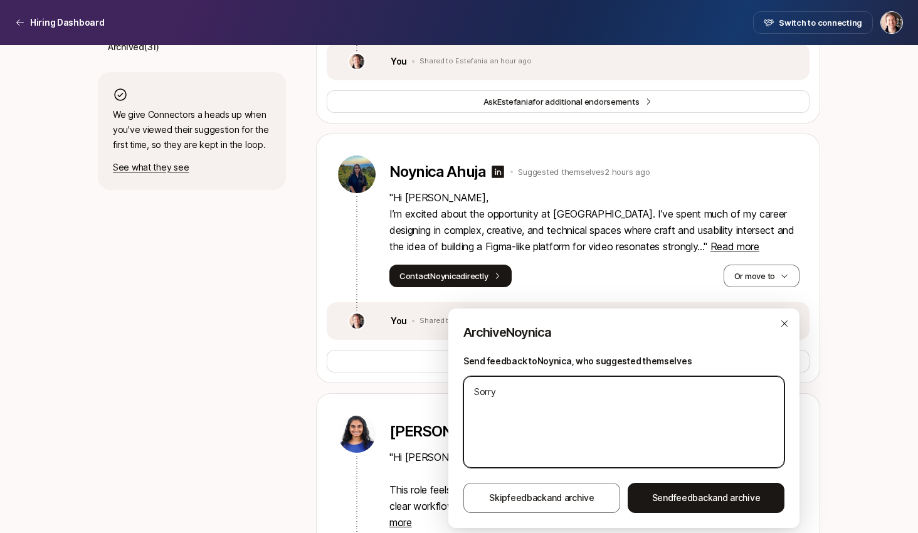
type textarea "x"
type textarea "Sorry w"
type textarea "x"
type textarea "Sorry we"
type textarea "x"
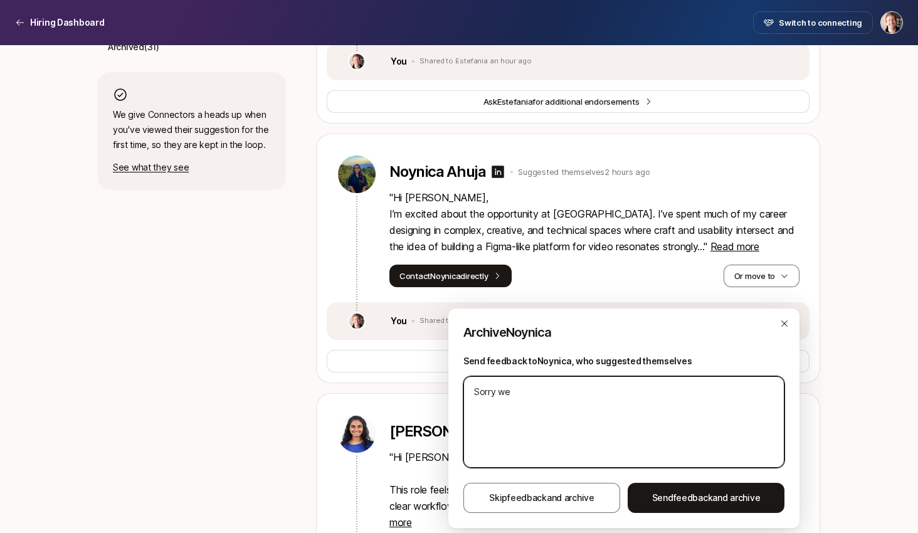
type textarea "Sorry we'"
type textarea "x"
type textarea "Sorry we'r"
type textarea "x"
type textarea "Sorry we're"
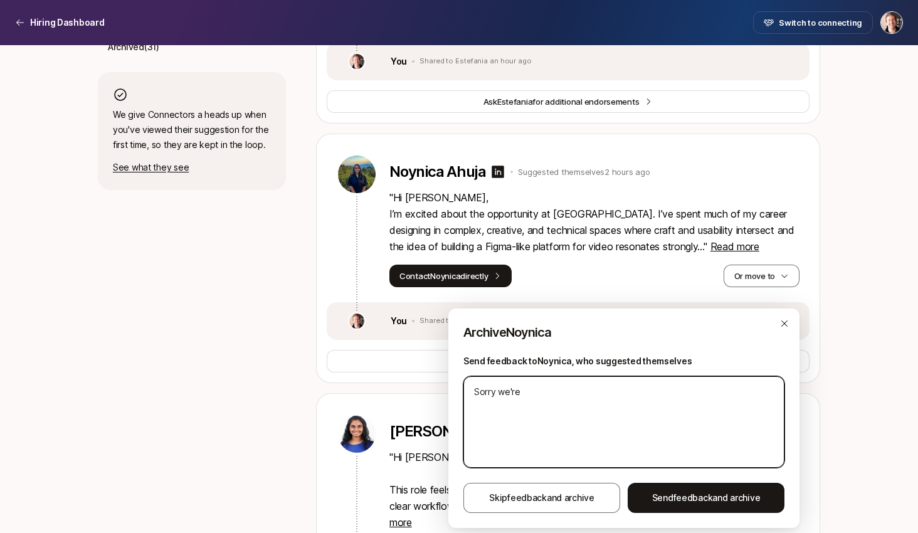
type textarea "x"
type textarea "Sorry we're"
type textarea "x"
type textarea "Sorry we're l"
type textarea "x"
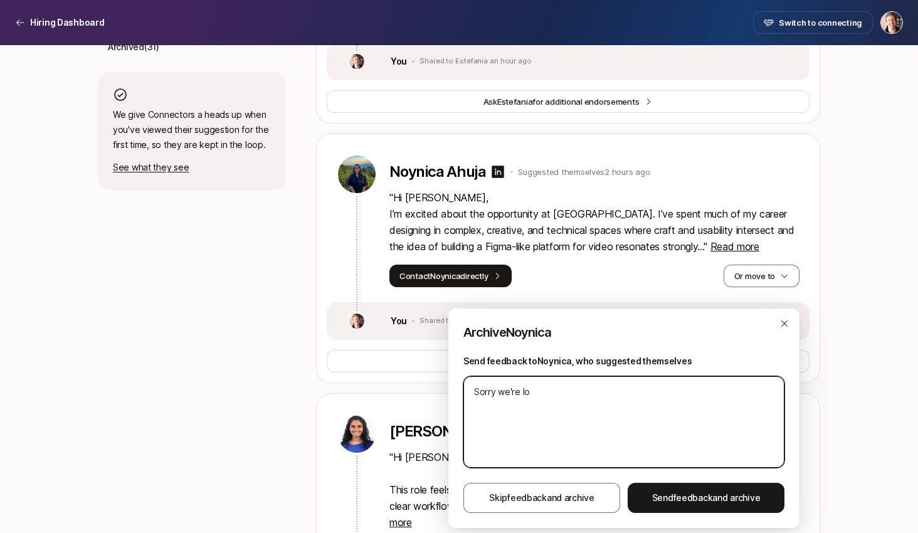
type textarea "Sorry we're loo"
type textarea "x"
type textarea "Sorry we're look"
type textarea "x"
type textarea "Sorry we're looki"
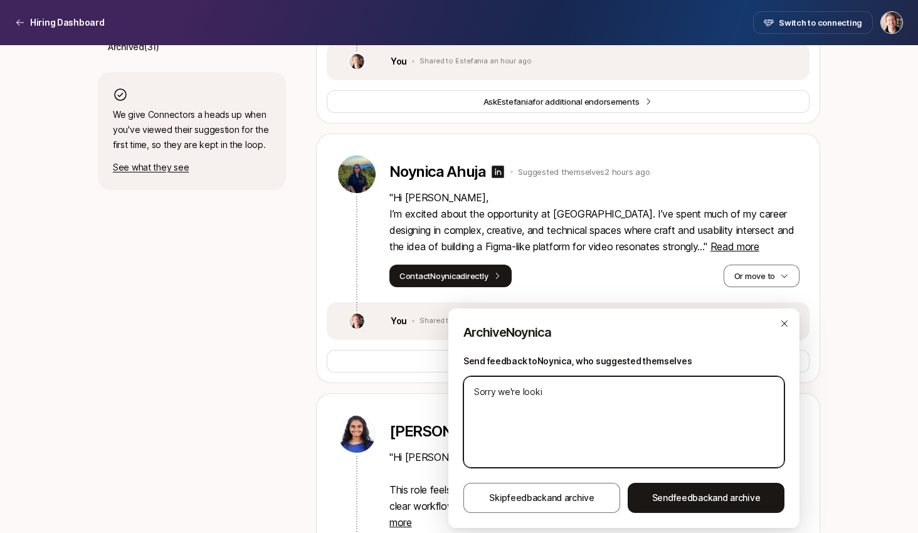
type textarea "x"
type textarea "Sorry we're lookin"
type textarea "x"
type textarea "Sorry we're looking"
type textarea "x"
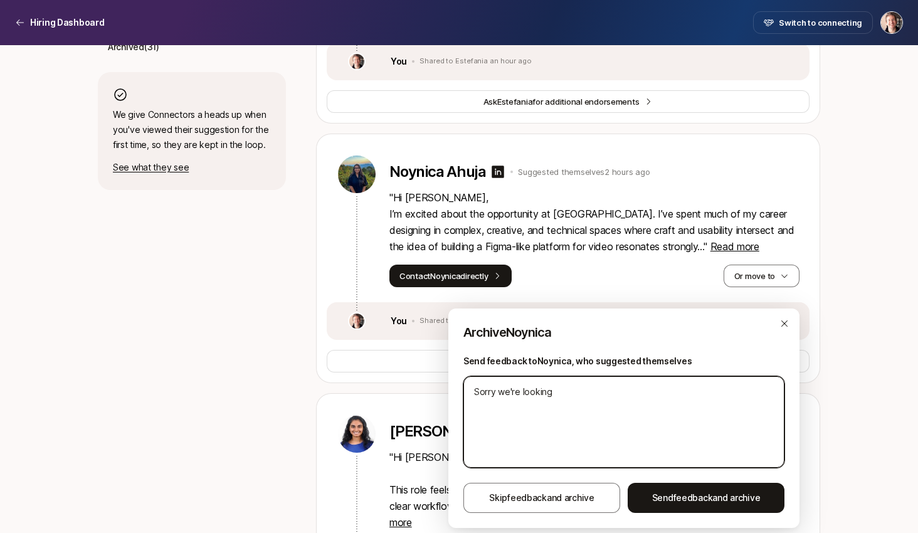
type textarea "Sorry we're looking"
type textarea "x"
type textarea "Sorry we're looking f"
type textarea "x"
type textarea "Sorry we're looking fo"
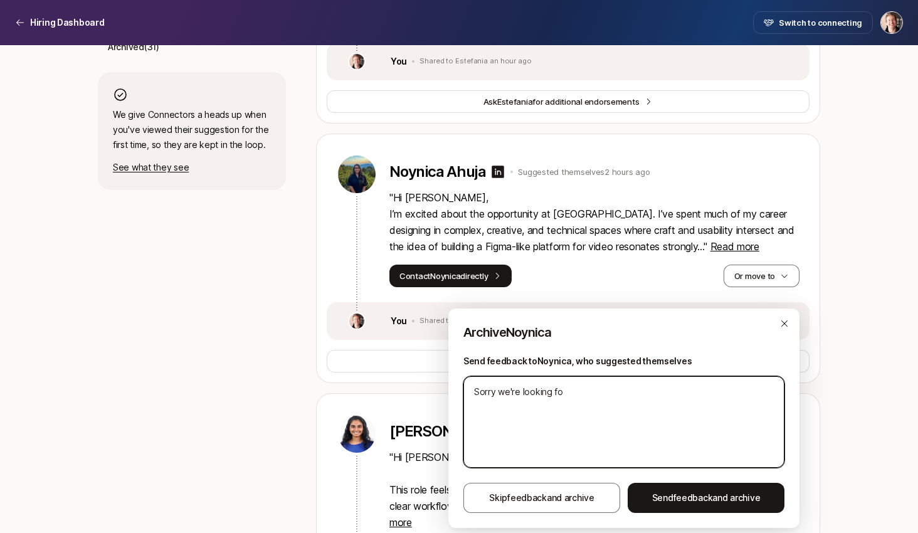
type textarea "x"
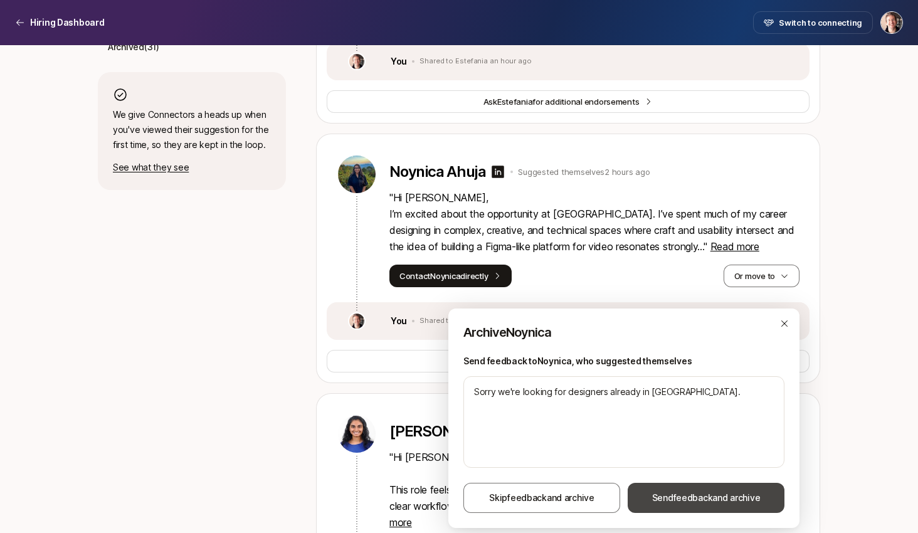
click at [703, 491] on span "Send feedback and archive" at bounding box center [706, 498] width 109 height 15
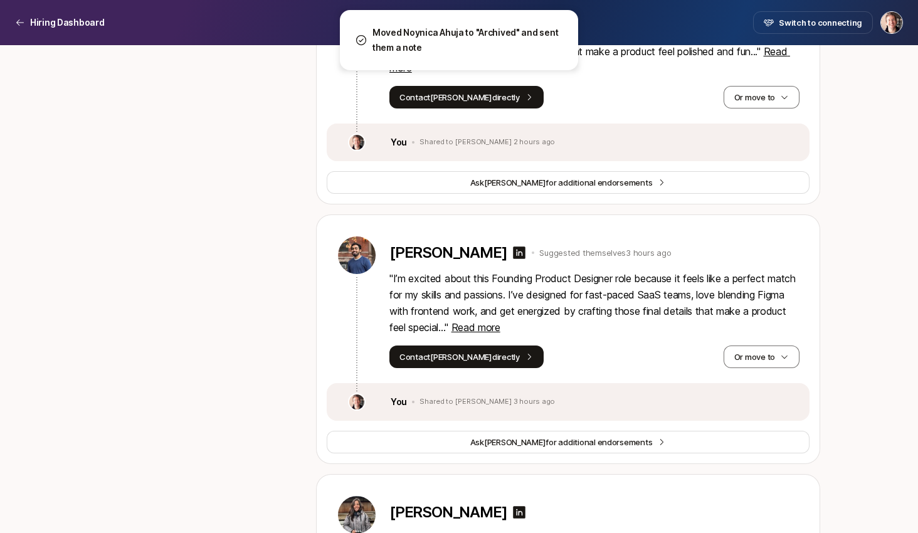
scroll to position [1276, 0]
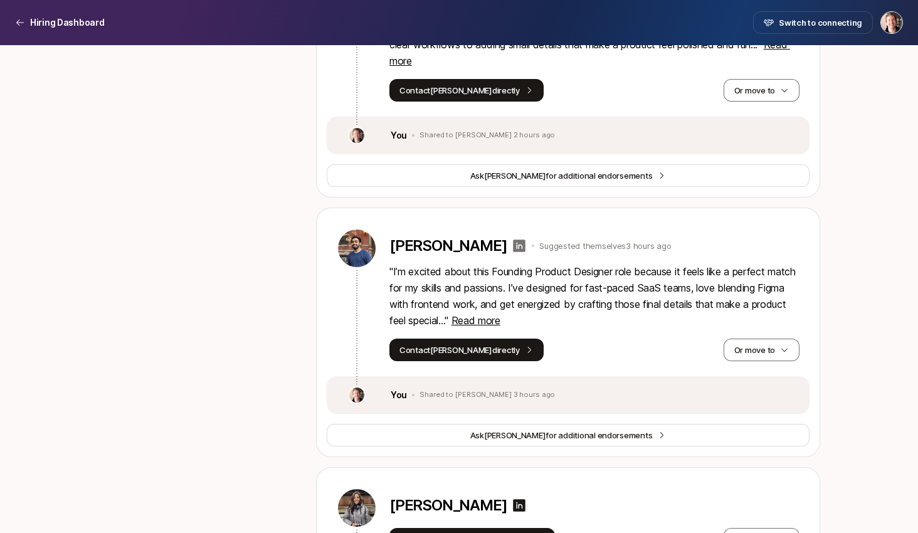
click at [512, 253] on icon at bounding box center [519, 245] width 15 height 15
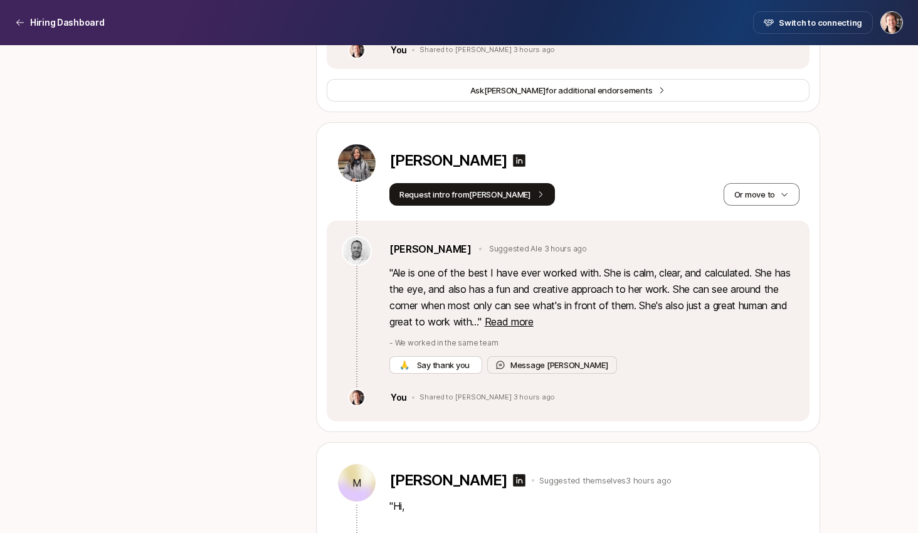
scroll to position [1617, 0]
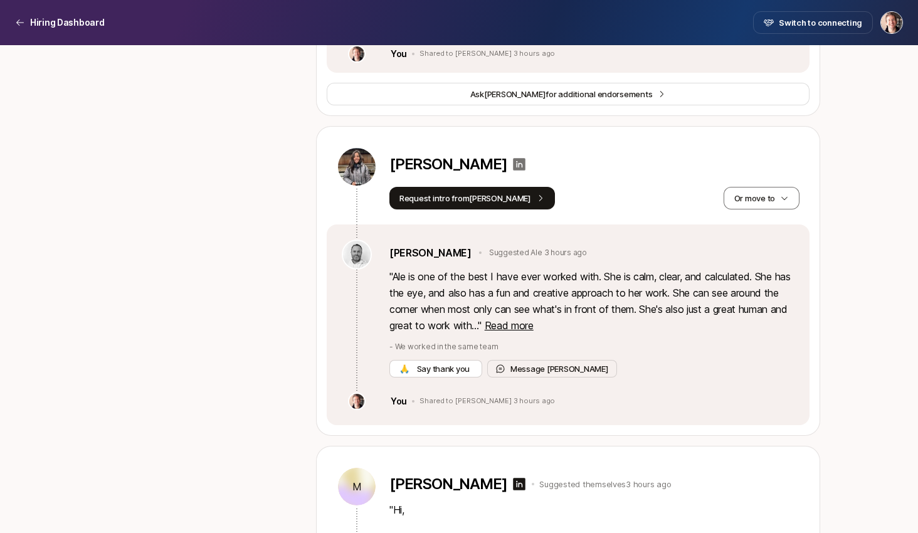
click at [526, 171] on icon at bounding box center [520, 164] width 13 height 13
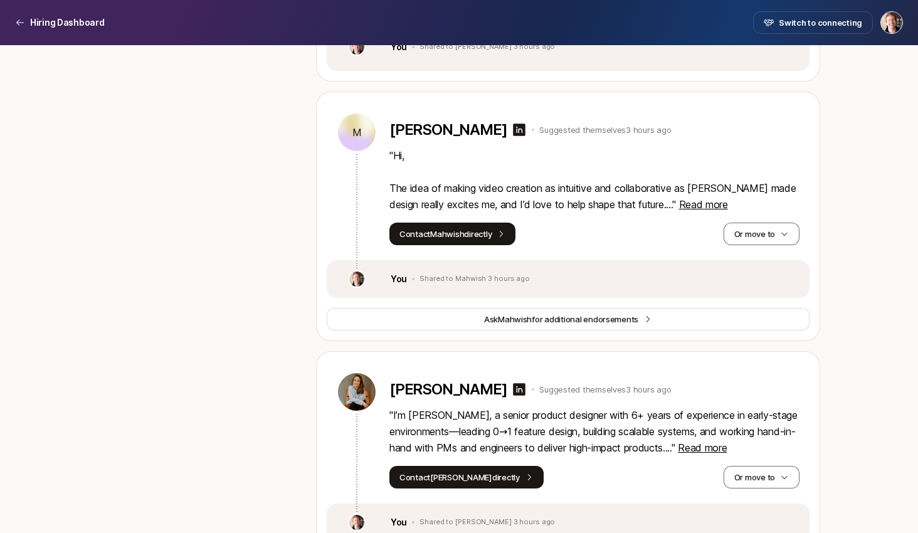
scroll to position [1986, 0]
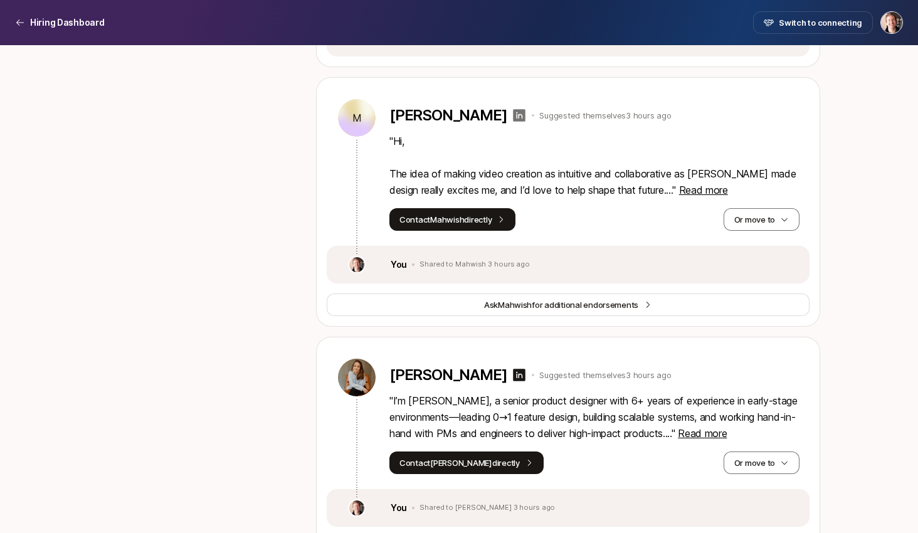
click at [517, 122] on icon at bounding box center [520, 115] width 13 height 13
click at [760, 230] on button "Or move to" at bounding box center [762, 219] width 76 height 23
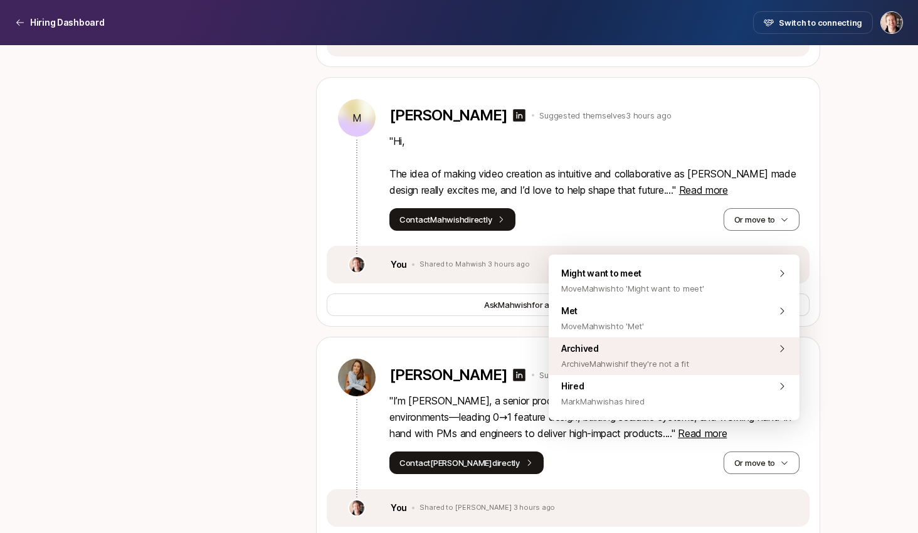
click at [708, 363] on div "Archived Archive Mahwish if they're not a fit" at bounding box center [674, 356] width 251 height 38
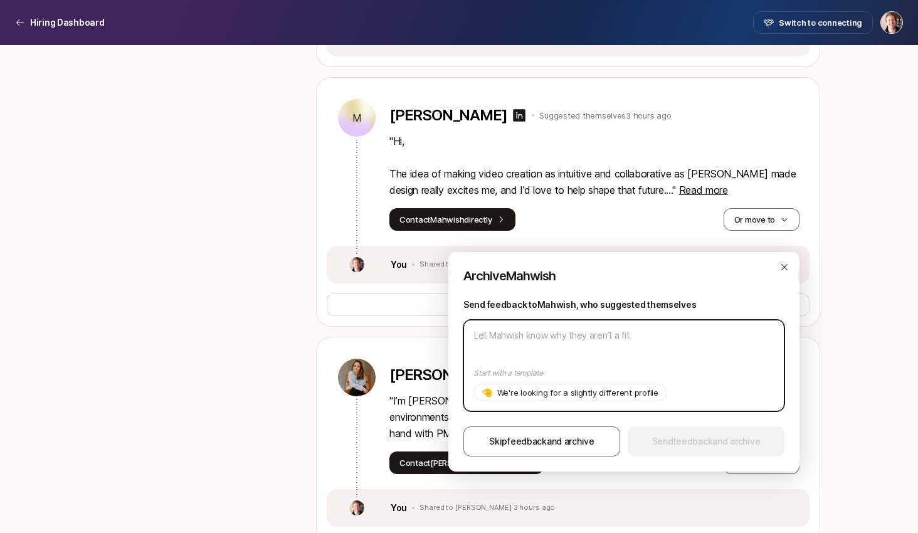
click at [539, 363] on textarea at bounding box center [624, 366] width 321 height 92
paste textarea "Sorry we're looking for designers already in NYC."
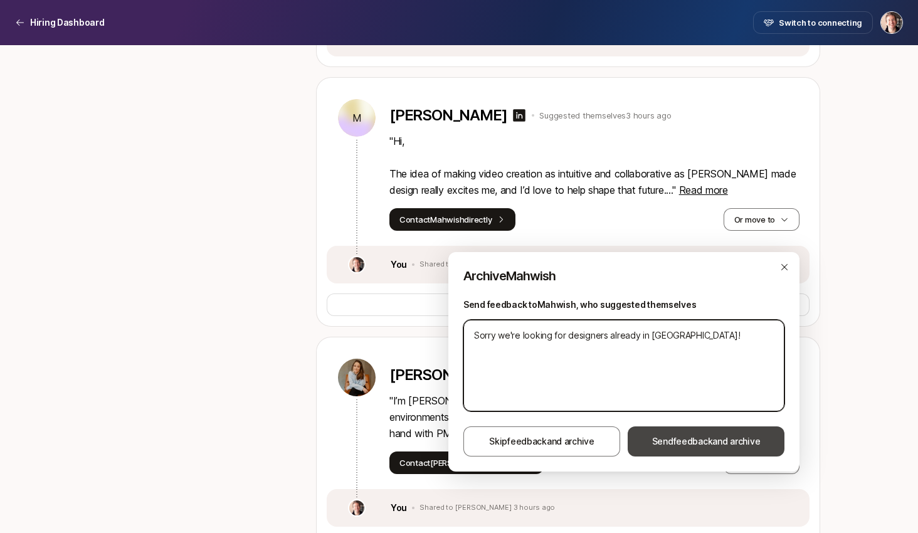
click at [688, 449] on button "Send feedback and archive" at bounding box center [706, 442] width 157 height 30
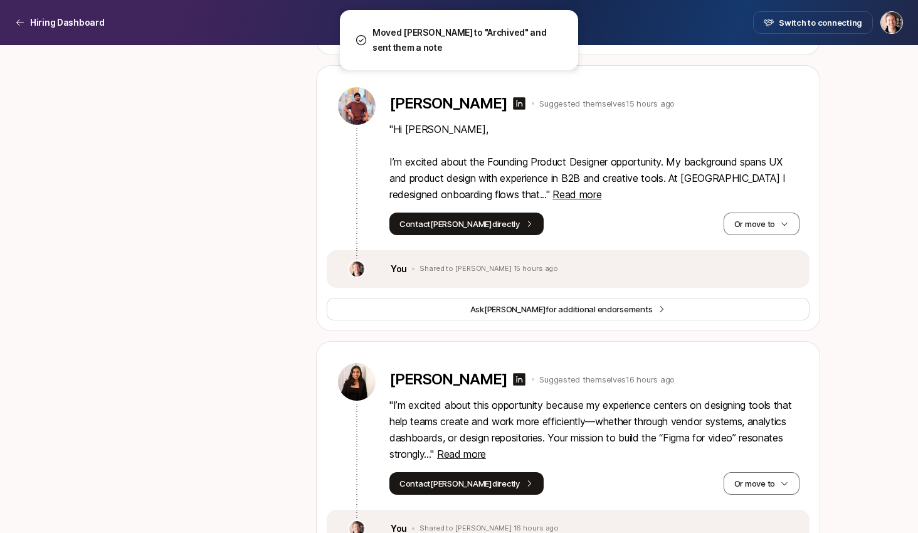
scroll to position [4260, 0]
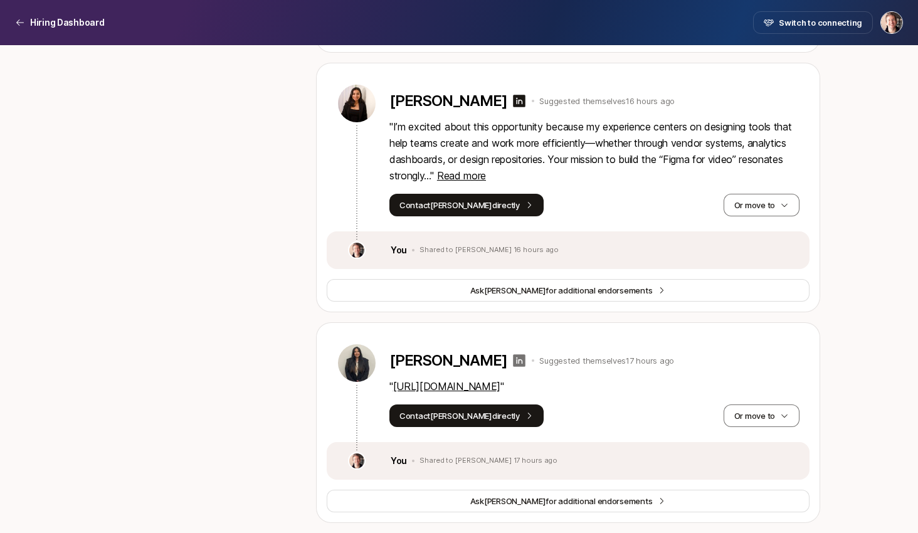
click at [514, 358] on icon at bounding box center [520, 360] width 13 height 13
click at [775, 418] on button "Or move to" at bounding box center [762, 416] width 76 height 23
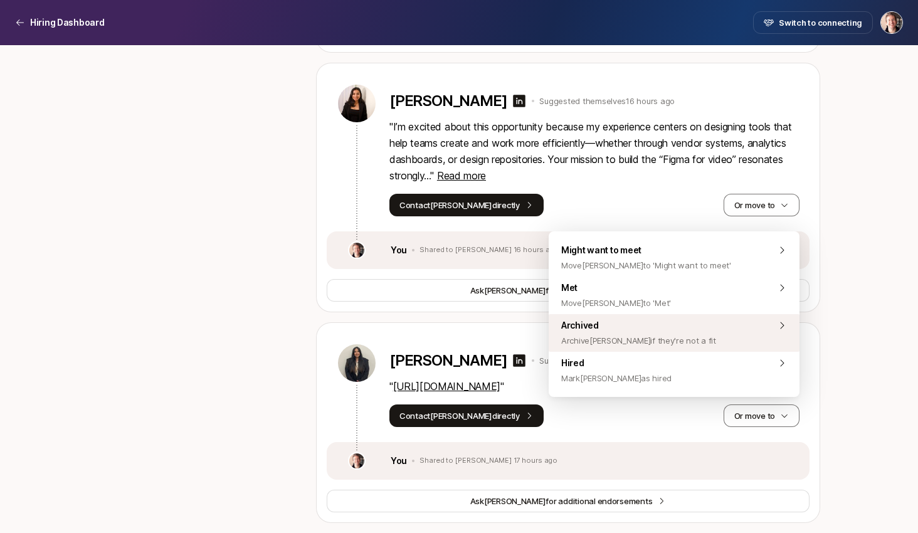
click at [696, 349] on div "Archived Archive Jayati if they're not a fit" at bounding box center [674, 333] width 251 height 38
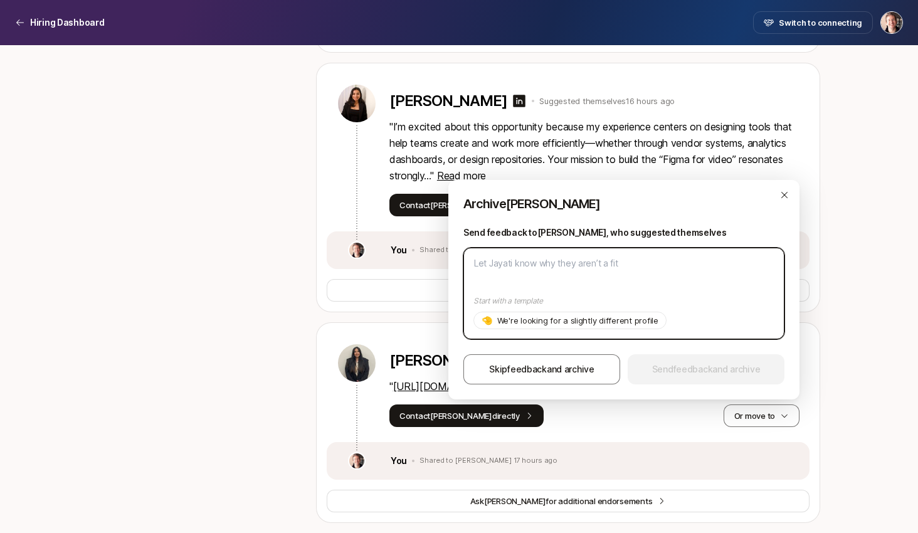
click at [588, 267] on textarea at bounding box center [624, 294] width 321 height 92
paste textarea "Sorry we're looking for designers already in NYC."
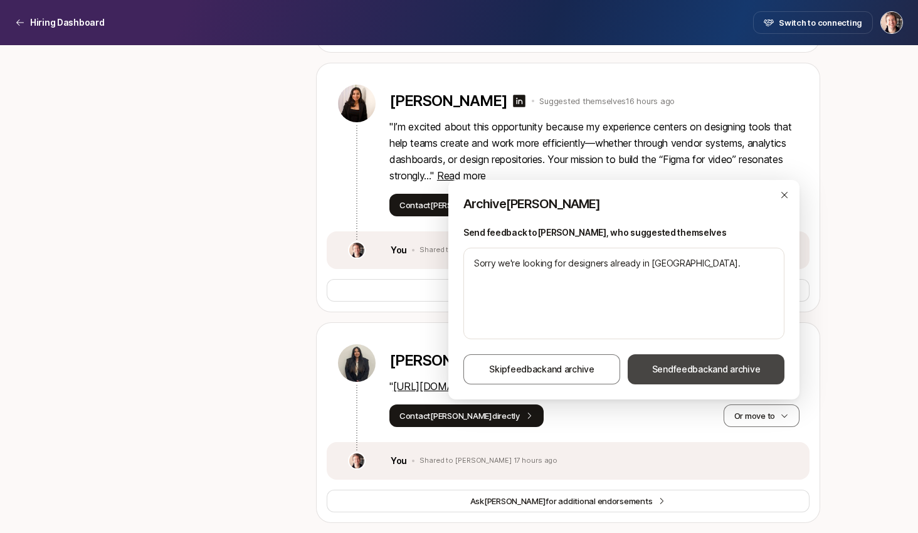
click at [697, 376] on span "Send feedback and archive" at bounding box center [706, 369] width 109 height 15
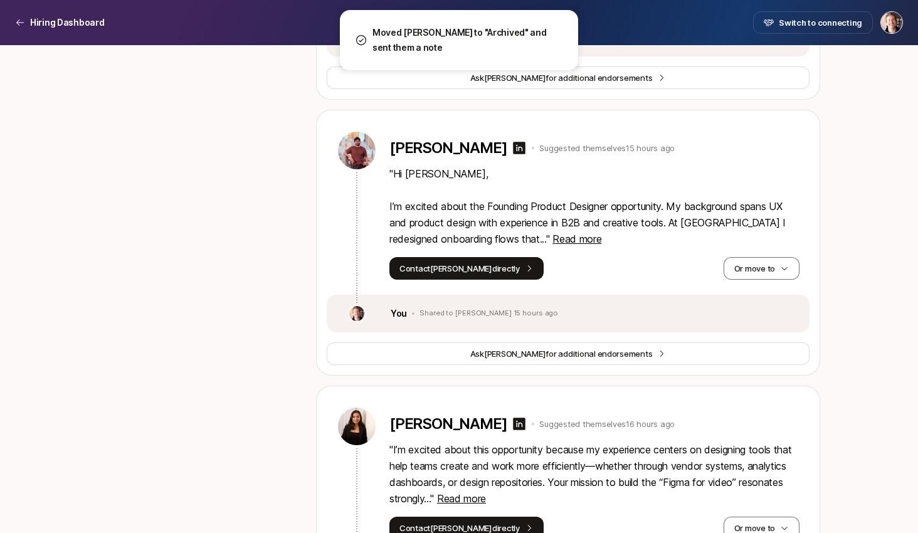
scroll to position [3906, 0]
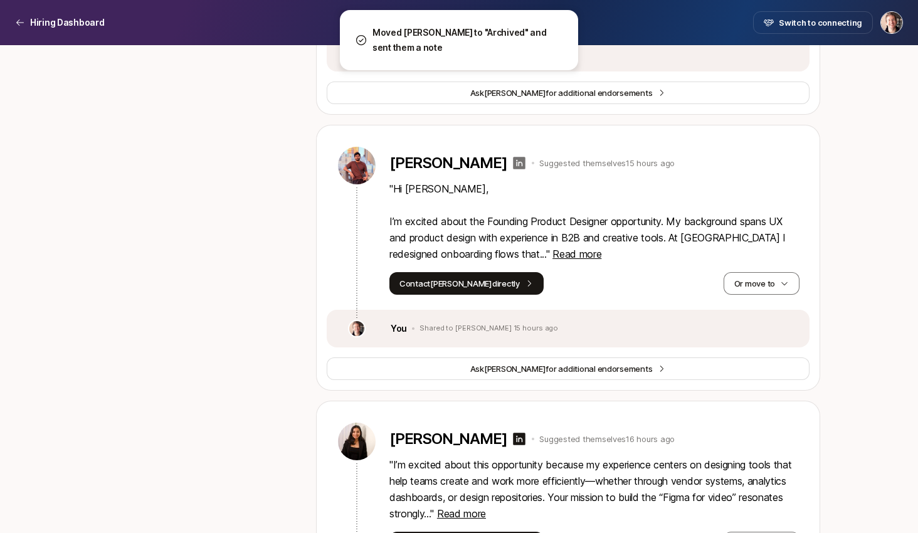
click at [526, 169] on icon at bounding box center [520, 163] width 13 height 13
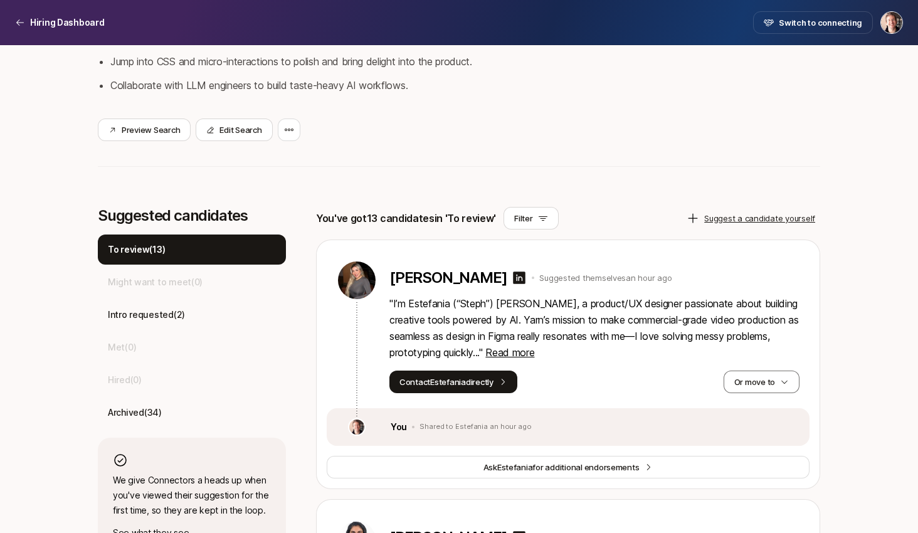
scroll to position [710, 0]
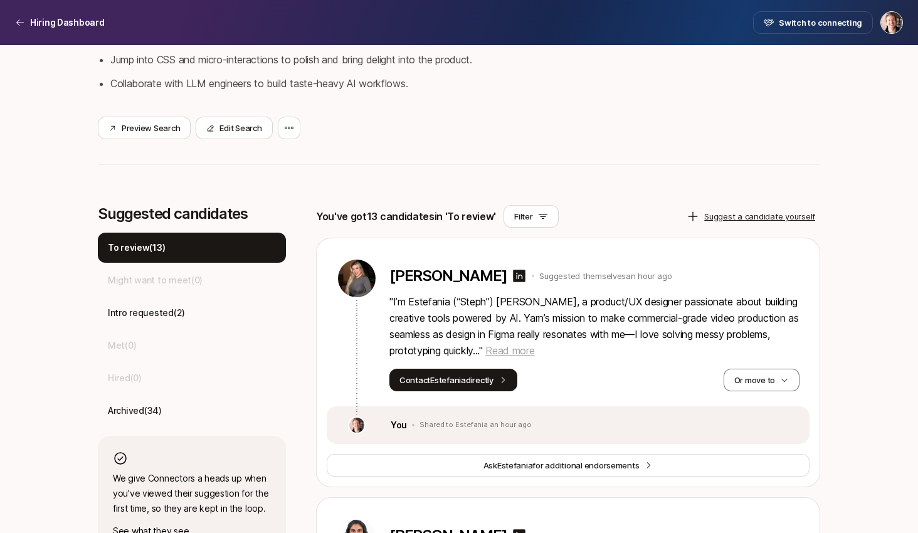
click at [508, 357] on span "Read more" at bounding box center [510, 350] width 49 height 13
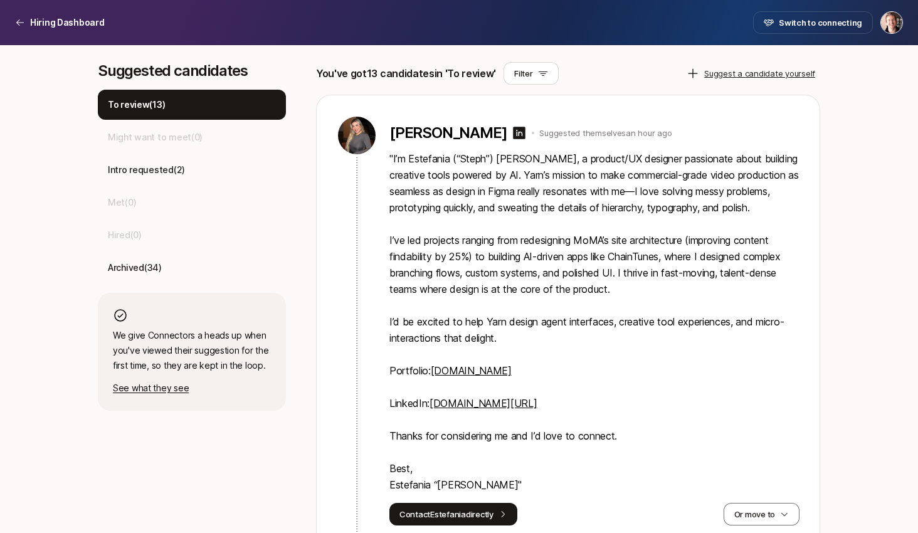
scroll to position [865, 0]
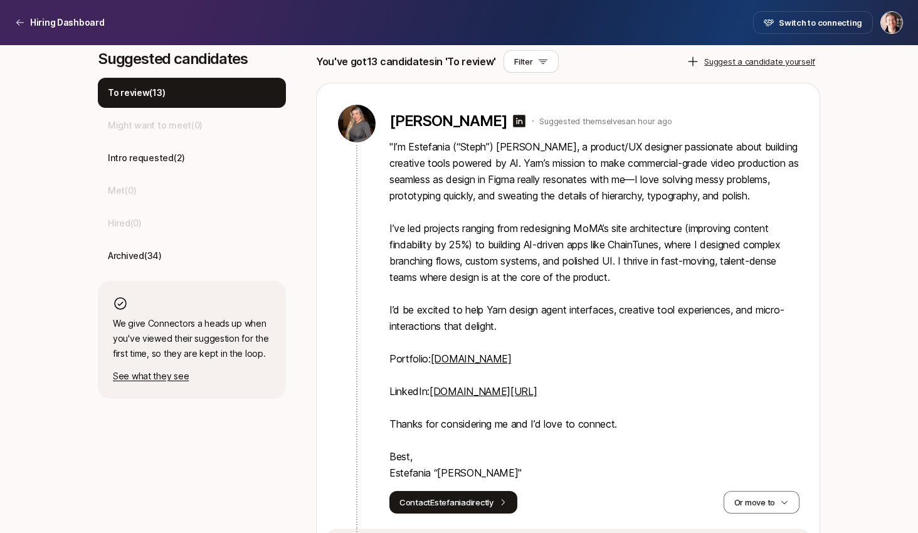
click at [499, 365] on link "estefania-sanchez.com" at bounding box center [471, 359] width 81 height 13
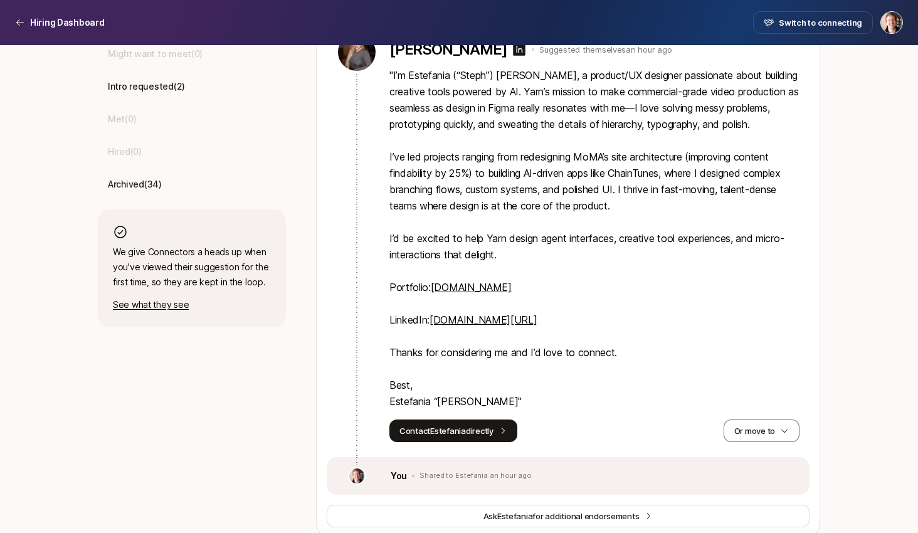
scroll to position [942, 0]
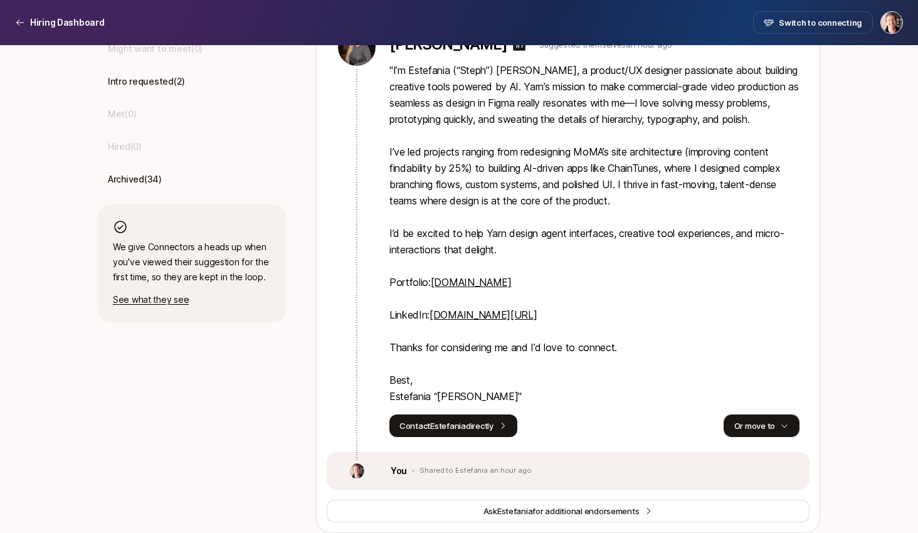
click at [738, 437] on button "Or move to" at bounding box center [762, 426] width 76 height 23
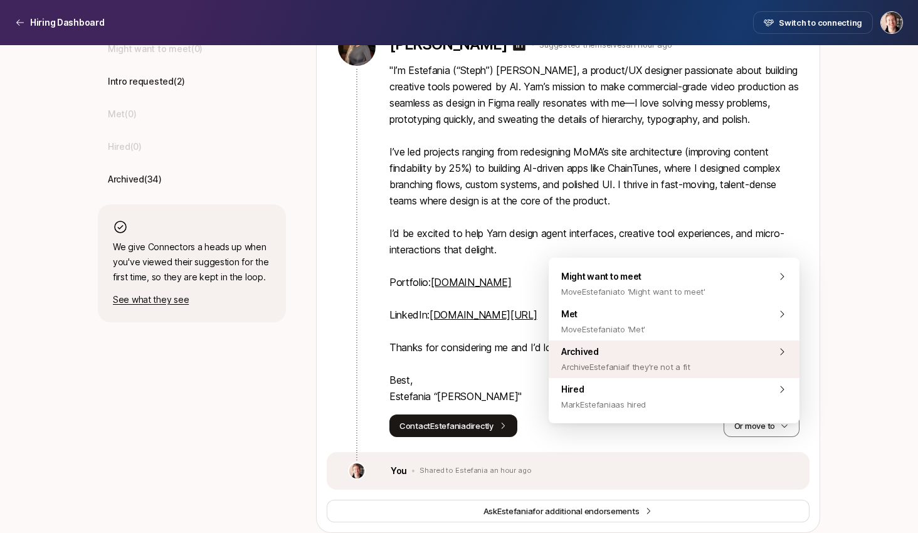
click at [668, 363] on span "Archive Estefania if they're not a fit" at bounding box center [625, 366] width 129 height 15
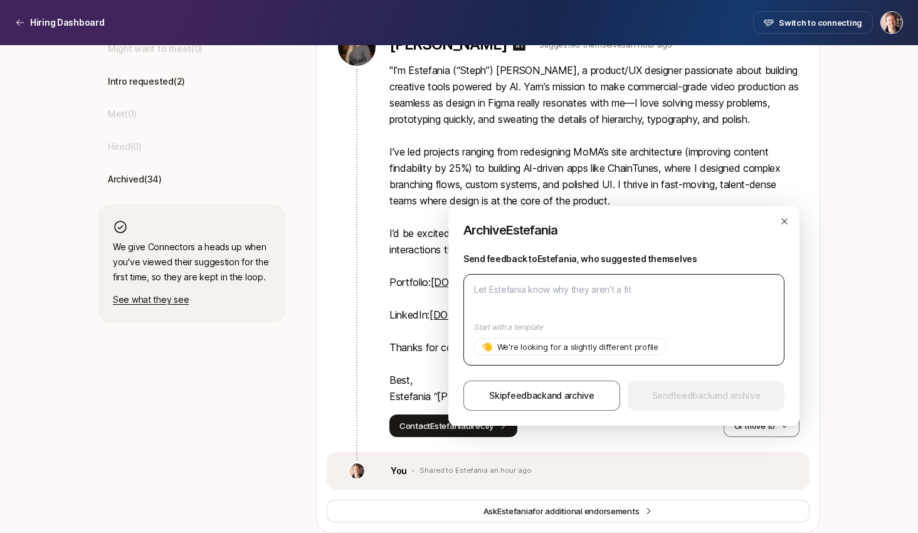
click at [550, 314] on textarea at bounding box center [624, 320] width 321 height 92
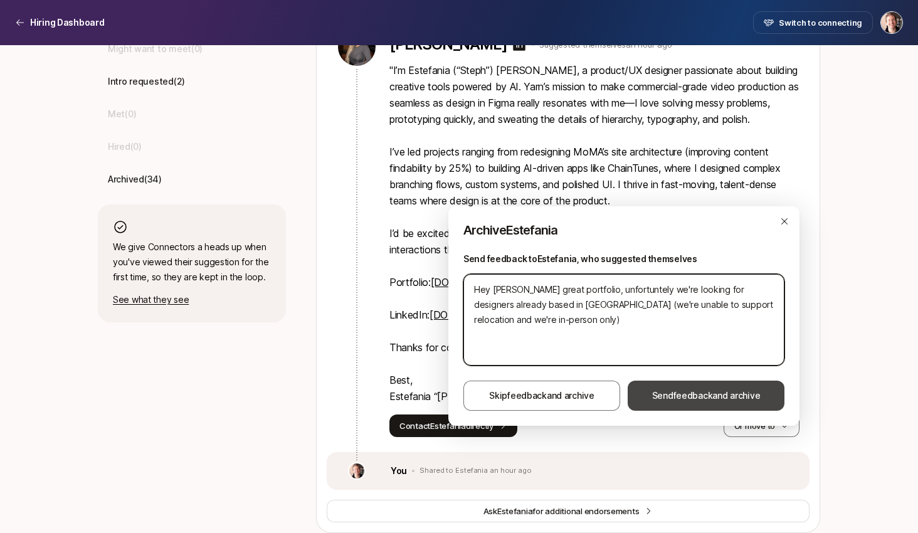
click at [669, 390] on span "Send feedback and archive" at bounding box center [706, 395] width 109 height 15
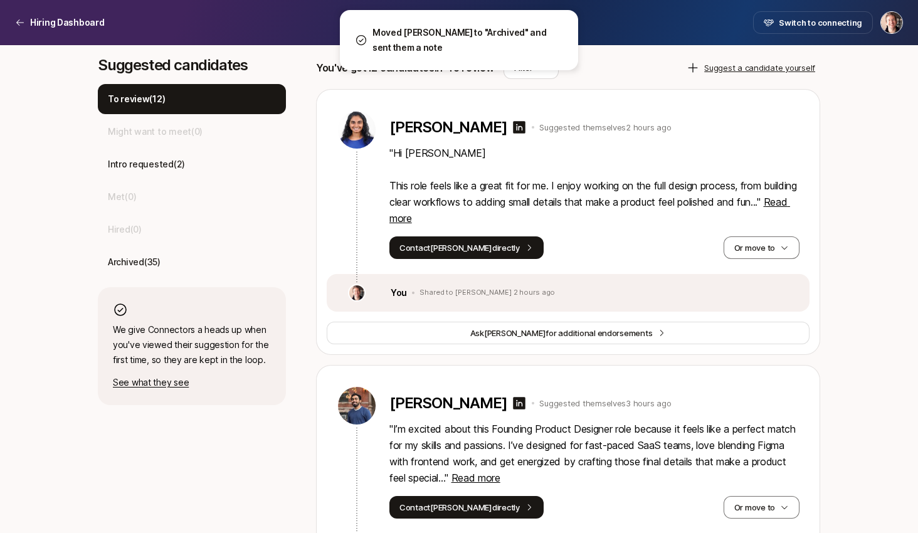
scroll to position [858, 0]
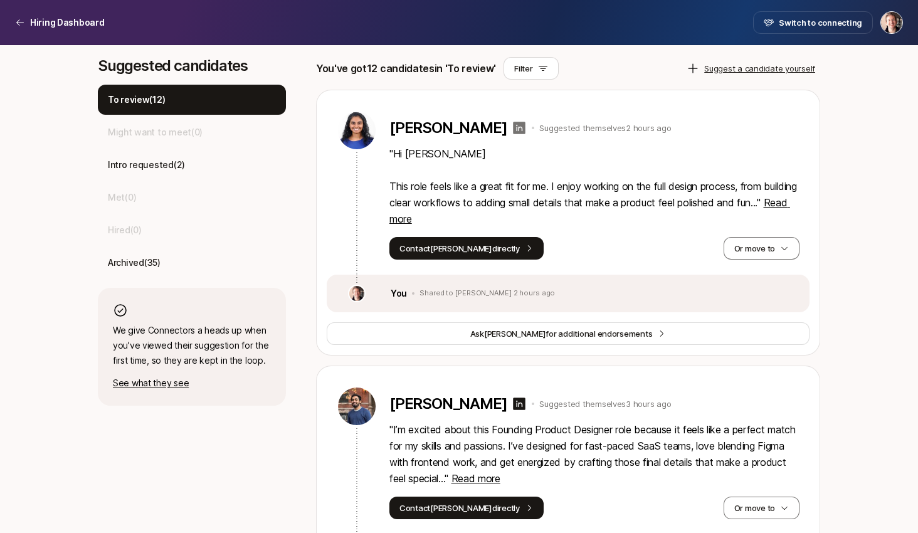
click at [514, 134] on icon at bounding box center [520, 128] width 13 height 13
click at [465, 225] on span "Read more" at bounding box center [590, 210] width 401 height 29
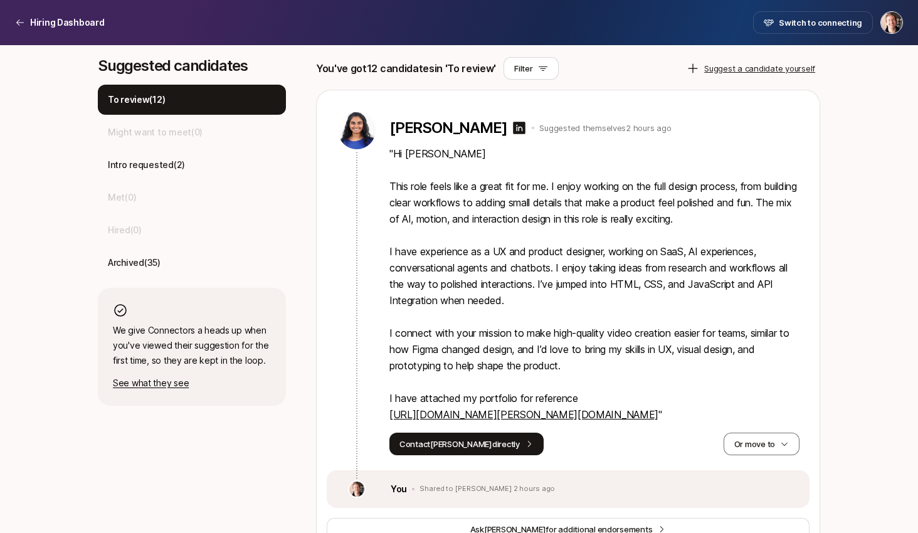
click at [481, 421] on link "https://mansianadi.github.io/mansi.github.co/" at bounding box center [524, 414] width 269 height 13
click at [743, 455] on button "Or move to" at bounding box center [762, 444] width 76 height 23
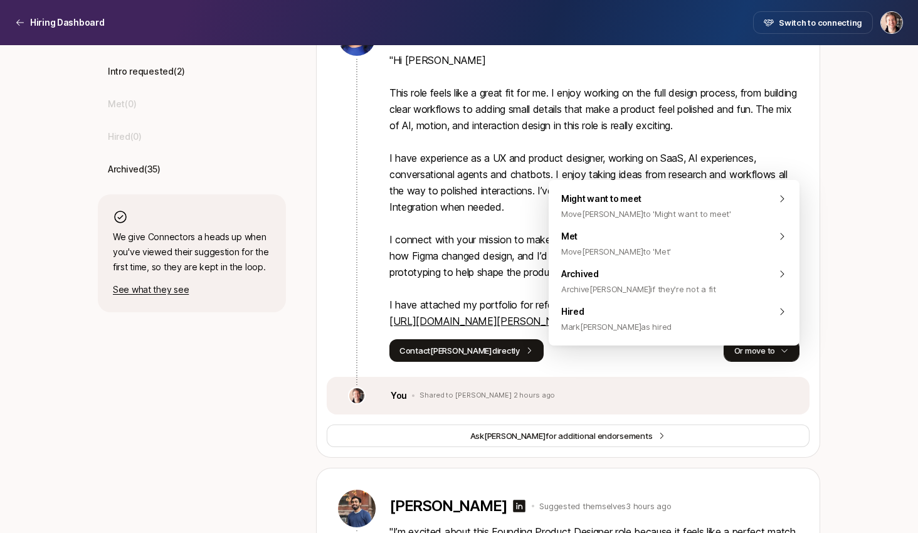
scroll to position [954, 0]
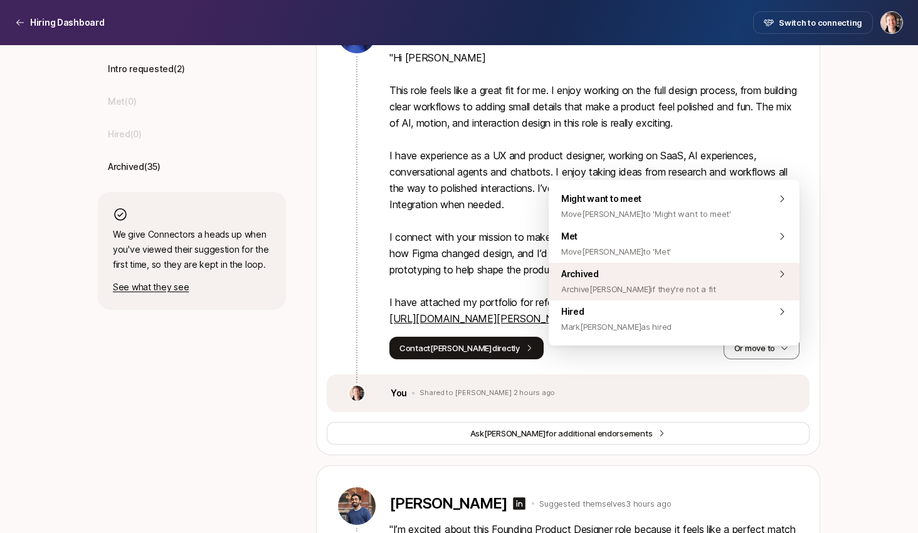
click at [682, 272] on div "Archived Archive Mansi if they're not a fit" at bounding box center [674, 282] width 251 height 38
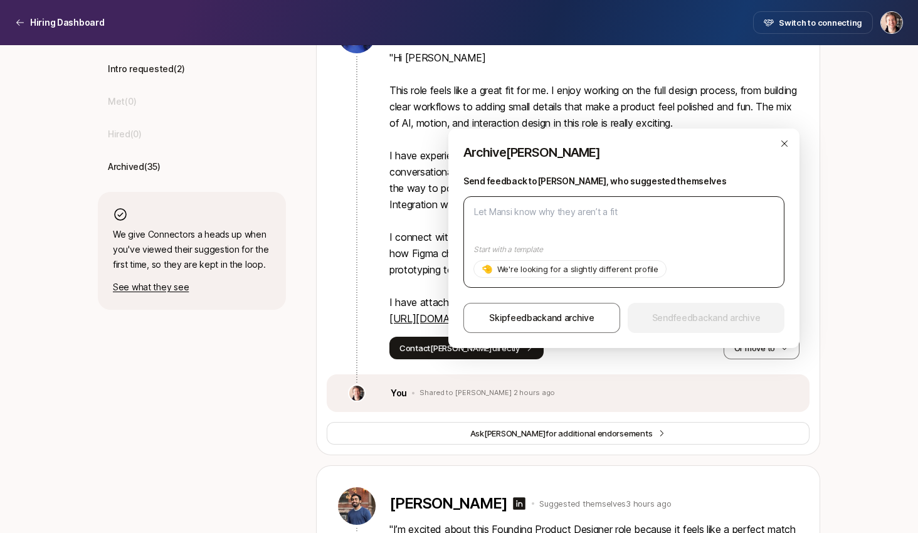
click at [654, 218] on textarea at bounding box center [624, 242] width 321 height 92
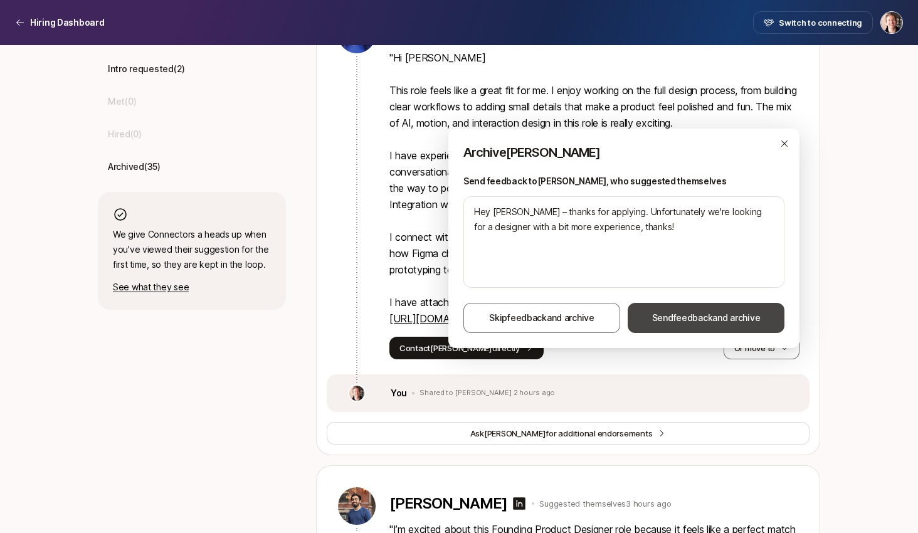
click at [696, 320] on span "feedback" at bounding box center [694, 317] width 40 height 11
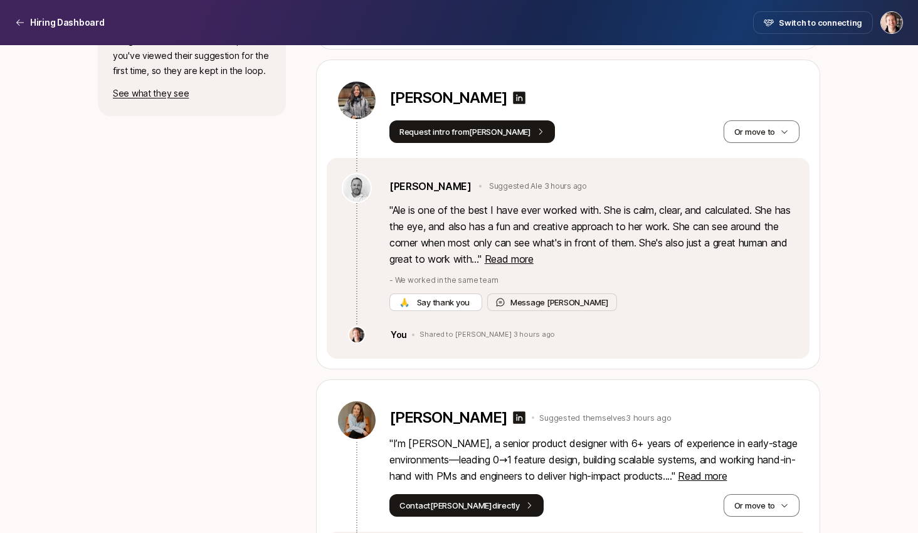
scroll to position [1140, 0]
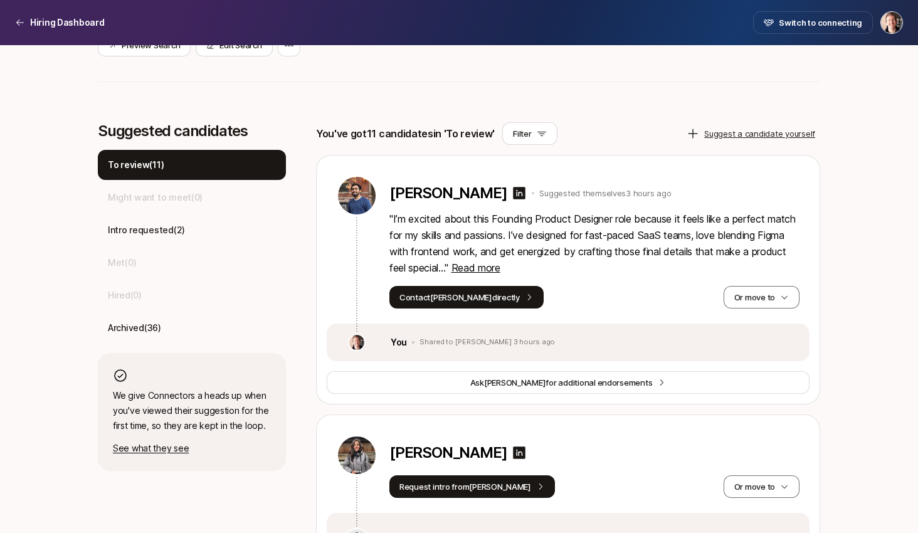
scroll to position [314, 0]
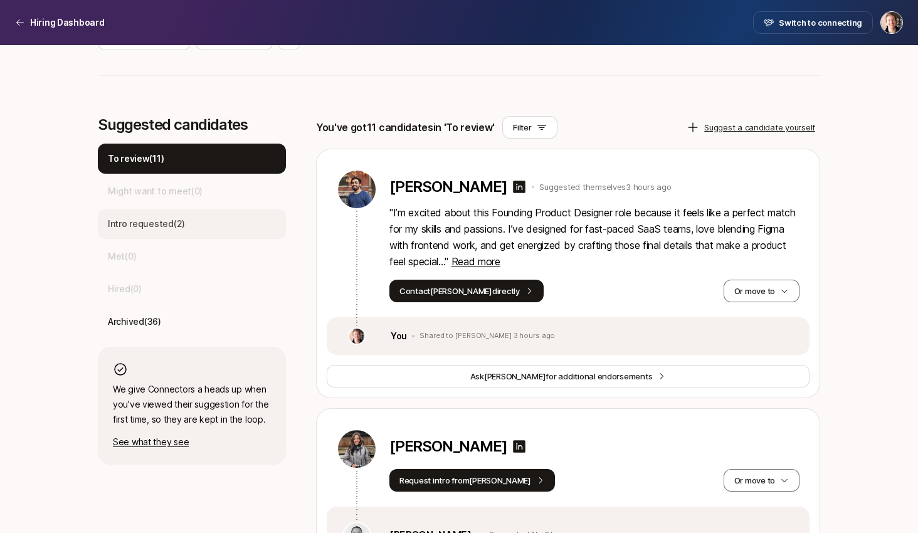
click at [241, 226] on div "Intro requested ( 2 )" at bounding box center [192, 224] width 188 height 30
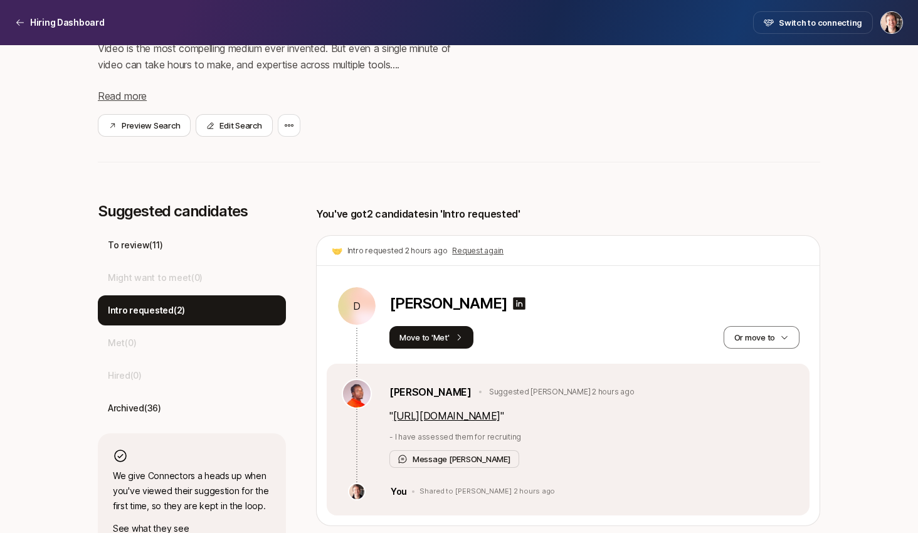
scroll to position [234, 0]
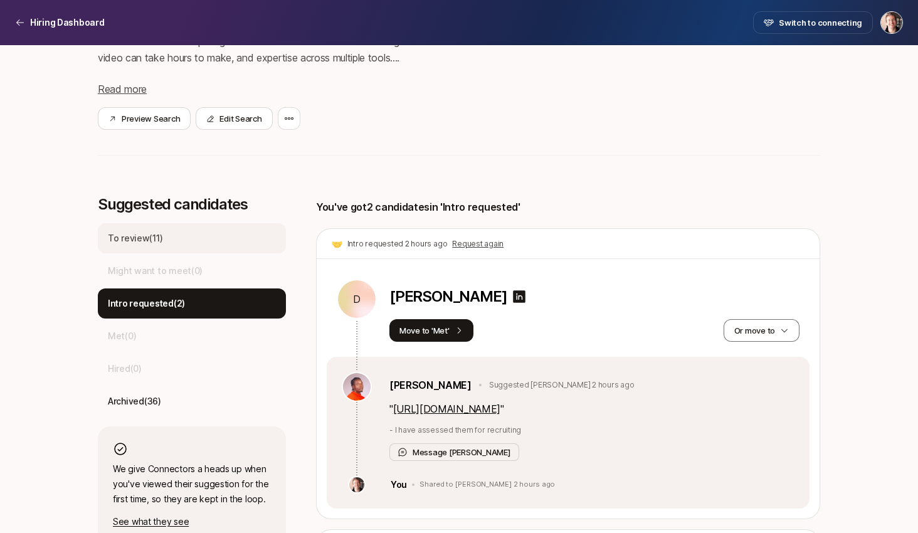
click at [220, 236] on div "To review ( 11 )" at bounding box center [192, 238] width 188 height 30
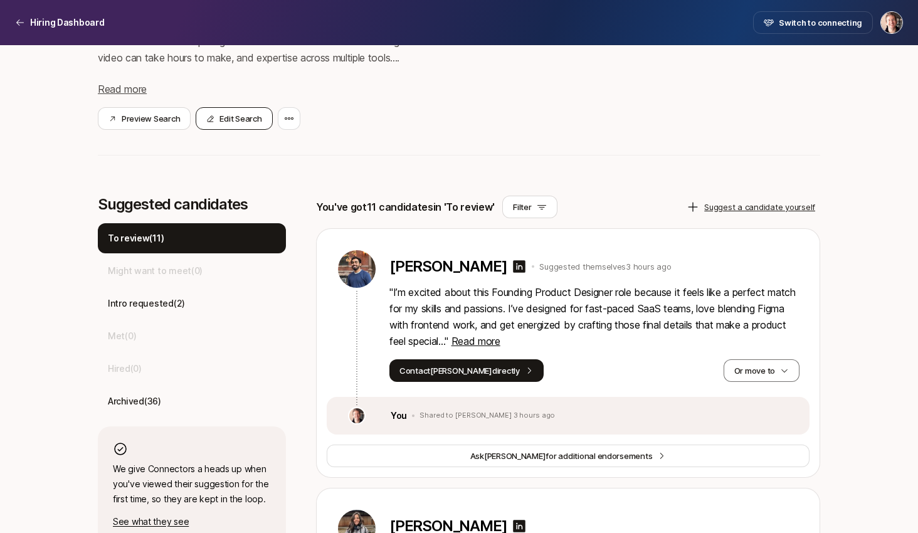
scroll to position [0, 0]
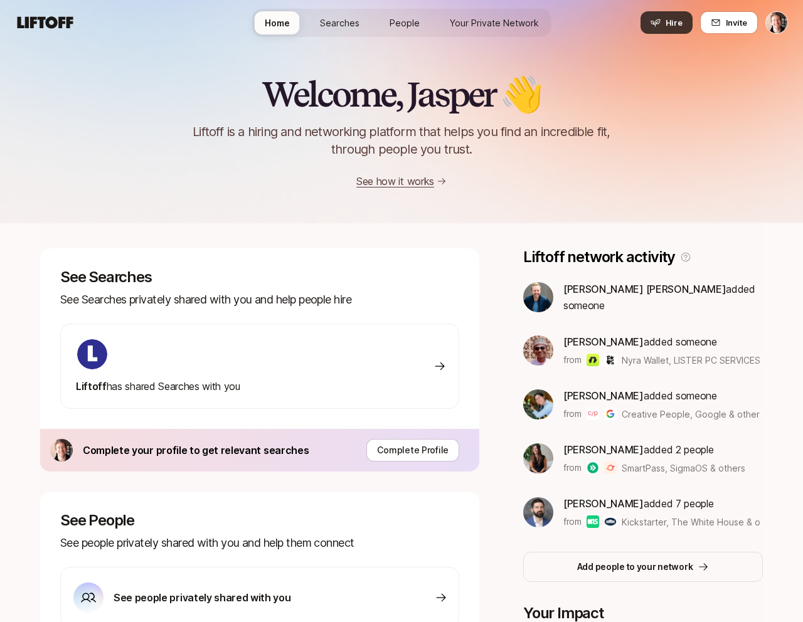
click at [677, 29] on button "Hire" at bounding box center [666, 22] width 52 height 23
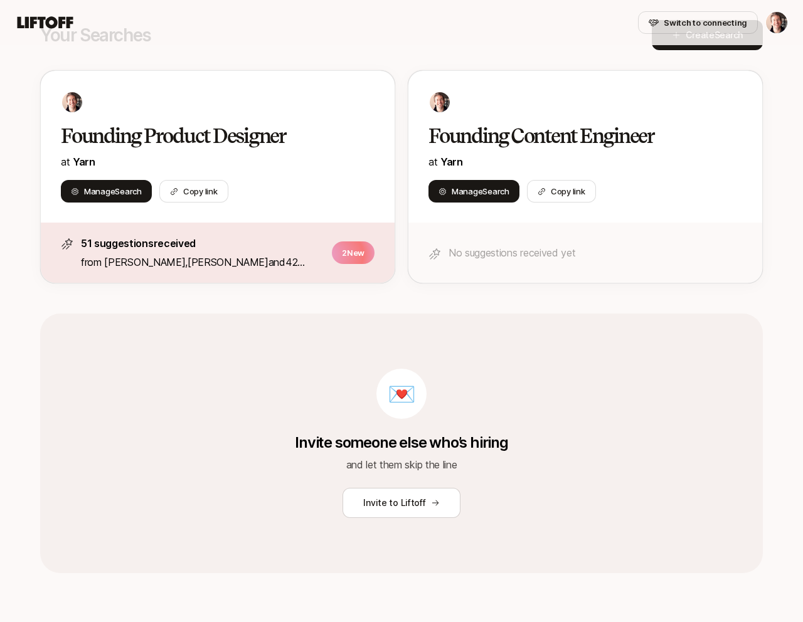
scroll to position [223, 0]
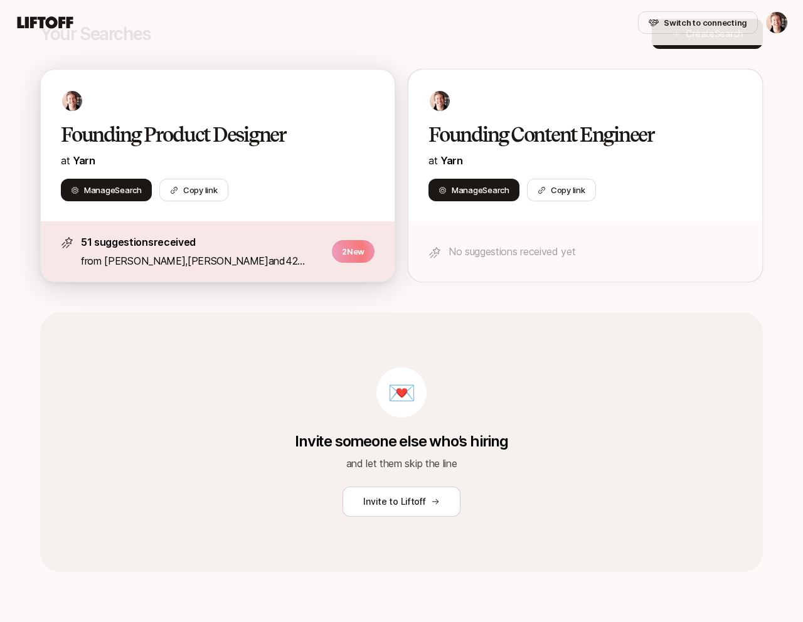
click at [333, 111] on div at bounding box center [218, 101] width 314 height 23
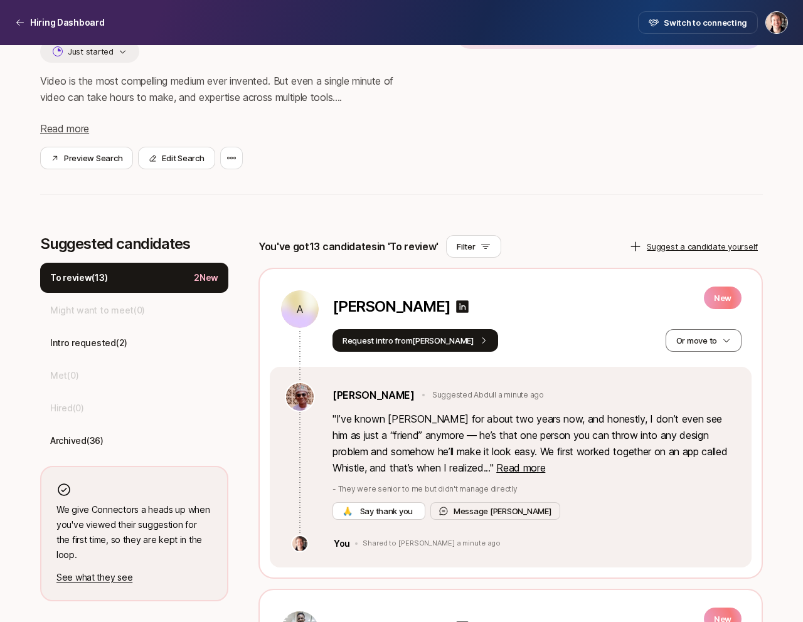
scroll to position [201, 0]
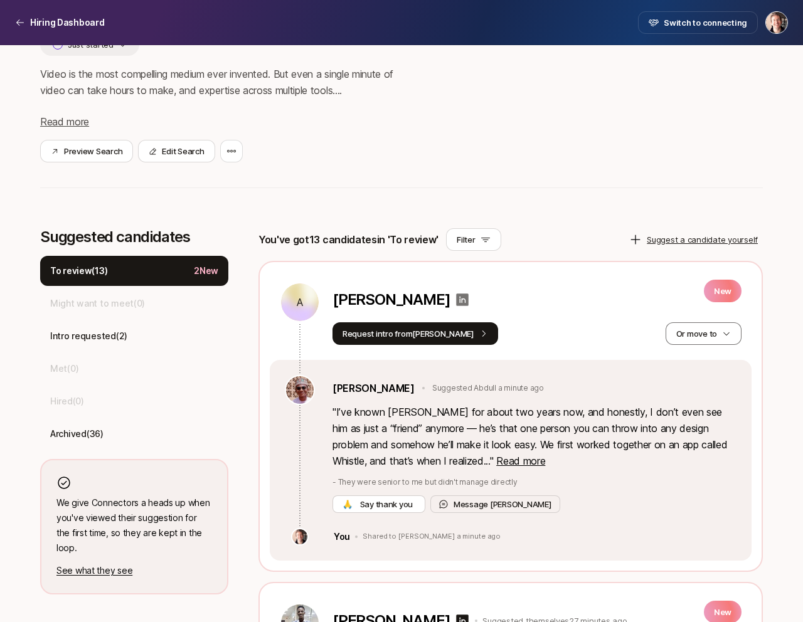
click at [469, 297] on icon at bounding box center [463, 300] width 13 height 13
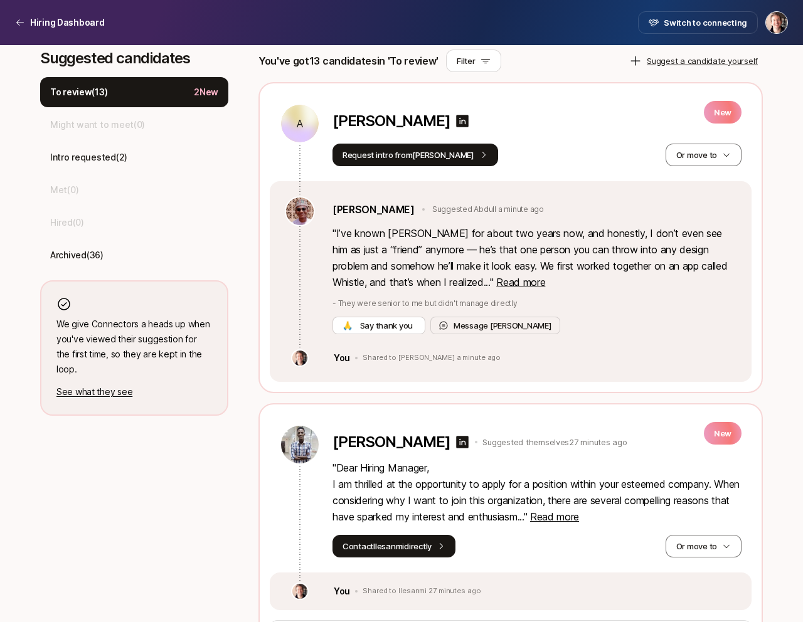
scroll to position [381, 0]
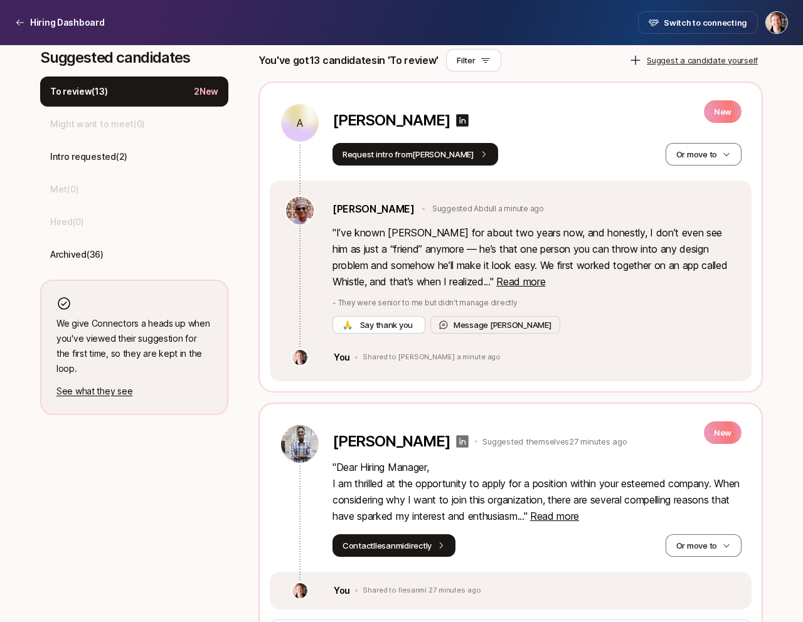
click at [469, 442] on icon at bounding box center [463, 441] width 13 height 13
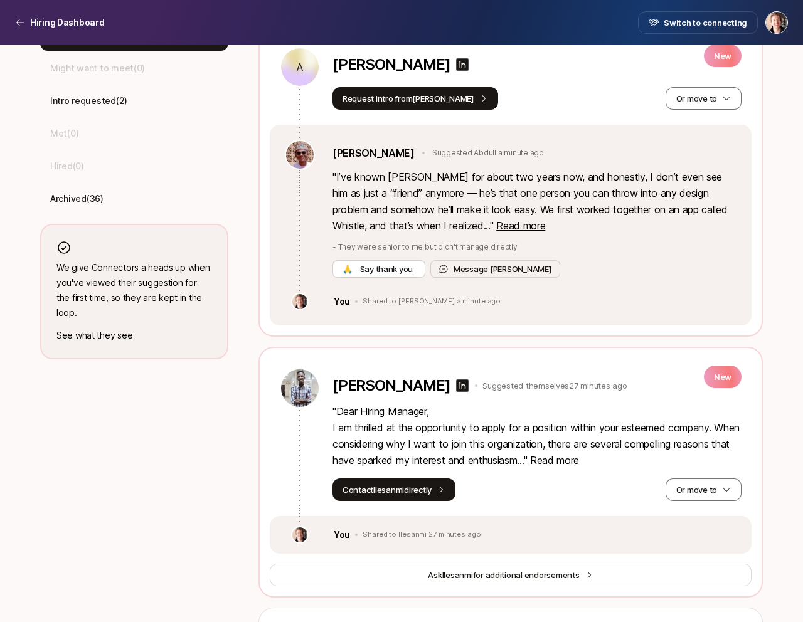
scroll to position [349, 0]
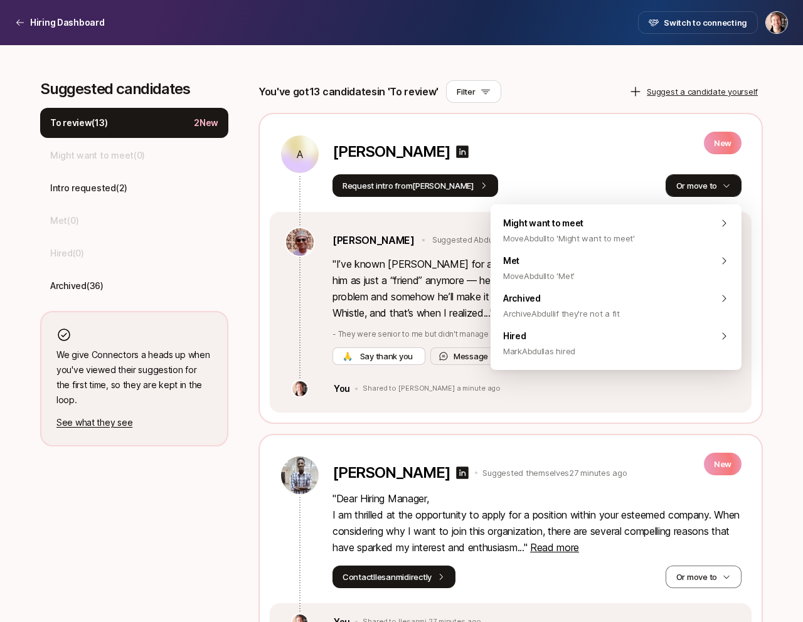
click at [704, 186] on button "Or move to" at bounding box center [704, 185] width 76 height 23
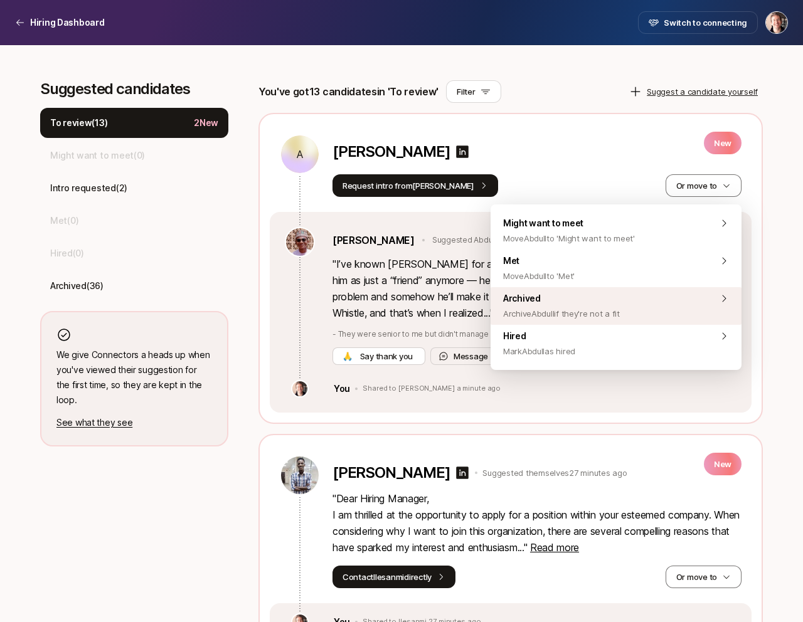
click at [605, 310] on span "Archive Abdull if they're not a fit" at bounding box center [561, 313] width 117 height 15
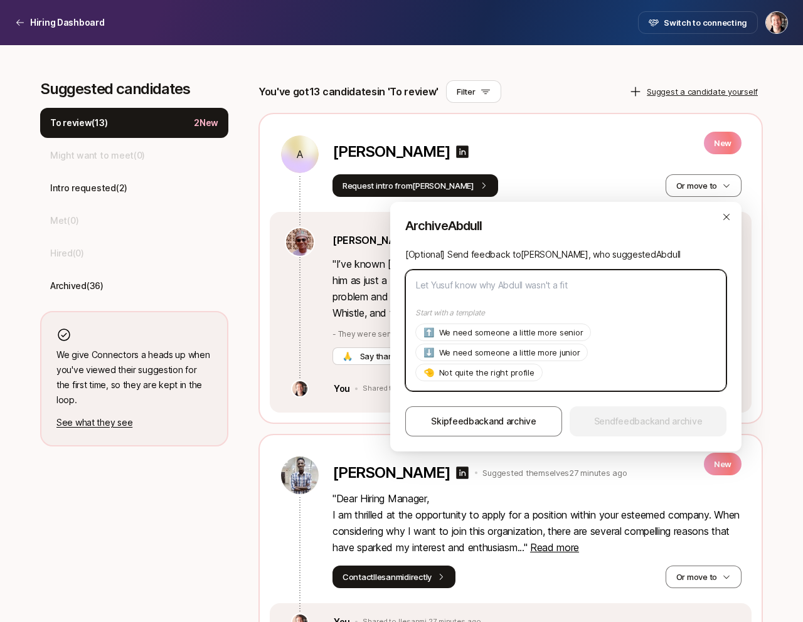
click at [539, 297] on textarea at bounding box center [565, 331] width 321 height 122
type textarea "U"
type textarea "x"
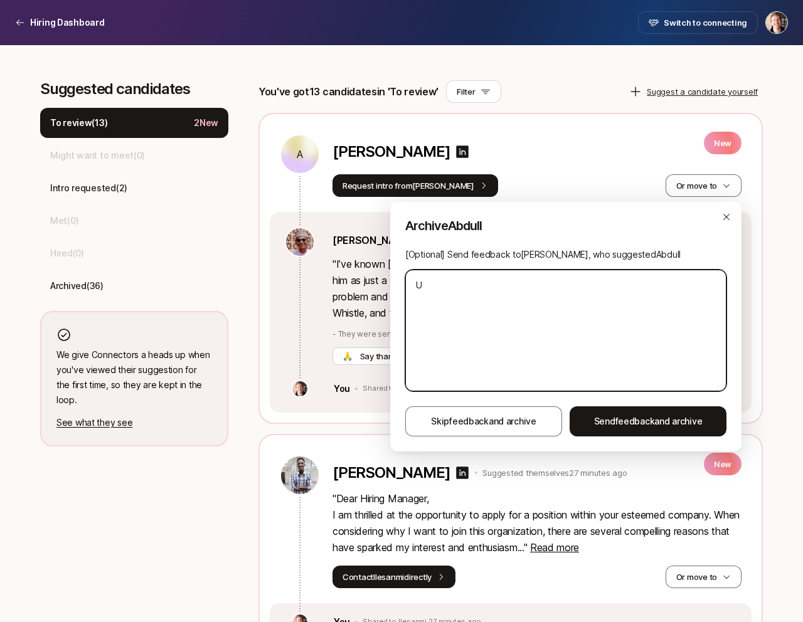
type textarea "Un"
type textarea "x"
type textarea "Uno"
type textarea "x"
type textarea "Unof"
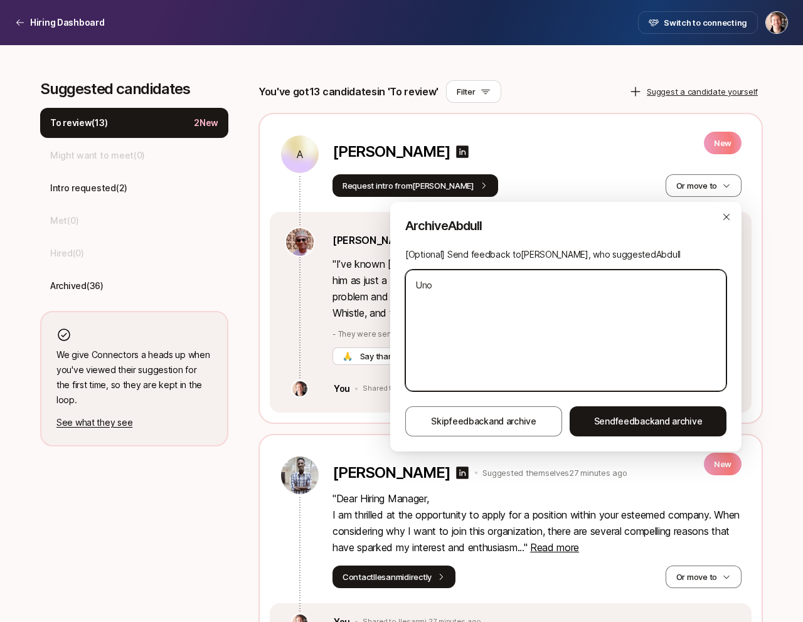
type textarea "x"
type textarea "Unofu"
type textarea "x"
type textarea "Unofun"
type textarea "x"
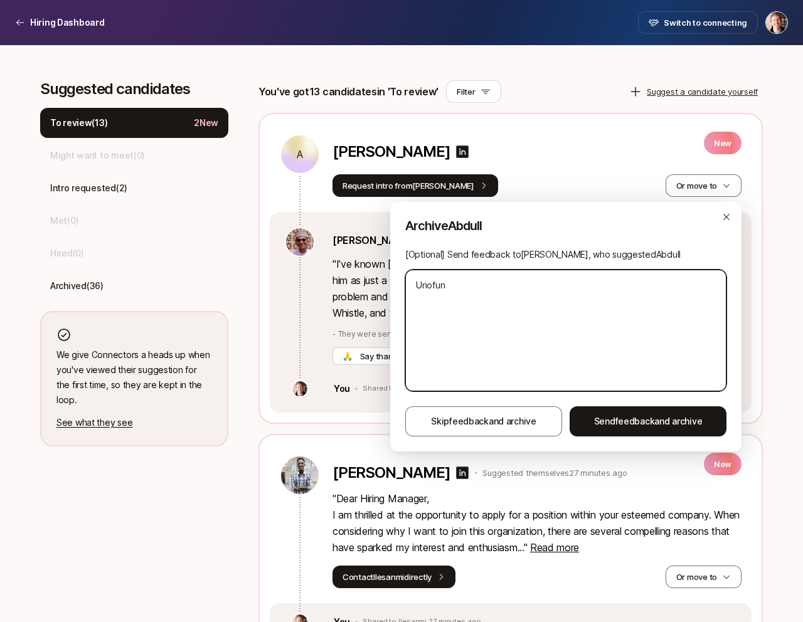
type textarea "Unofunr"
type textarea "x"
type textarea "Unofunrt"
type textarea "x"
type textarea "Unofunrta"
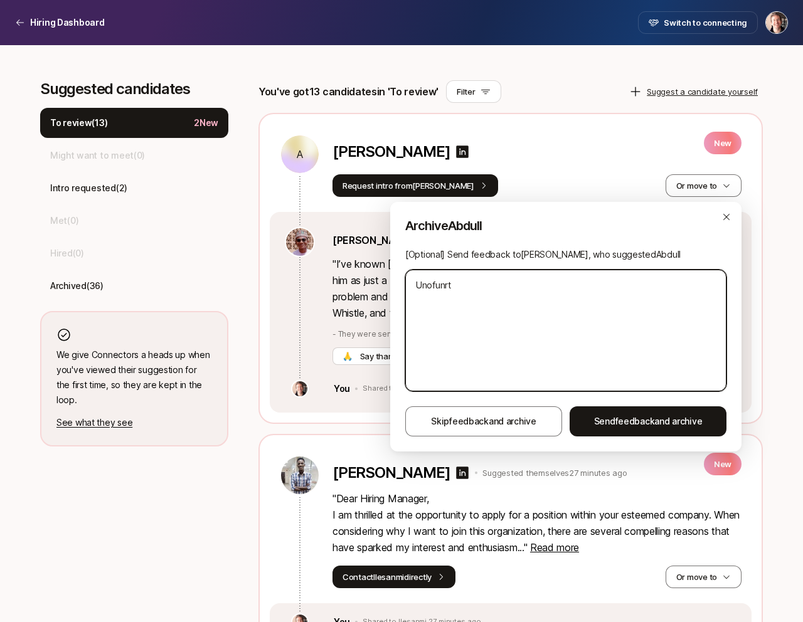
type textarea "x"
type textarea "U"
type textarea "x"
type textarea "Un"
type textarea "x"
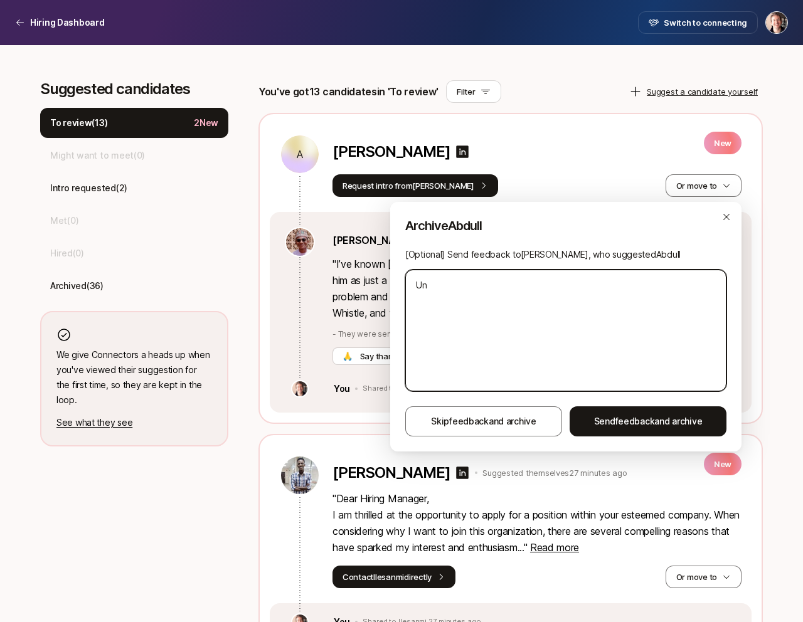
type textarea "Unf"
type textarea "x"
type textarea "Unfo"
type textarea "x"
type textarea "Unfor"
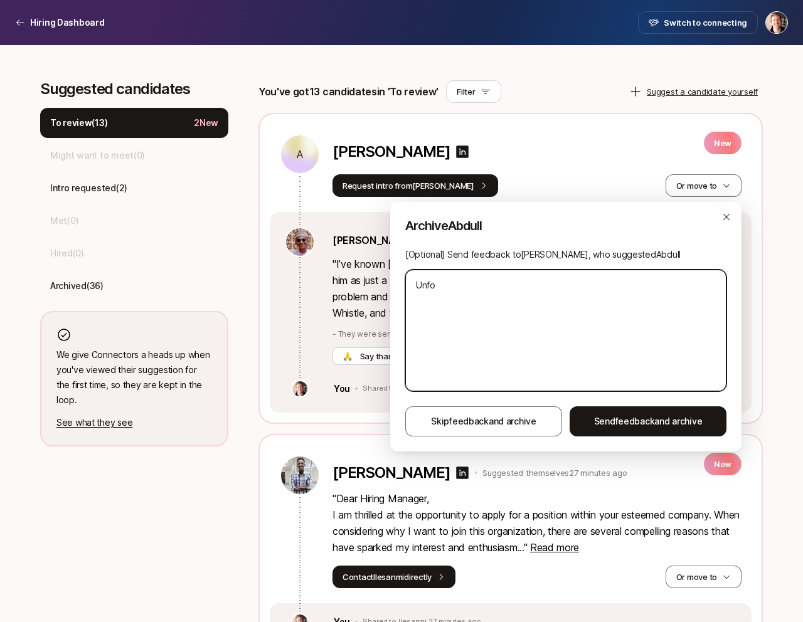
type textarea "x"
type textarea "Unfort"
type textarea "x"
type textarea "Unfortu"
type textarea "x"
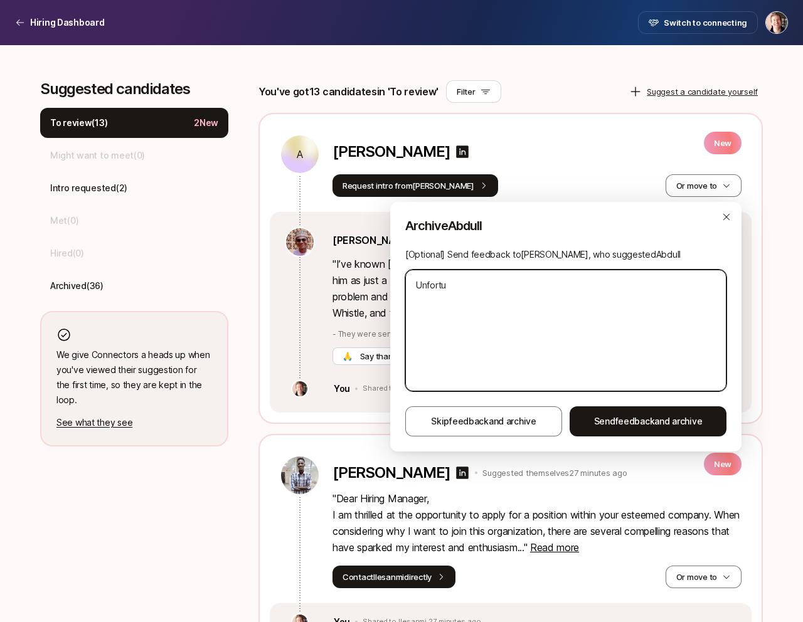
type textarea "Unfortun"
type textarea "x"
type textarea "Unfortuna"
type textarea "x"
type textarea "Unfortunat"
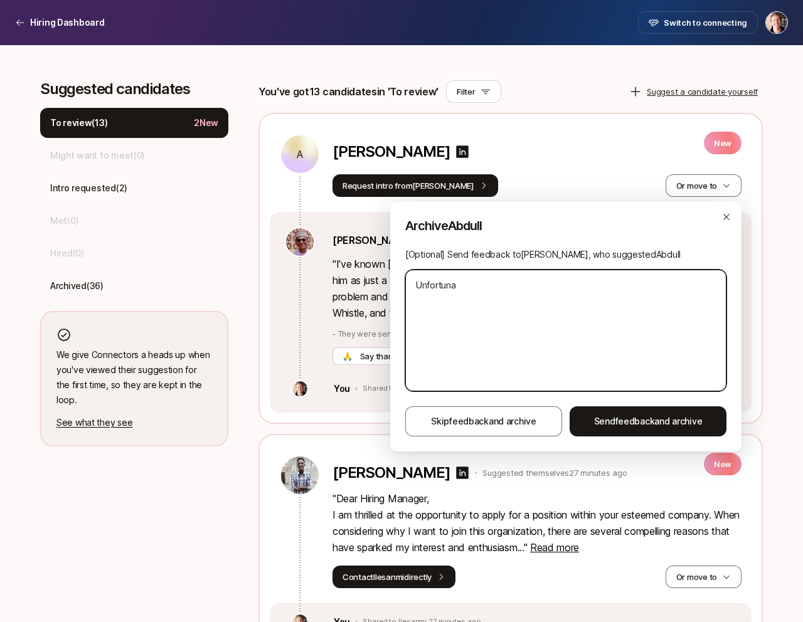
type textarea "x"
type textarea "Unfortunate"
type textarea "x"
type textarea "Unfortunatel"
type textarea "x"
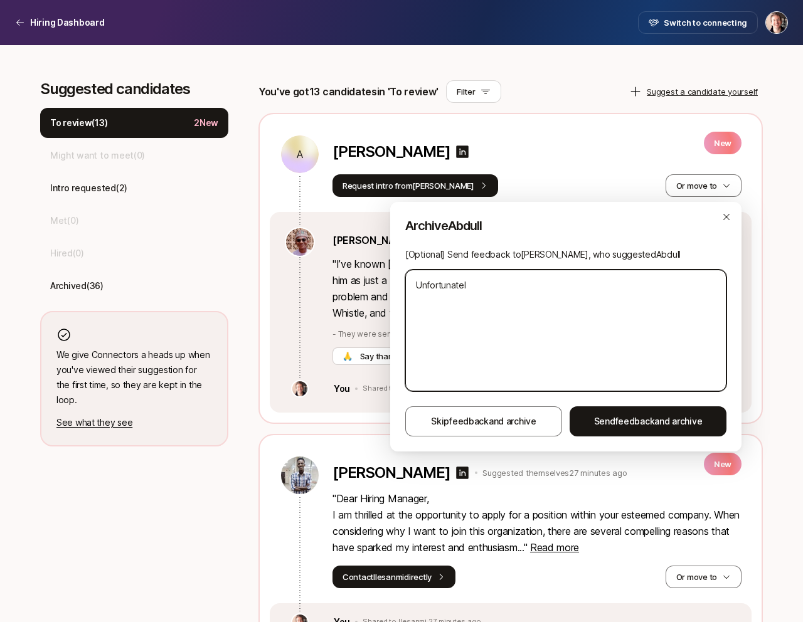
type textarea "Unfortunately"
type textarea "x"
type textarea "Unfortunately"
type textarea "x"
type textarea "Unfortunately l"
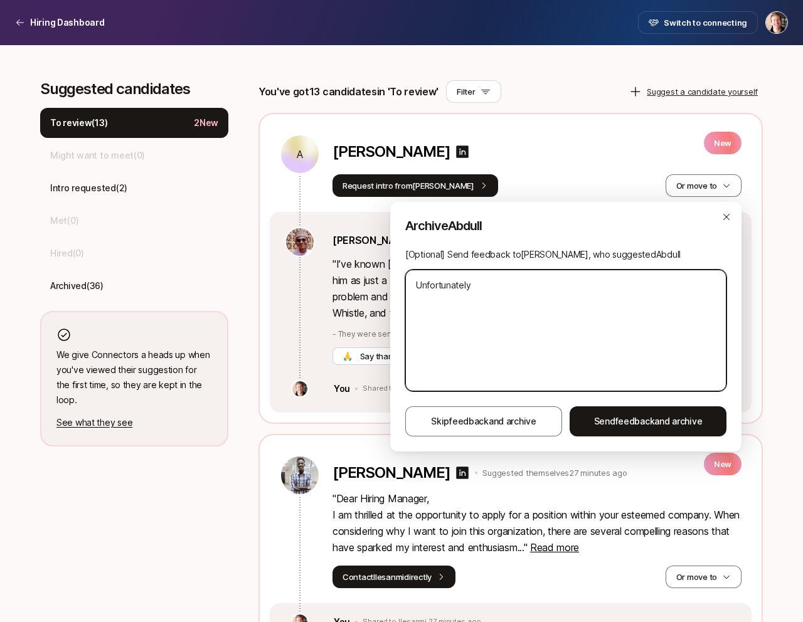
type textarea "x"
type textarea "Unfortunately lo"
type textarea "x"
type textarea "Unfortunately loo"
type textarea "x"
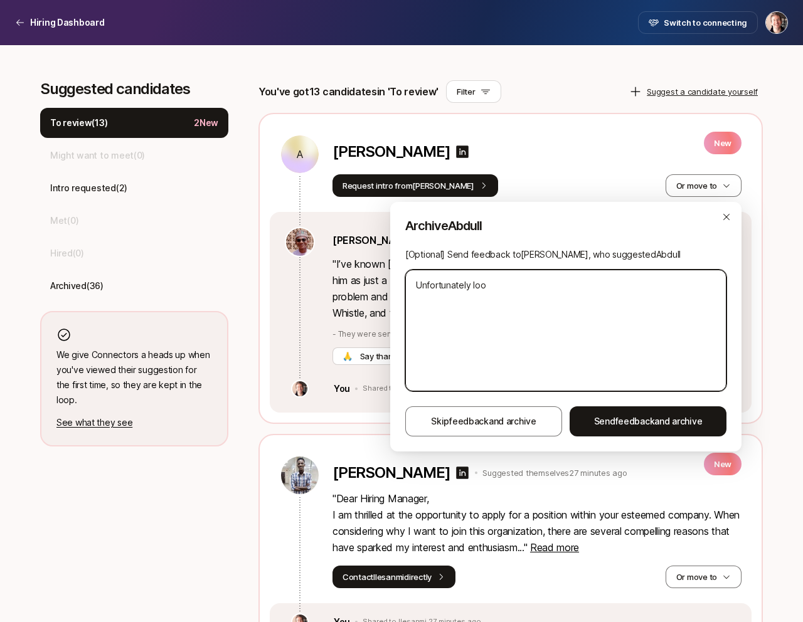
type textarea "Unfortunately look"
type textarea "x"
type textarea "Unfortunately looki"
type textarea "x"
type textarea "Unfortunately lookin"
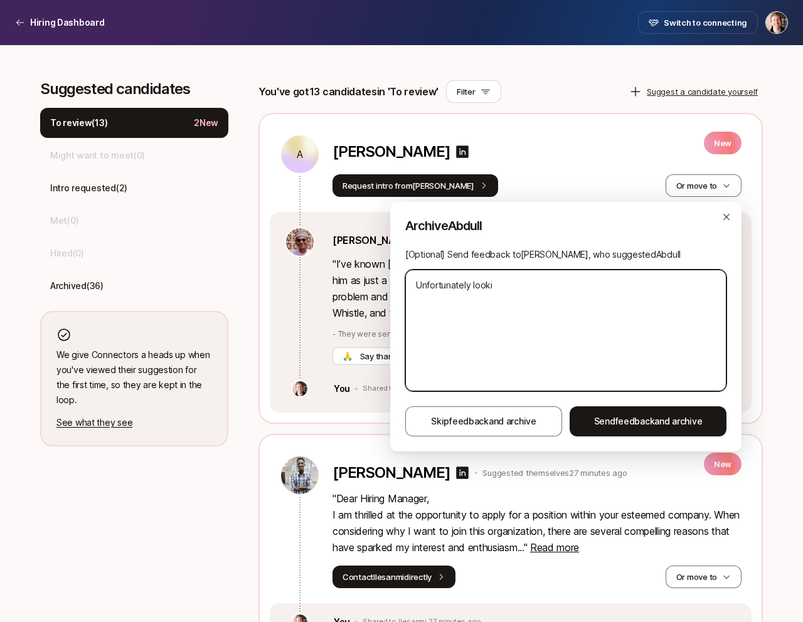
type textarea "x"
type textarea "Unfortunately looking"
type textarea "x"
type textarea "Unfortunately looking"
type textarea "x"
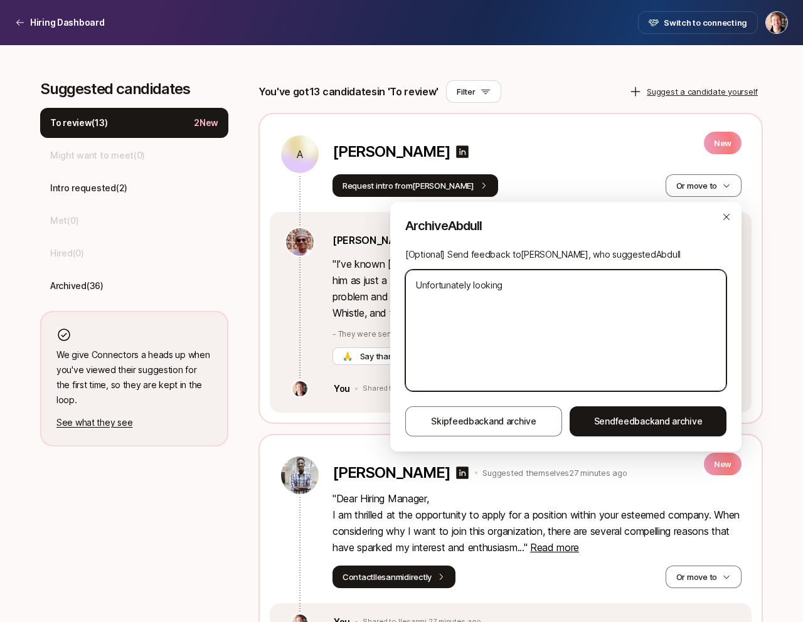
type textarea "Unfortunately looking i"
type textarea "x"
type textarea "Unfortunately looking in"
type textarea "x"
type textarea "Unfortunately looking in-"
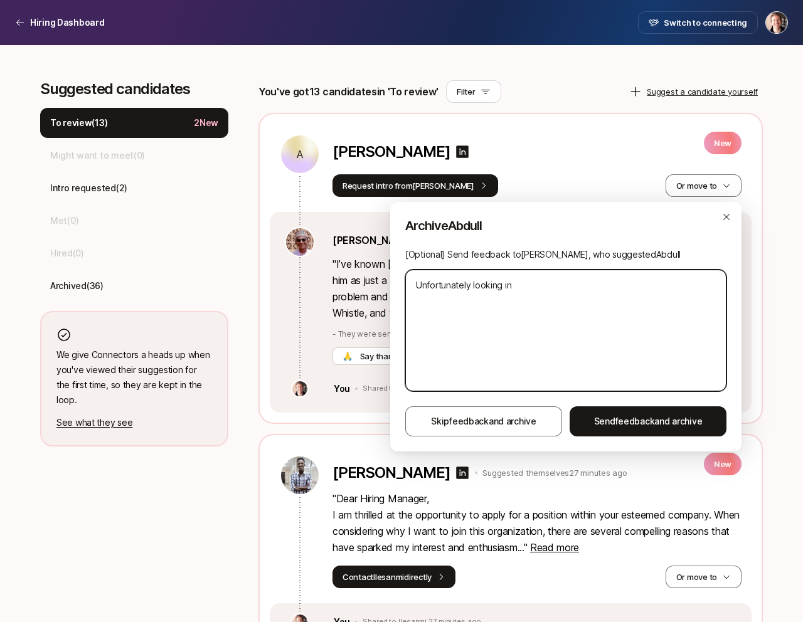
type textarea "x"
type textarea "Unfortunately looking in-p"
type textarea "x"
type textarea "Unfortunately looking in-pe"
type textarea "x"
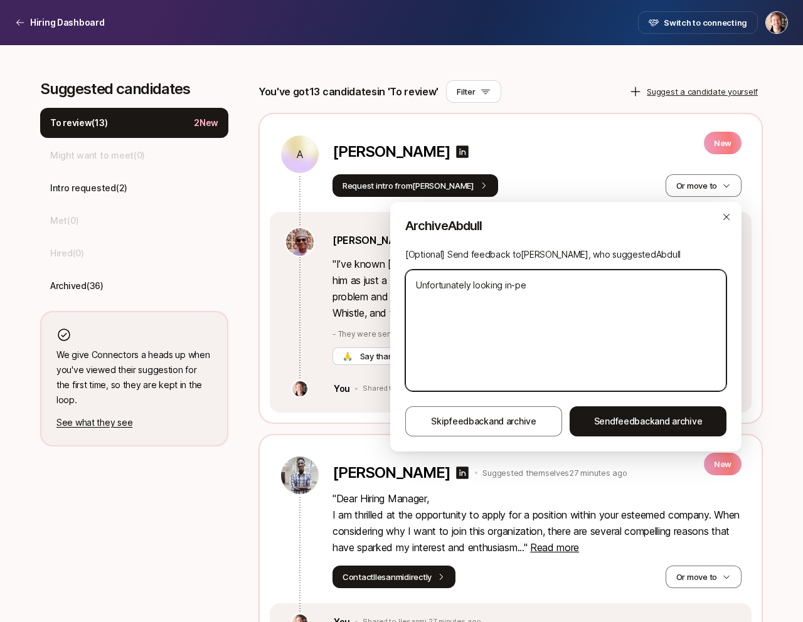
type textarea "Unfortunately looking in-per"
type textarea "x"
type textarea "Unfortunately looking in-pers"
type textarea "x"
type textarea "Unfortunately looking in-perso"
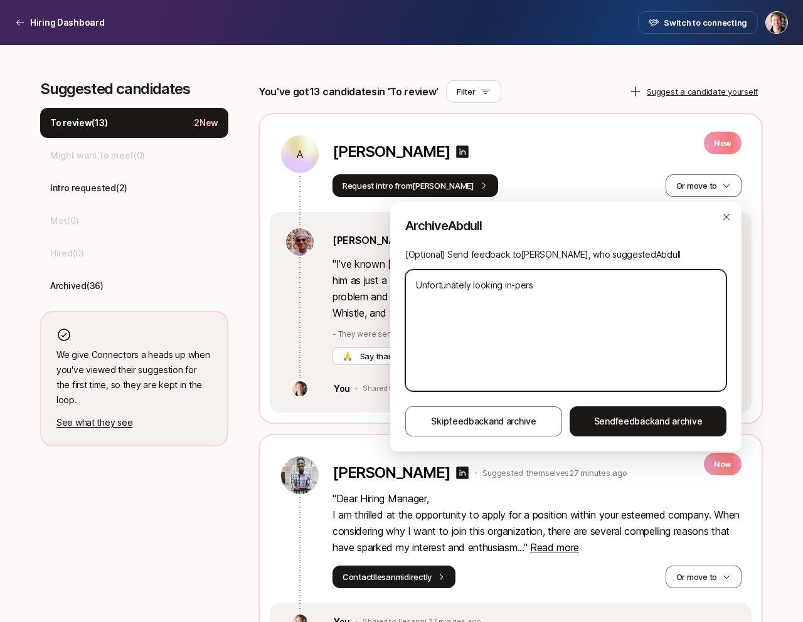
type textarea "x"
type textarea "Unfortunately looking in-person"
type textarea "x"
type textarea "Unfortunately looking in-person"
type textarea "x"
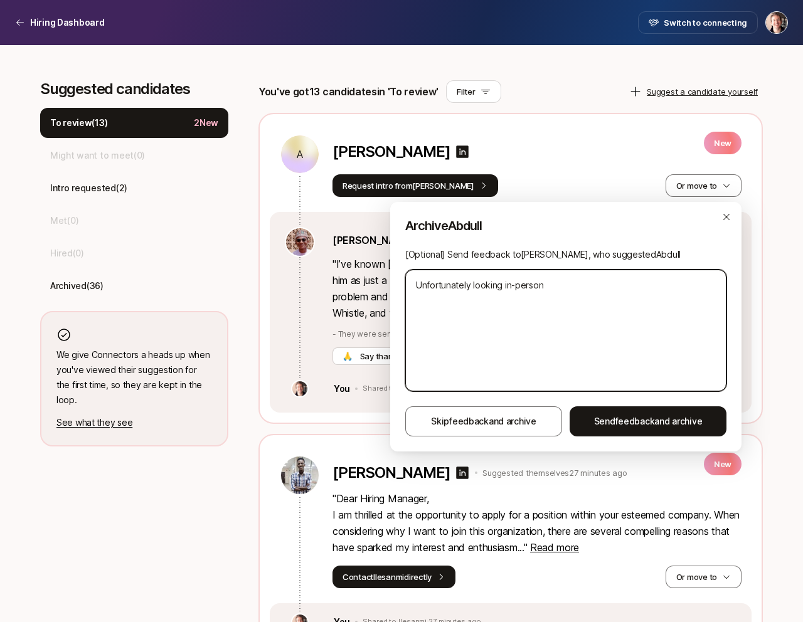
type textarea "Unfortunately looking in-person i"
type textarea "x"
type textarea "Unfortunately looking in-person in"
type textarea "x"
type textarea "Unfortunately looking in-person in"
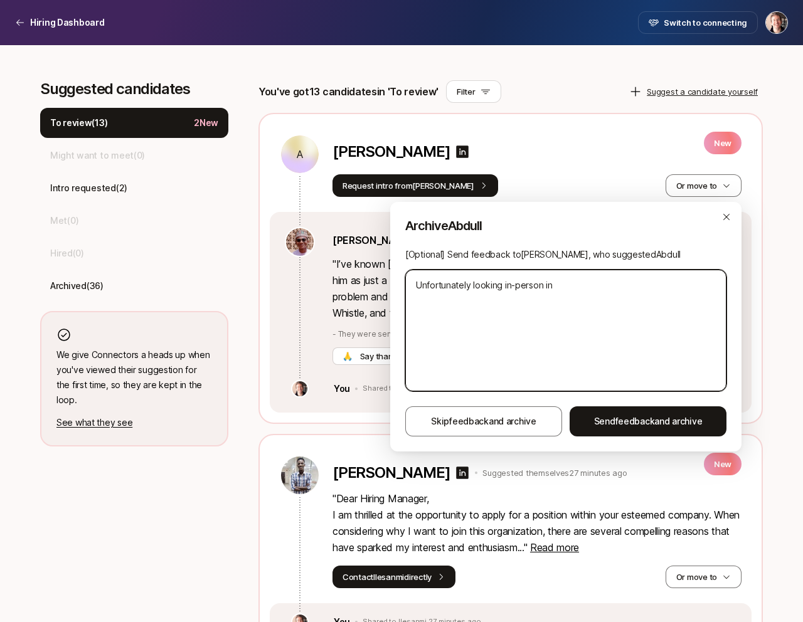
type textarea "x"
type textarea "Unfortunately looking in-person in N"
type textarea "x"
type textarea "Unfortunately looking in-person in NY"
type textarea "x"
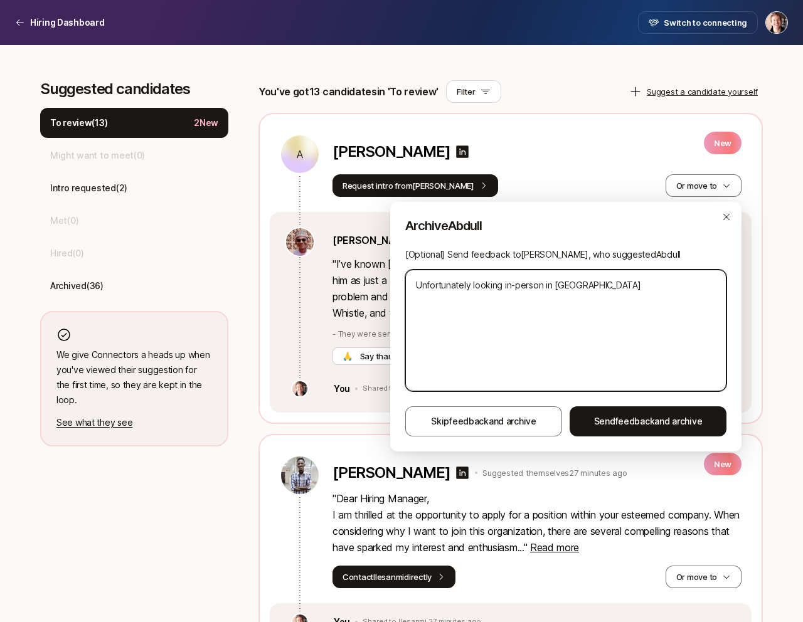
type textarea "Unfortunately looking in-person in NYC"
type textarea "x"
type textarea "Unfortunately looking in-person in NYC"
type textarea "x"
type textarea "Unfortunately looking in-person in NYC on"
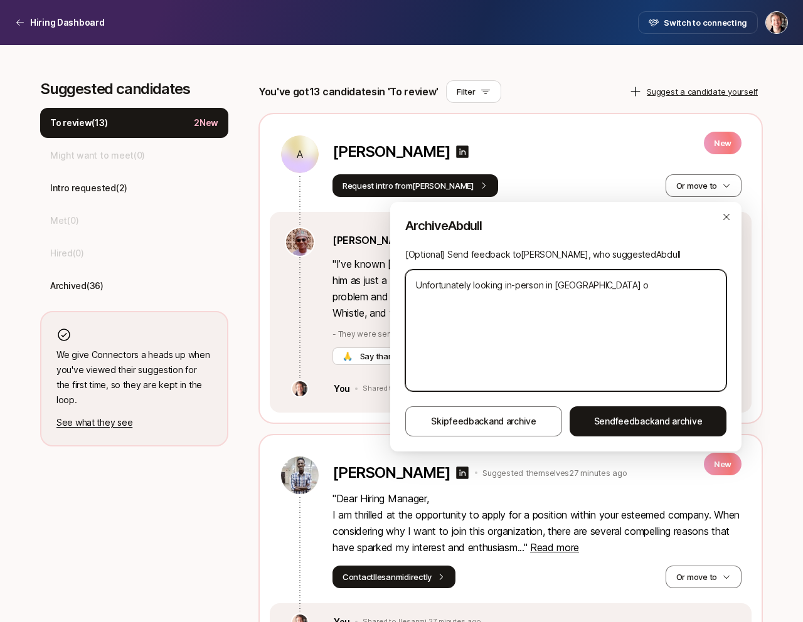
type textarea "x"
type textarea "Unfortunately looking in-person in NYC onl"
type textarea "x"
type textarea "Unfortunately looking in-person in NYC only"
type textarea "x"
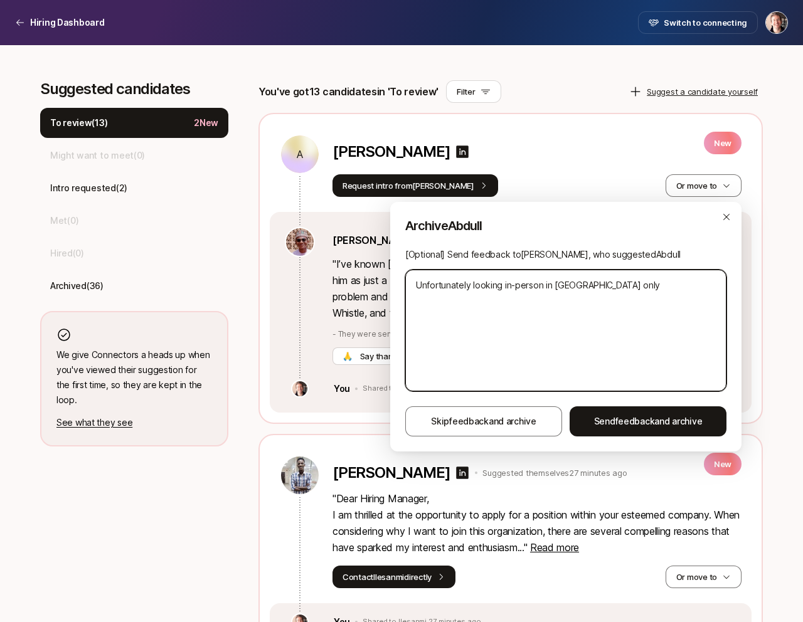
type textarea "Unfortunately looking in-person in NYC only!"
type textarea "x"
type textarea "Unfortunately looking in-person in NYC only!"
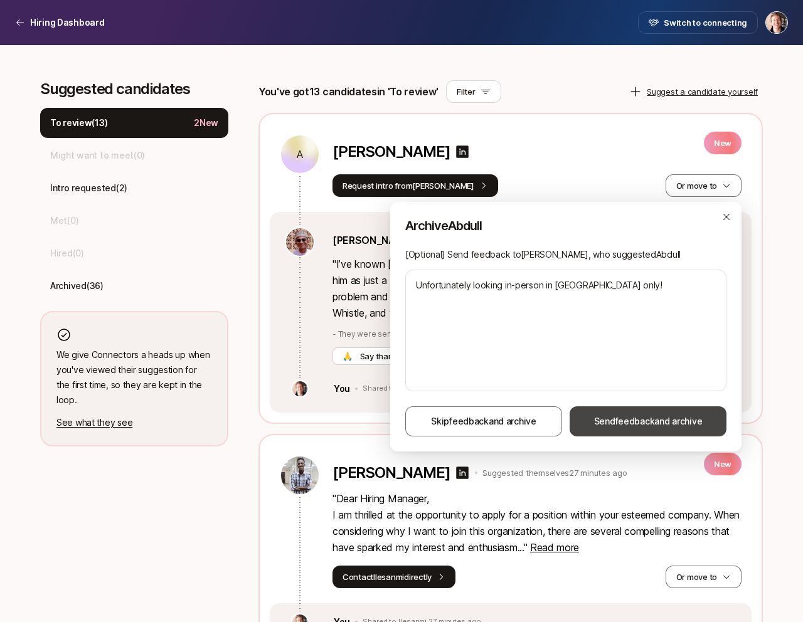
click at [608, 418] on span "Send feedback and archive" at bounding box center [648, 421] width 109 height 15
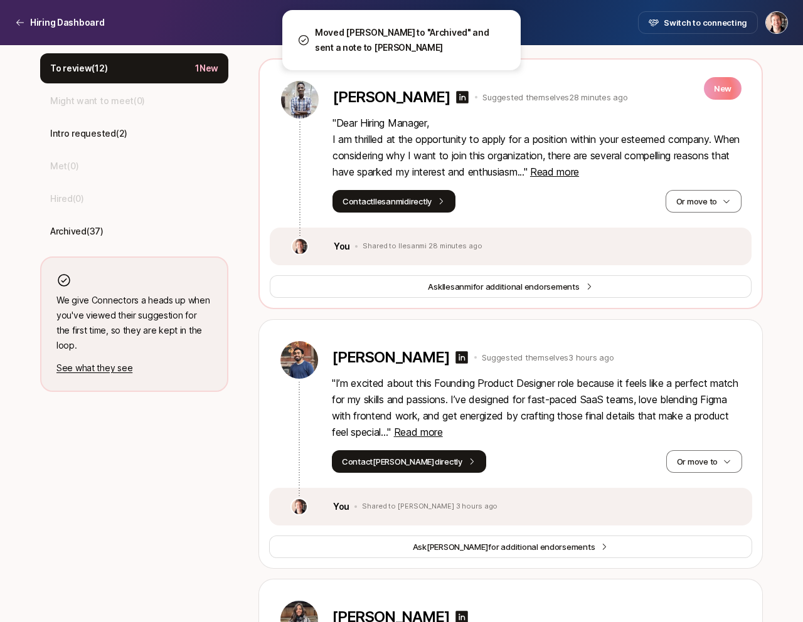
scroll to position [402, 0]
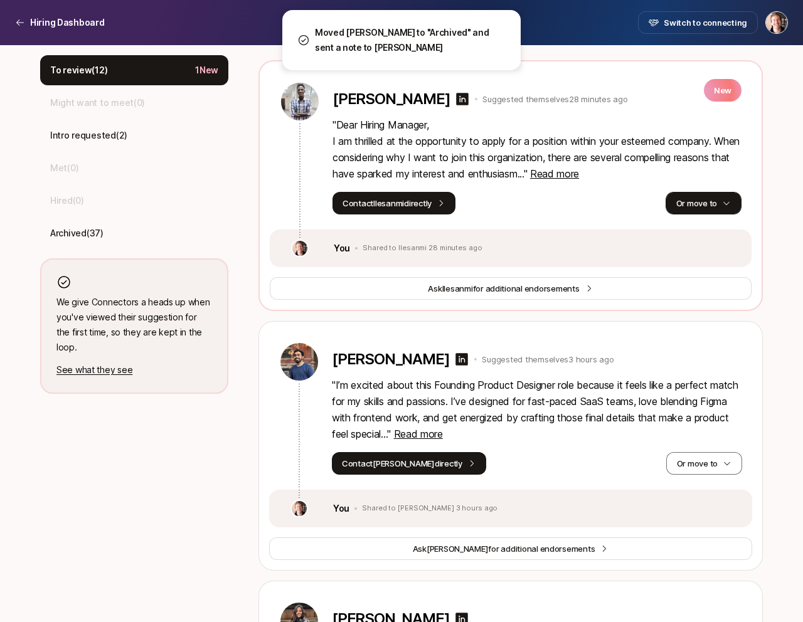
click at [707, 198] on button "Or move to" at bounding box center [704, 203] width 76 height 23
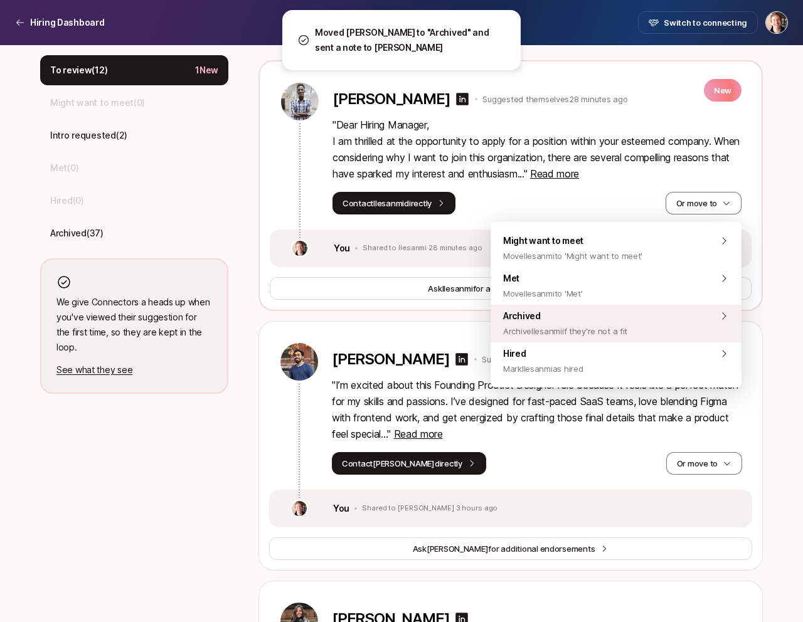
click at [669, 309] on div "Archived Archive Ilesanmi if they're not a fit" at bounding box center [616, 324] width 251 height 38
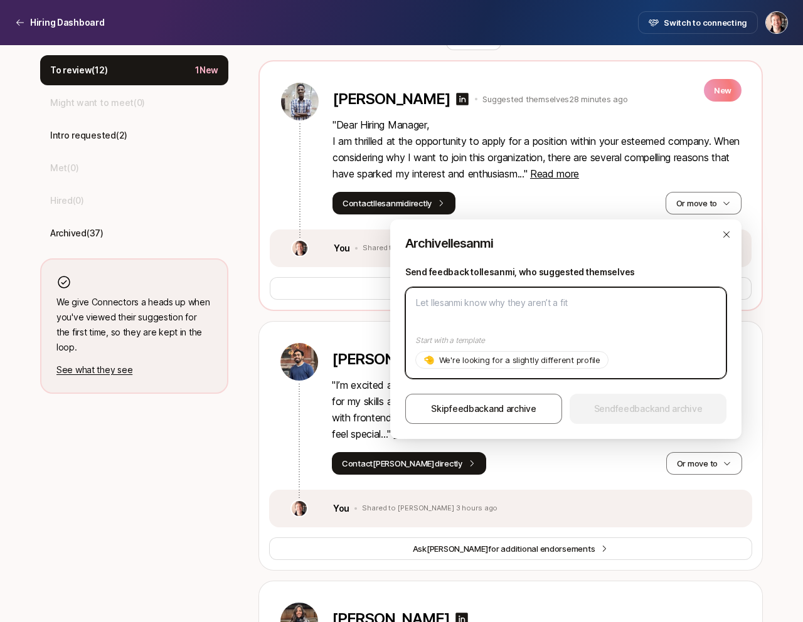
click at [585, 326] on textarea at bounding box center [565, 333] width 321 height 92
paste textarea "Unfortunately looking in-person in NYC only!"
type textarea "x"
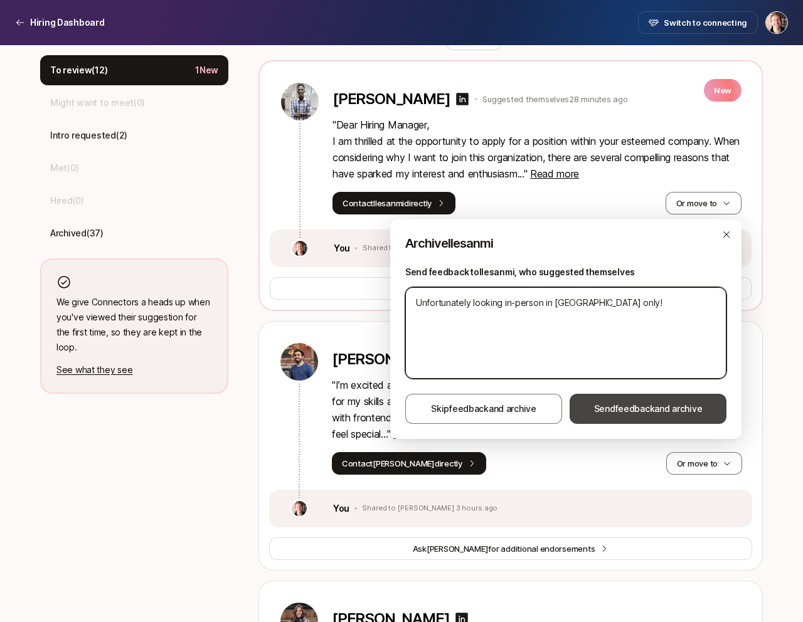
type textarea "Unfortunately looking in-person in NYC only!"
click at [620, 409] on span "feedback" at bounding box center [635, 408] width 40 height 11
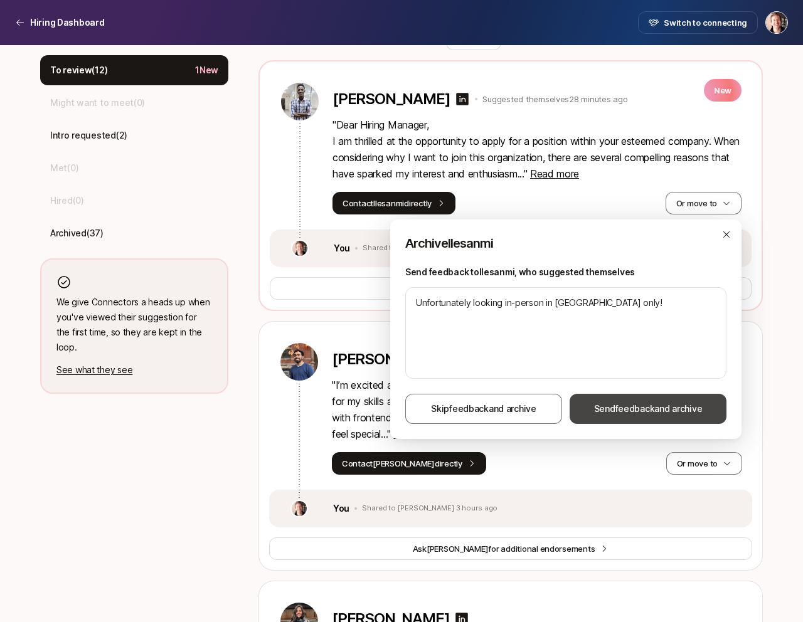
type textarea "x"
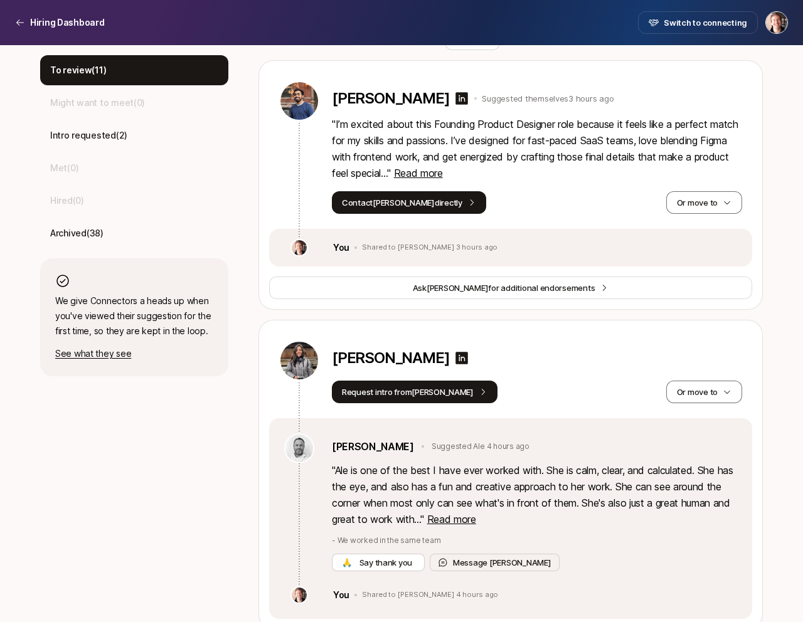
scroll to position [0, 0]
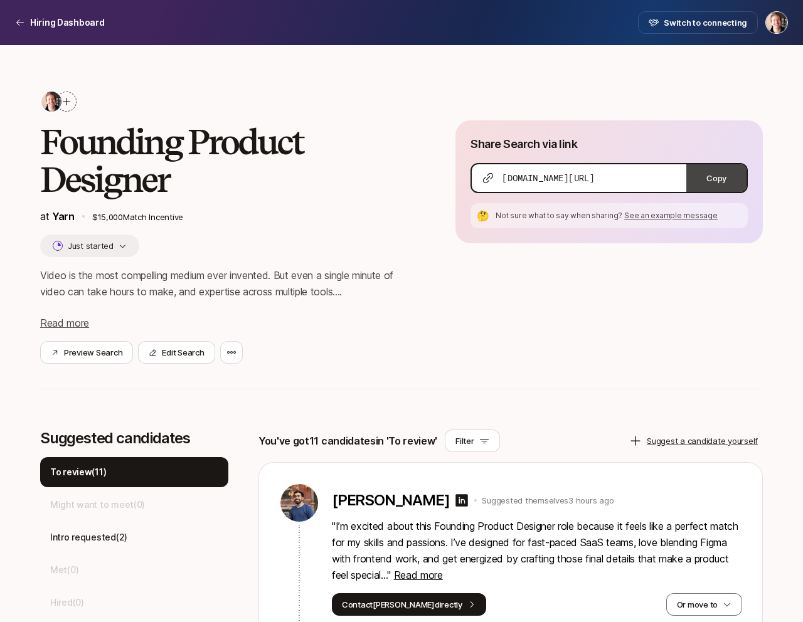
click at [711, 176] on button "Copy" at bounding box center [716, 178] width 60 height 28
click at [312, 361] on div "Preview Search Edit Search" at bounding box center [227, 352] width 375 height 23
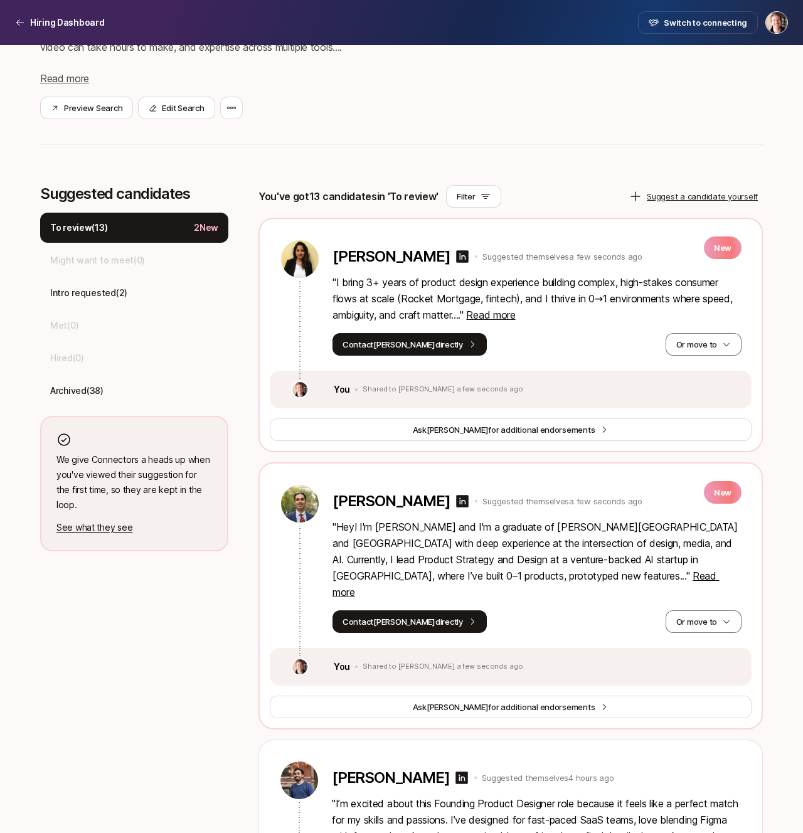
scroll to position [256, 0]
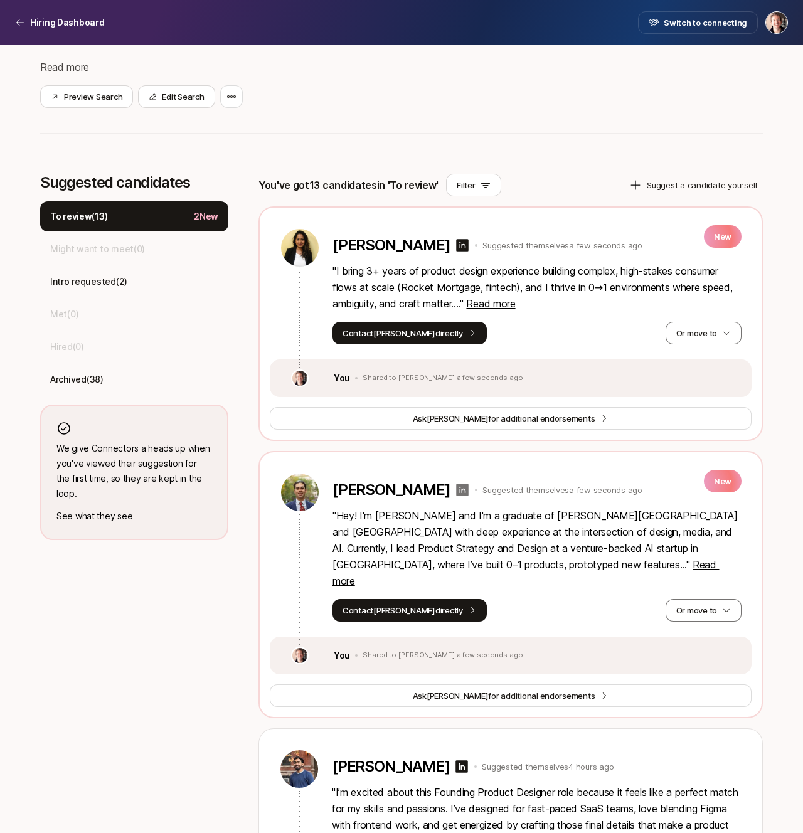
click at [455, 492] on icon at bounding box center [462, 489] width 15 height 15
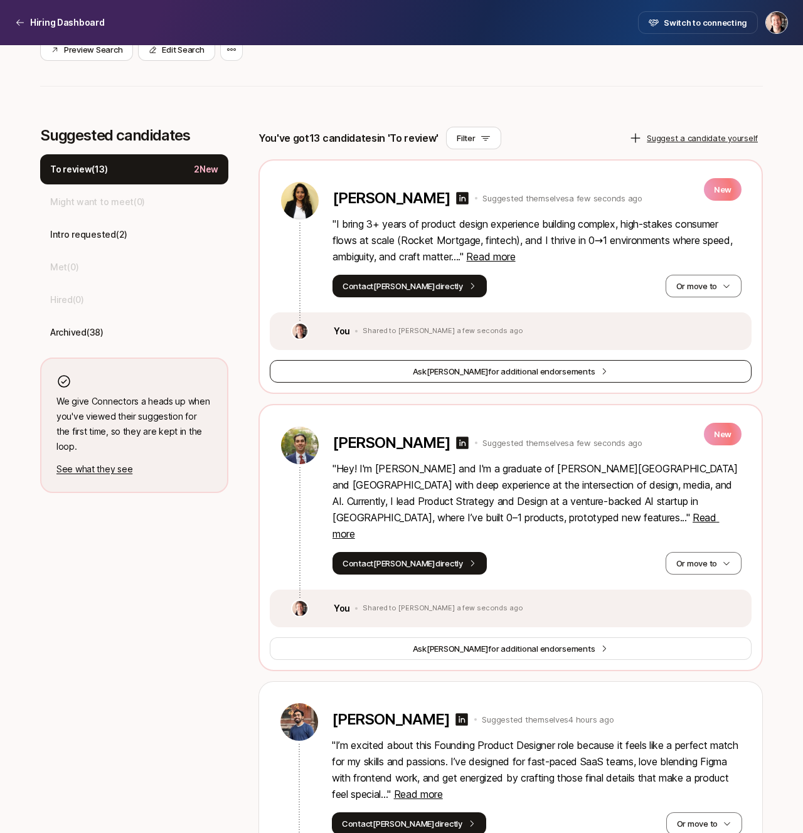
scroll to position [310, 0]
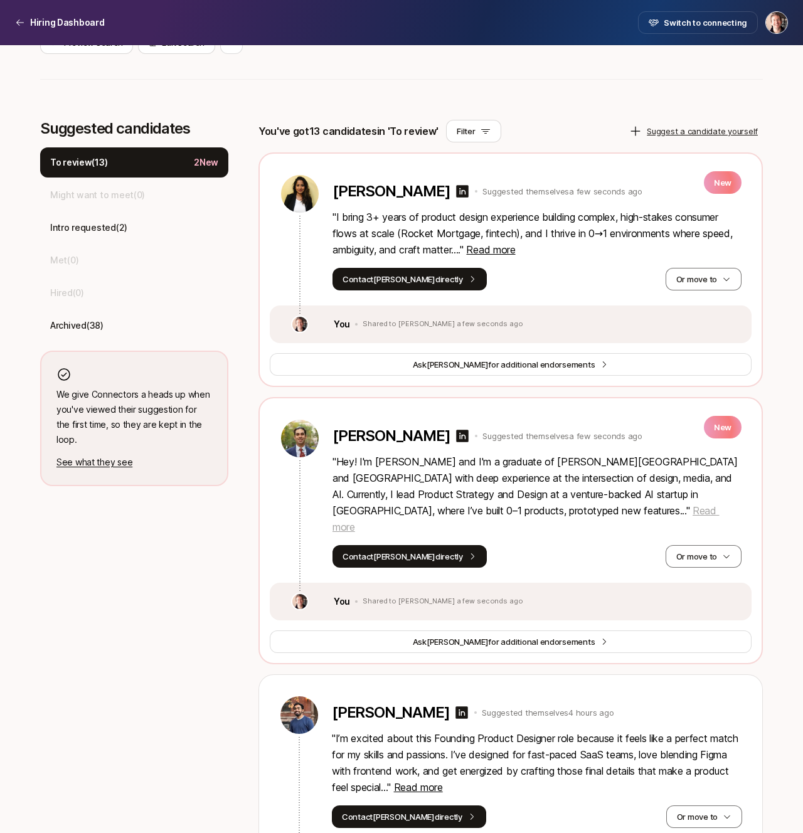
click at [464, 506] on span "Read more" at bounding box center [525, 518] width 386 height 29
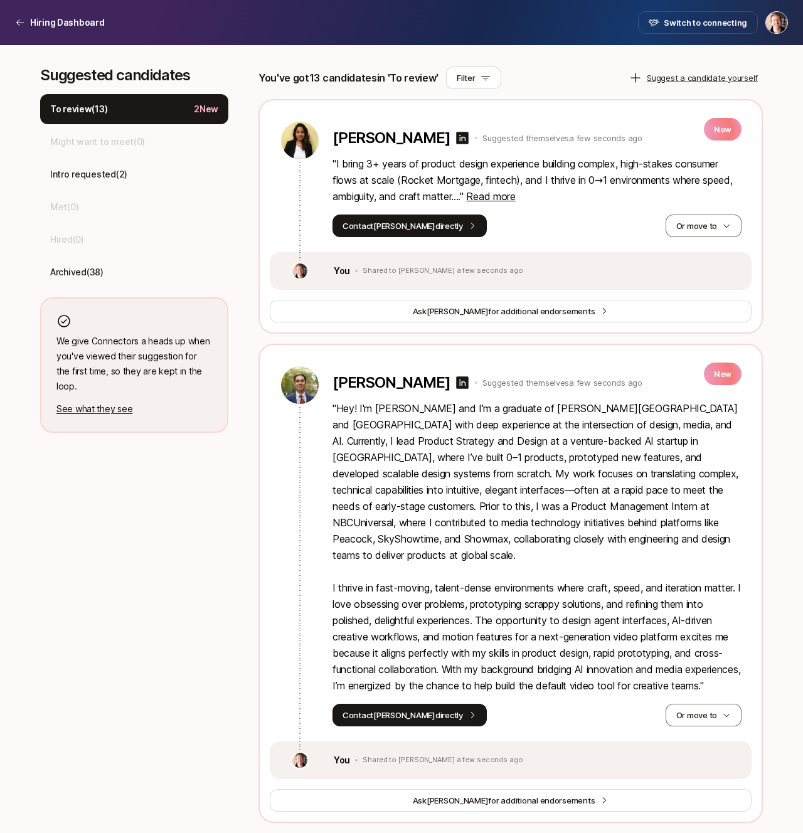
scroll to position [364, 0]
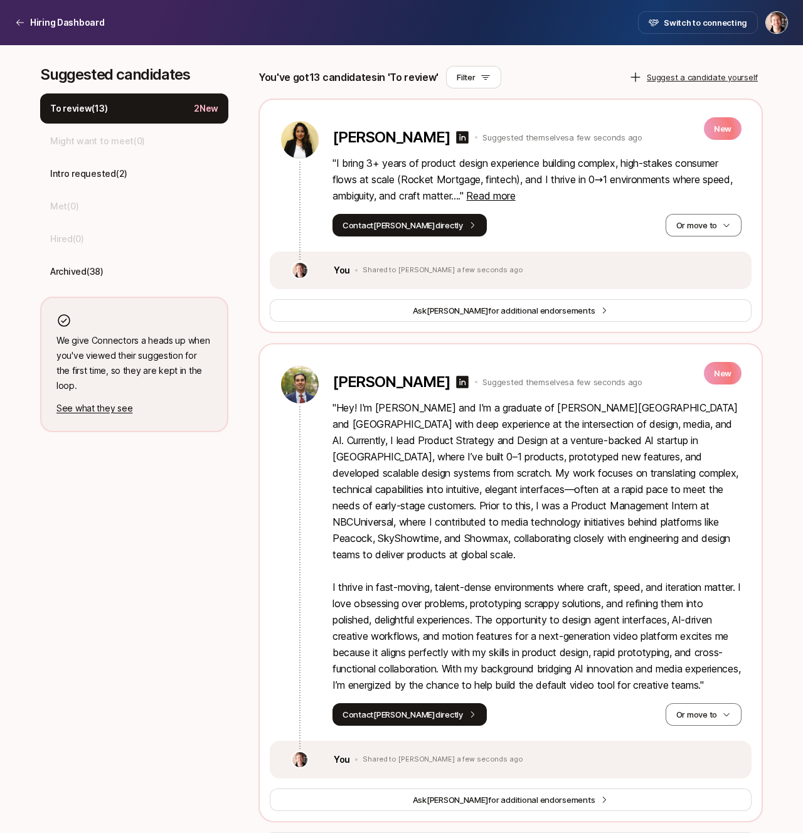
click at [420, 647] on p "" Hey! I'm [PERSON_NAME] and I'm a graduate of [PERSON_NAME][GEOGRAPHIC_DATA] a…" at bounding box center [536, 547] width 409 height 294
click at [452, 520] on p "" Hey! I'm [PERSON_NAME] and I'm a graduate of [PERSON_NAME][GEOGRAPHIC_DATA] a…" at bounding box center [536, 547] width 409 height 294
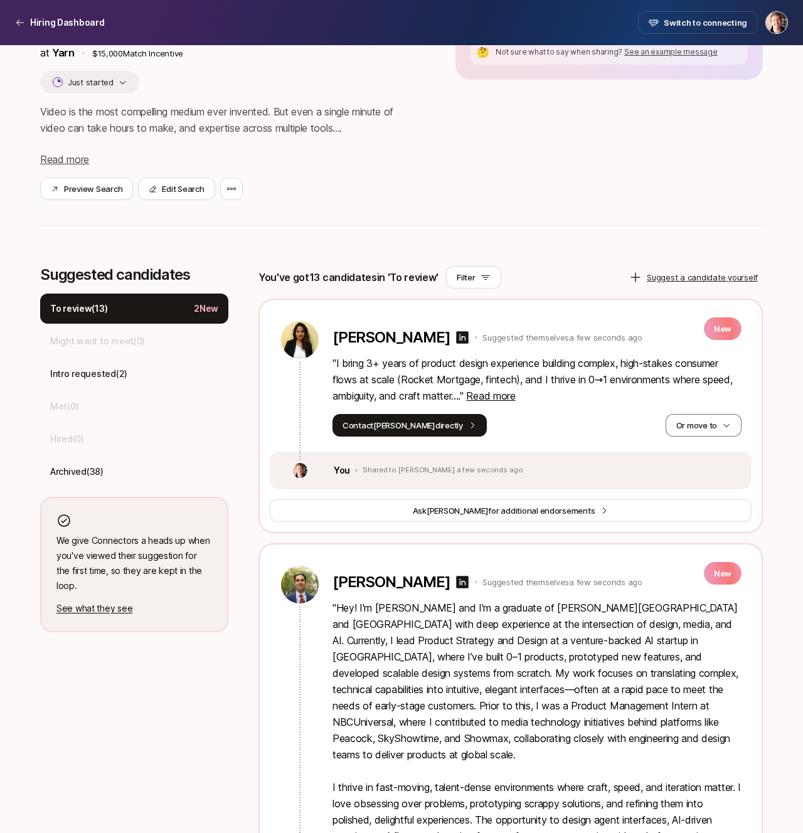
scroll to position [163, 0]
click at [515, 400] on span "Read more" at bounding box center [490, 396] width 49 height 13
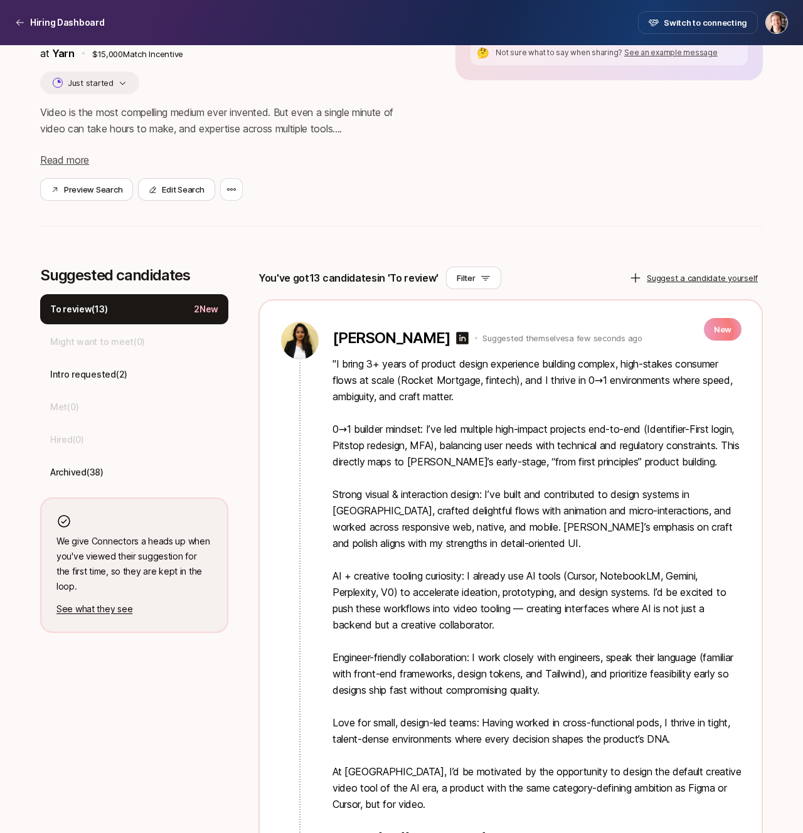
click at [482, 475] on p "" I bring 3+ years of product design experience building complex, high-stakes c…" at bounding box center [536, 600] width 409 height 489
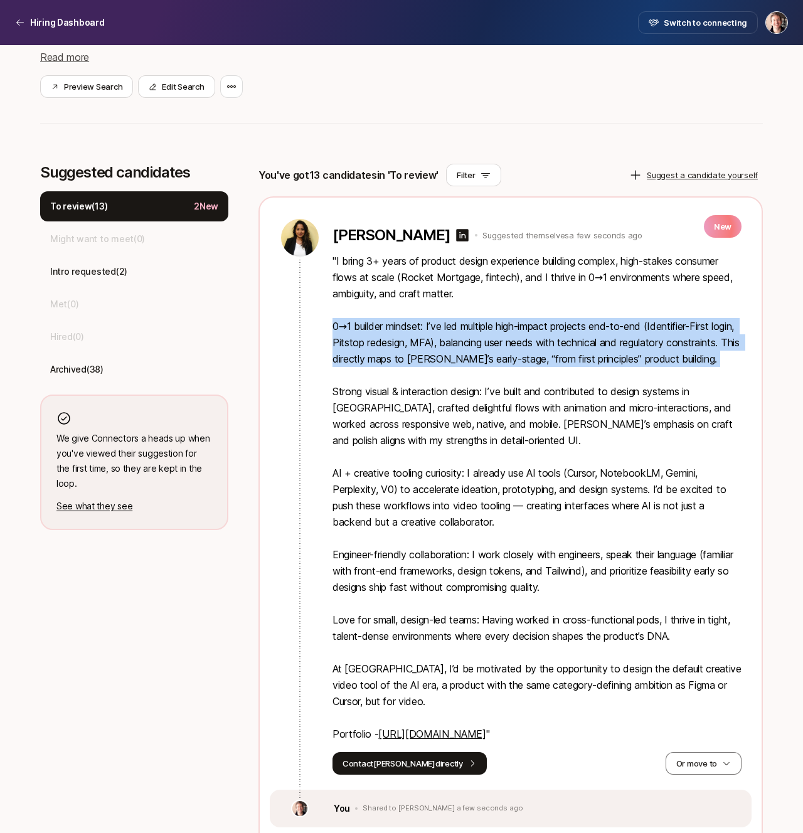
scroll to position [269, 0]
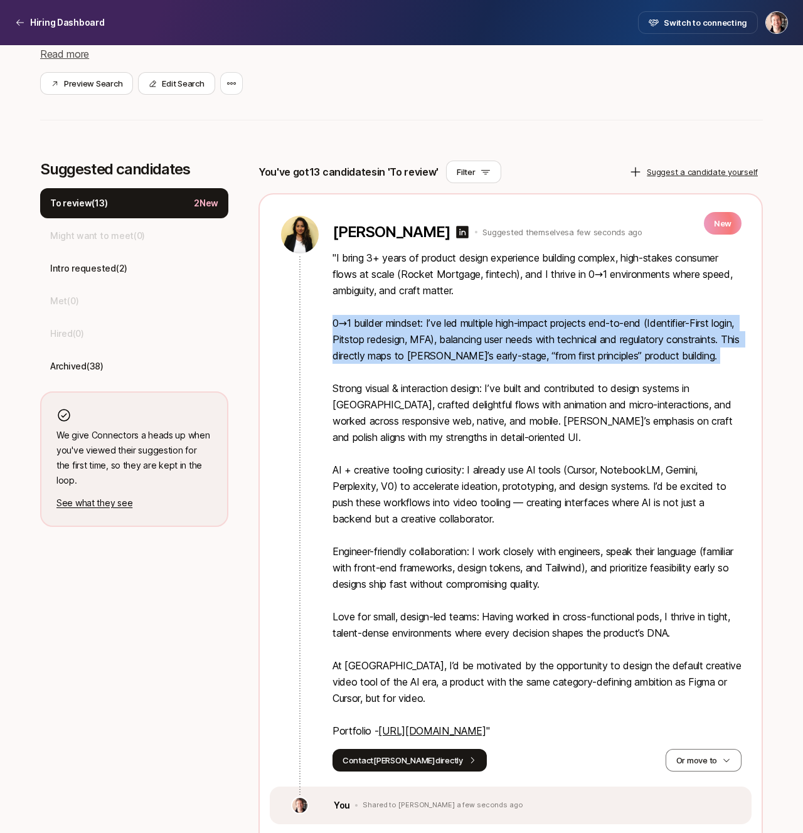
click at [475, 737] on link "[URL][DOMAIN_NAME]" at bounding box center [431, 731] width 107 height 13
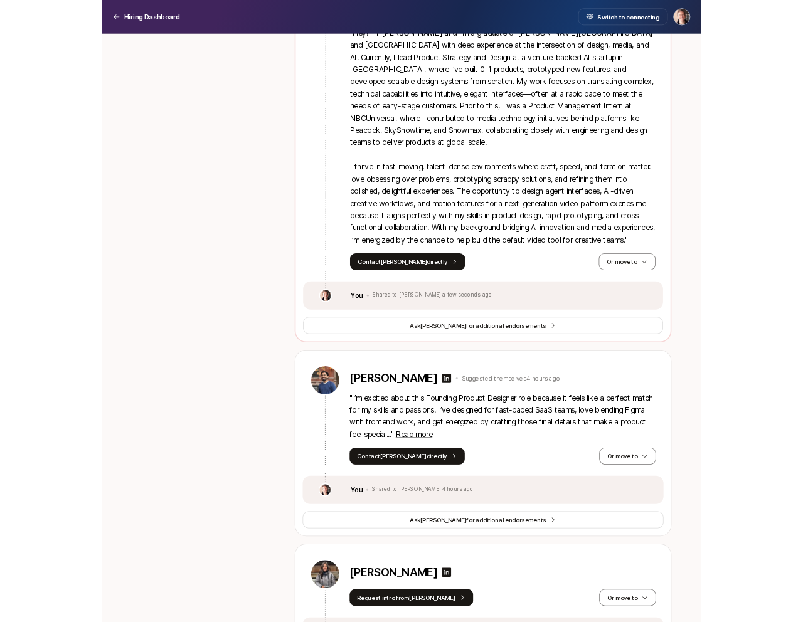
scroll to position [1365, 0]
